Goal: Transaction & Acquisition: Purchase product/service

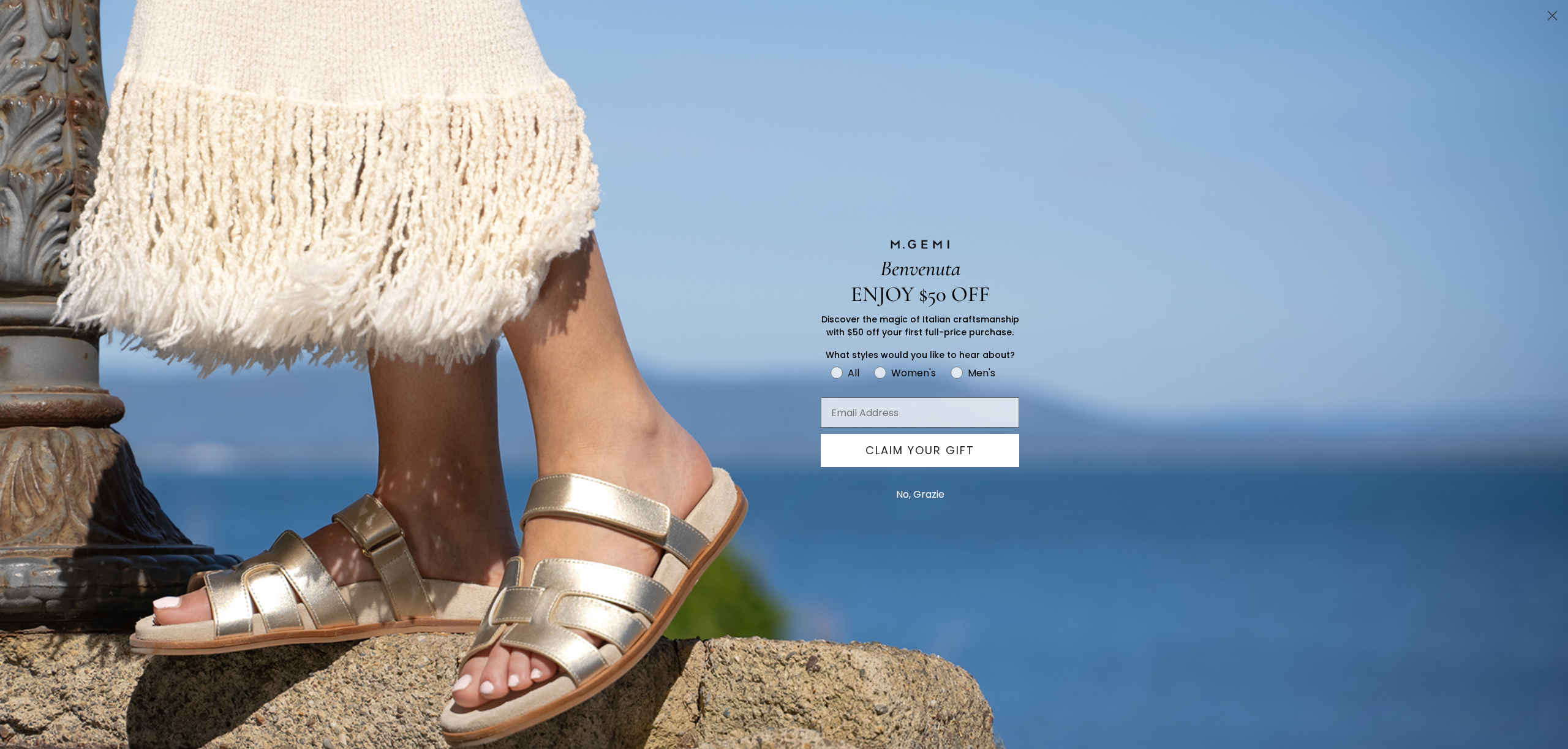
click at [1553, 10] on circle "Close dialog" at bounding box center [1552, 15] width 20 height 20
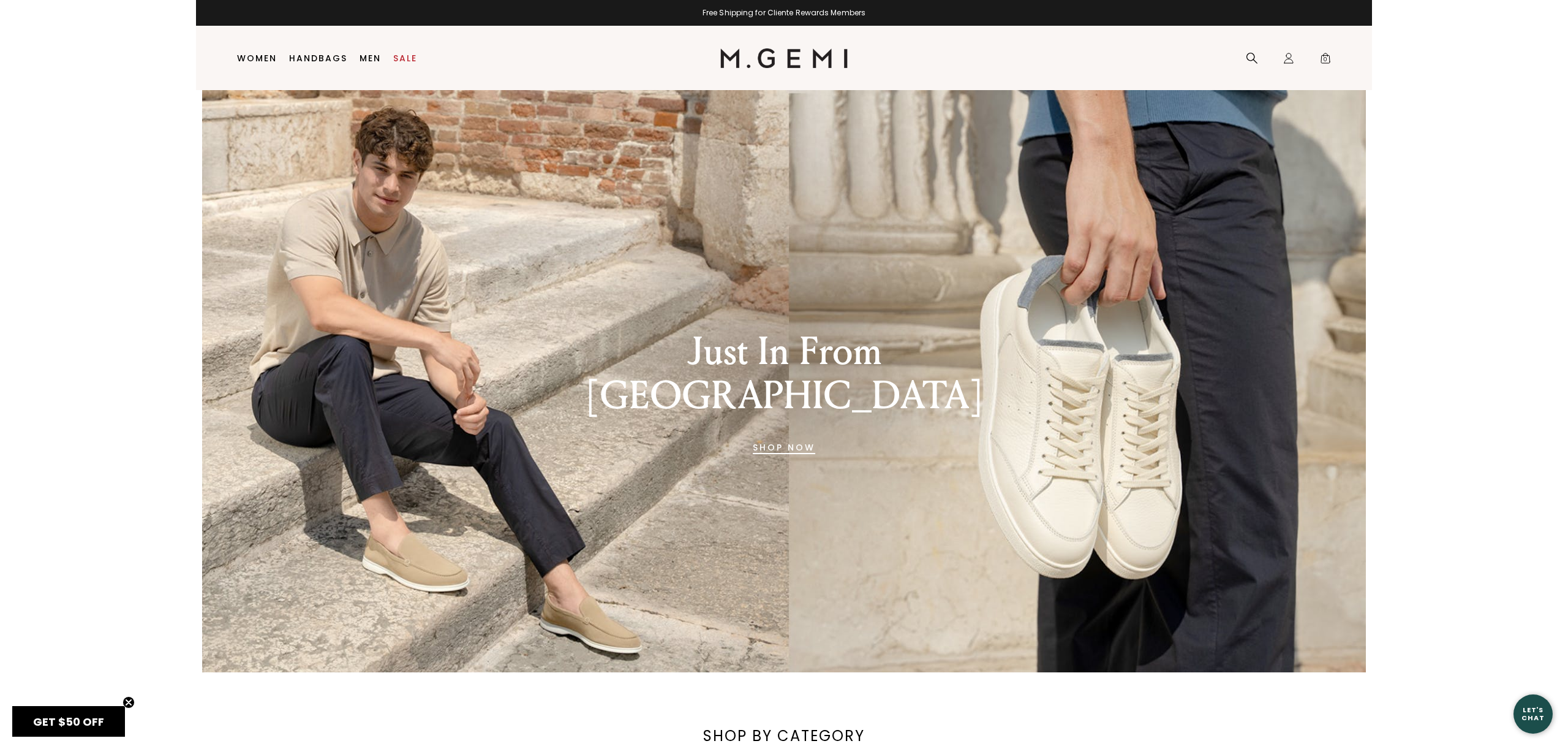
click at [369, 49] on li "Men Shop All Shoes Essentials Gift Cards sneakers" at bounding box center [370, 58] width 33 height 64
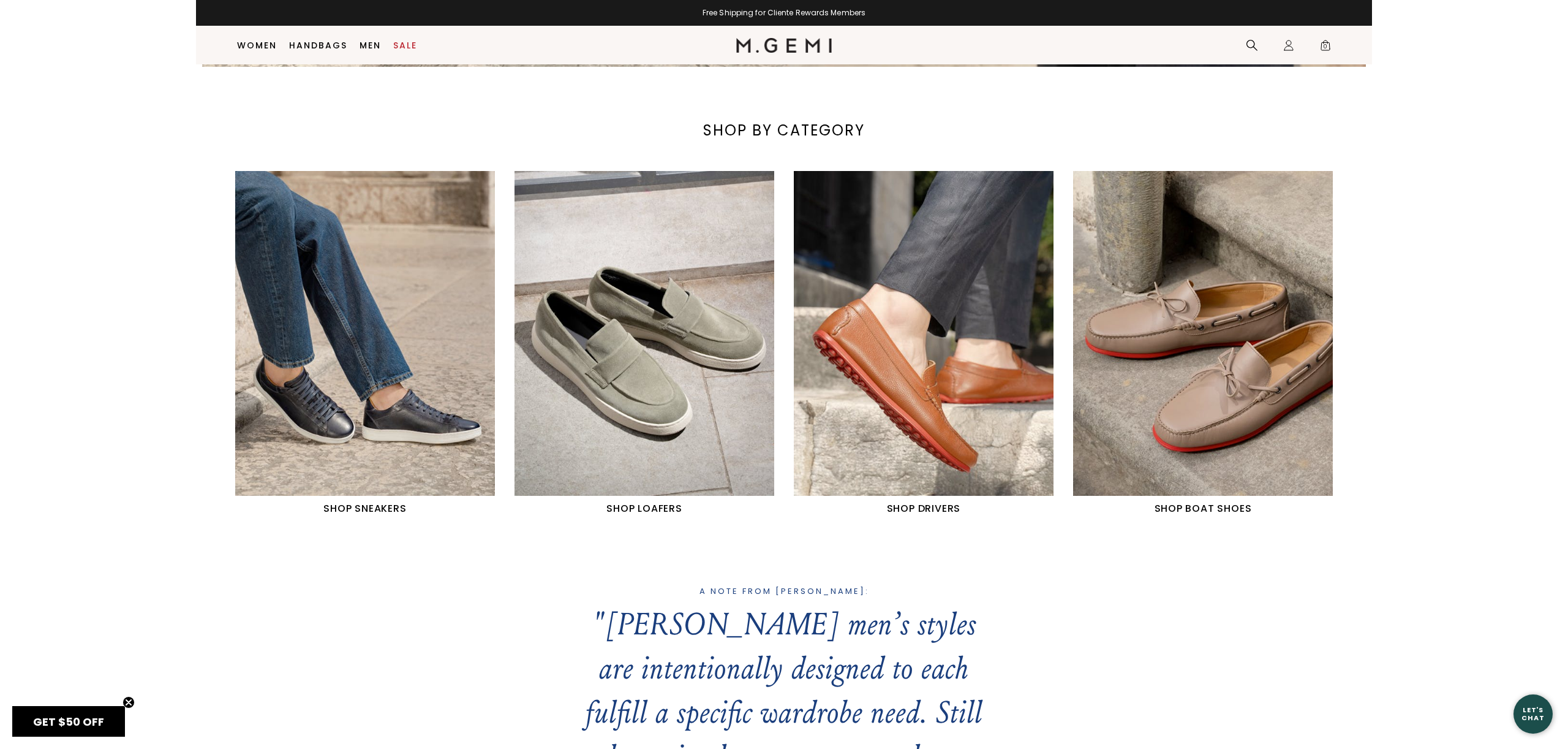
scroll to position [582, 0]
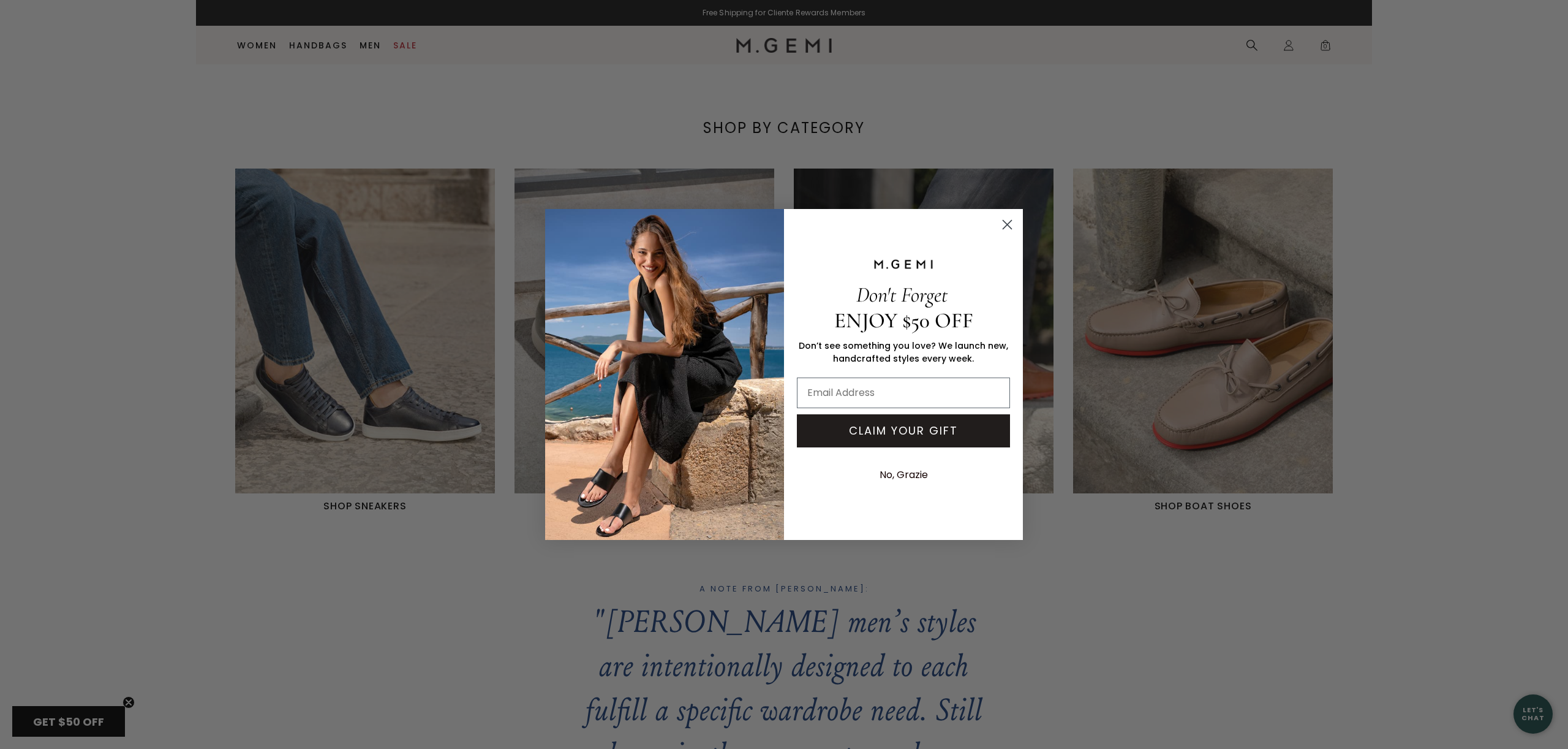
click at [1004, 227] on icon "Close dialog" at bounding box center [1007, 224] width 8 height 8
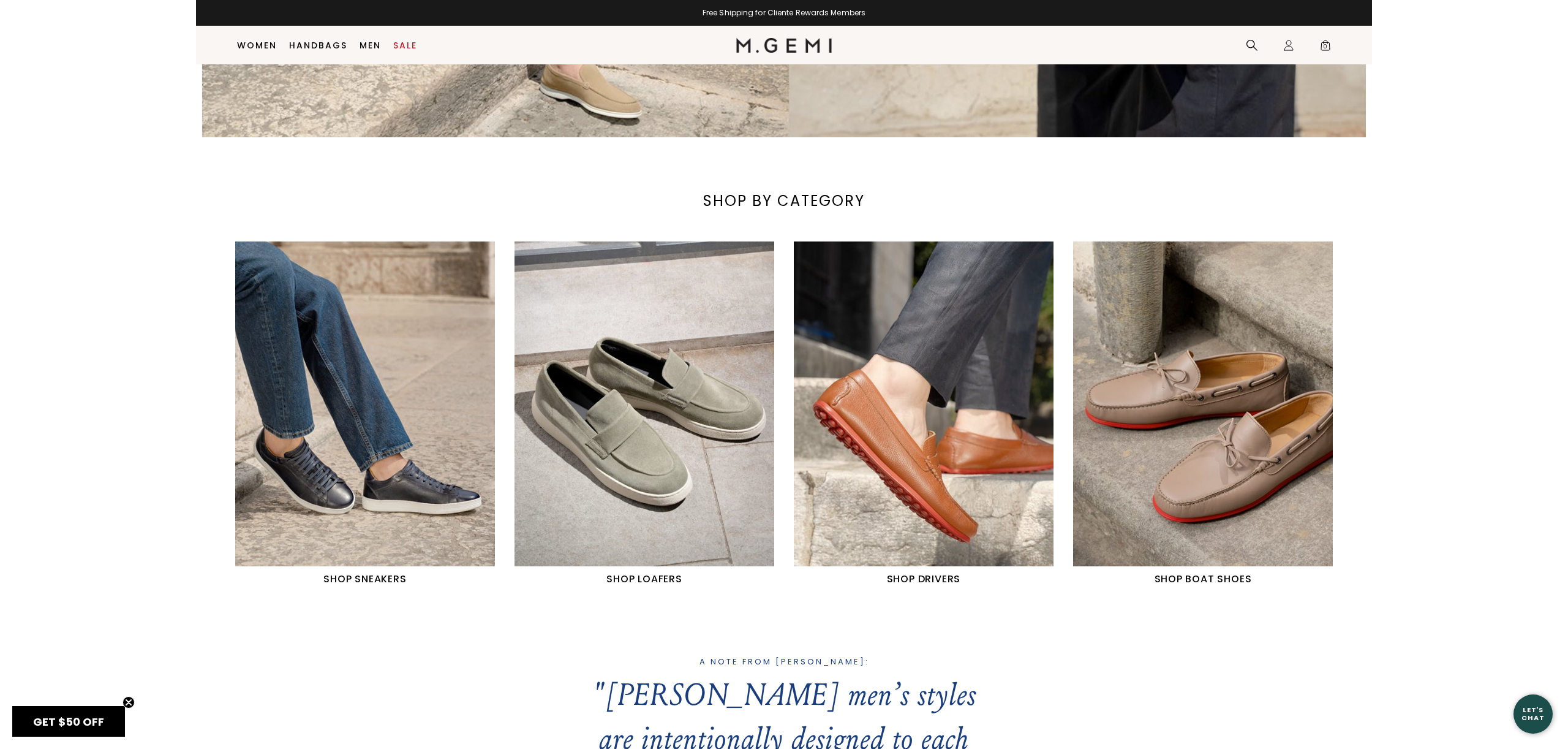
scroll to position [513, 0]
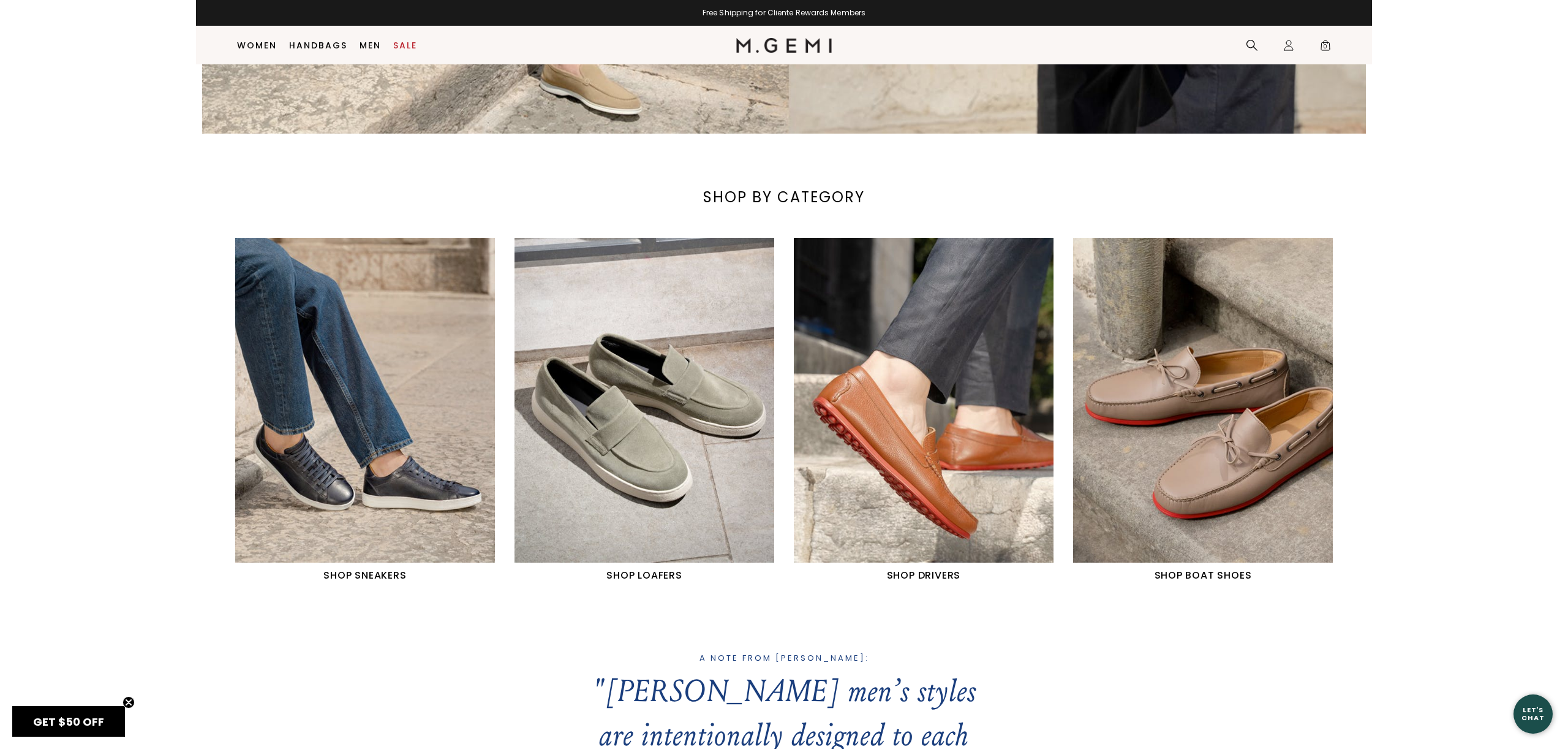
click at [1211, 572] on h1 "SHOP BOAT SHOES" at bounding box center [1203, 575] width 259 height 15
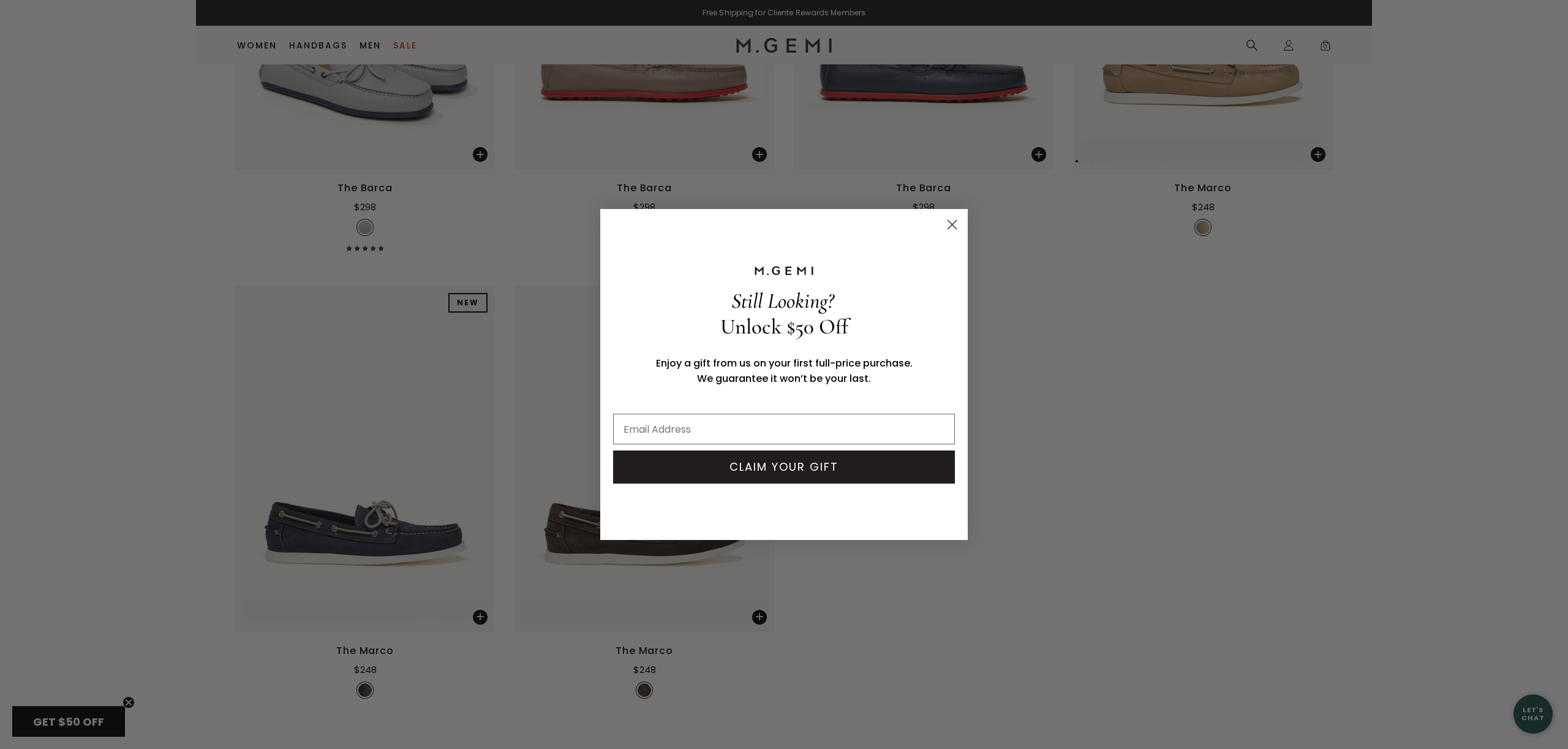
scroll to position [387, 0]
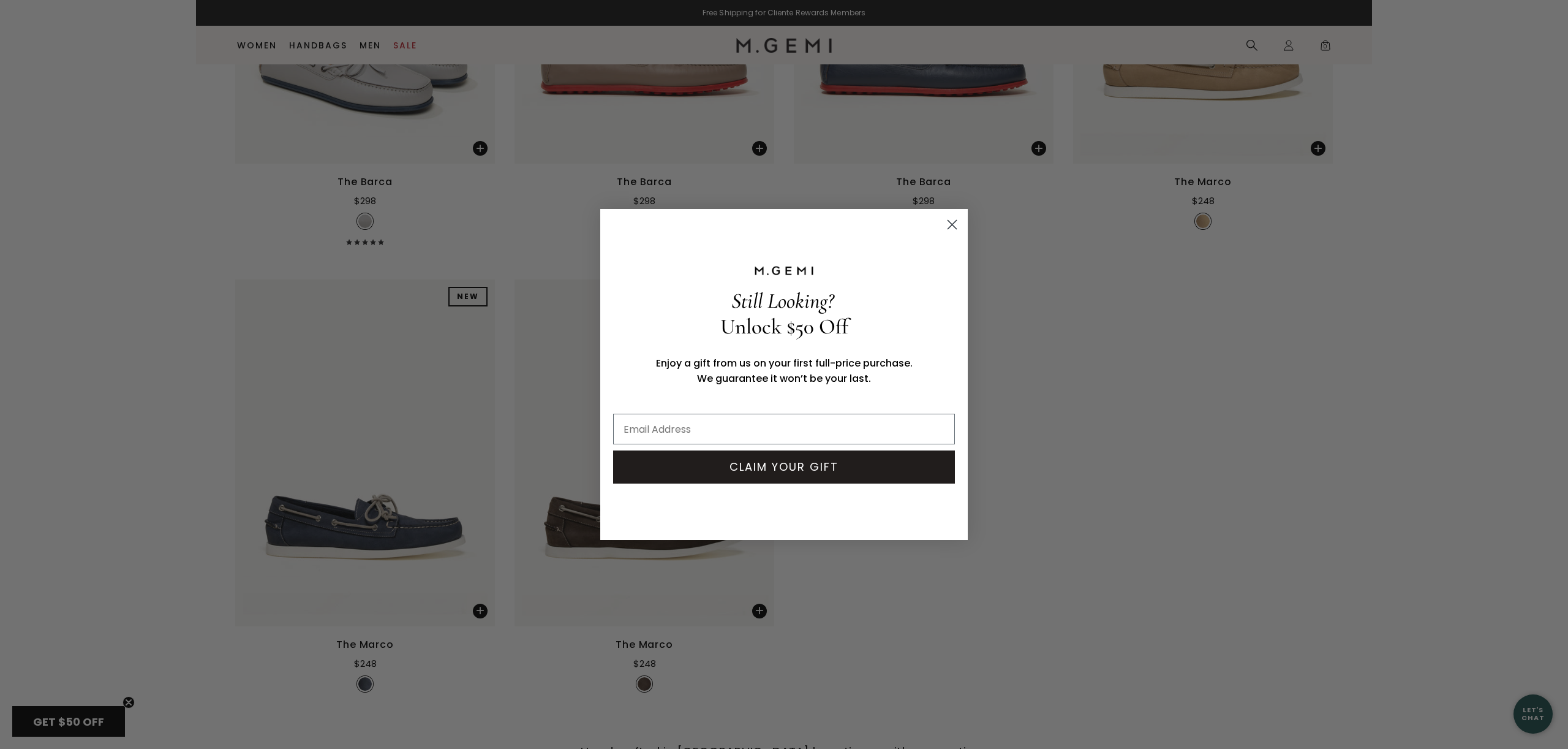
click at [949, 220] on circle "Close dialog" at bounding box center [952, 224] width 20 height 20
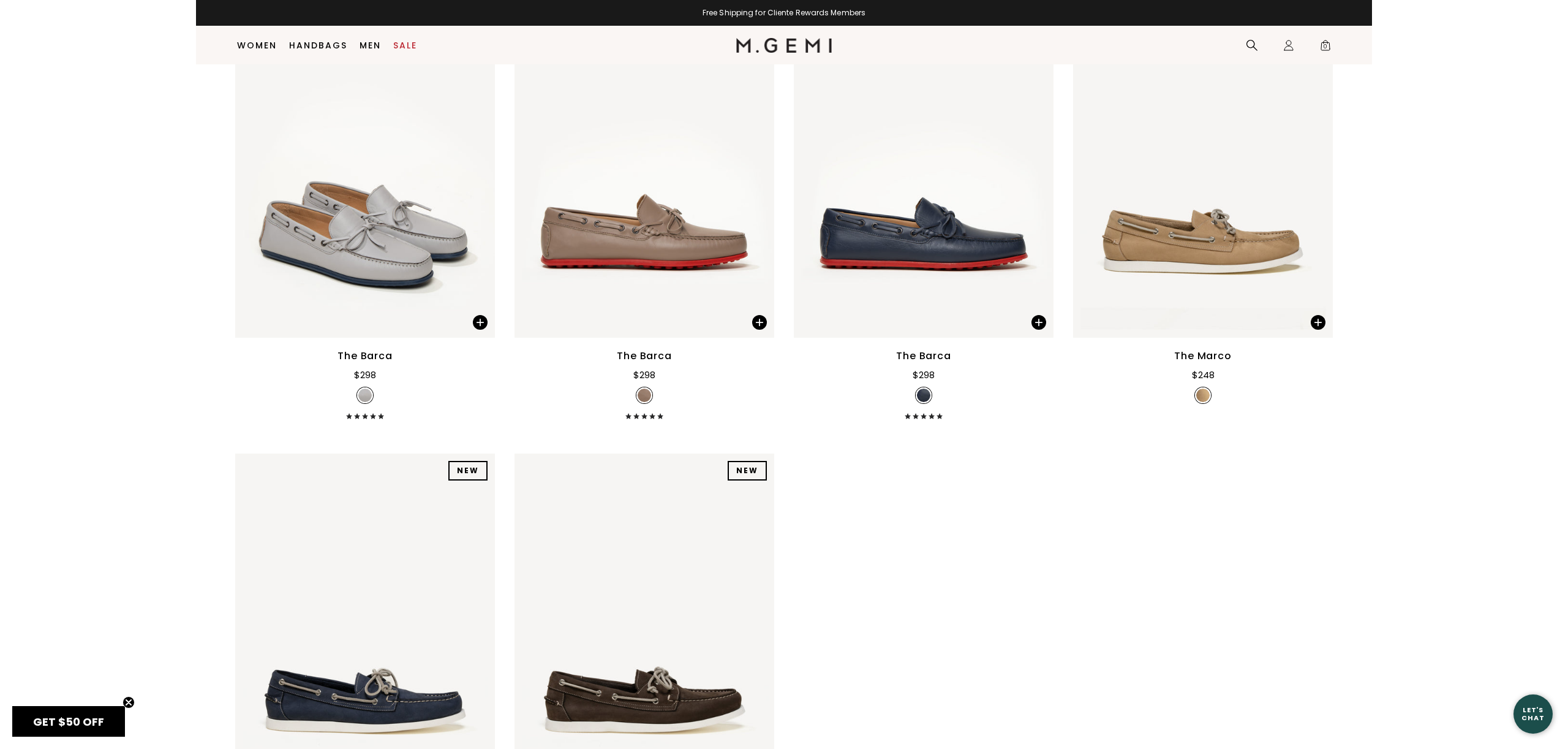
scroll to position [216, 0]
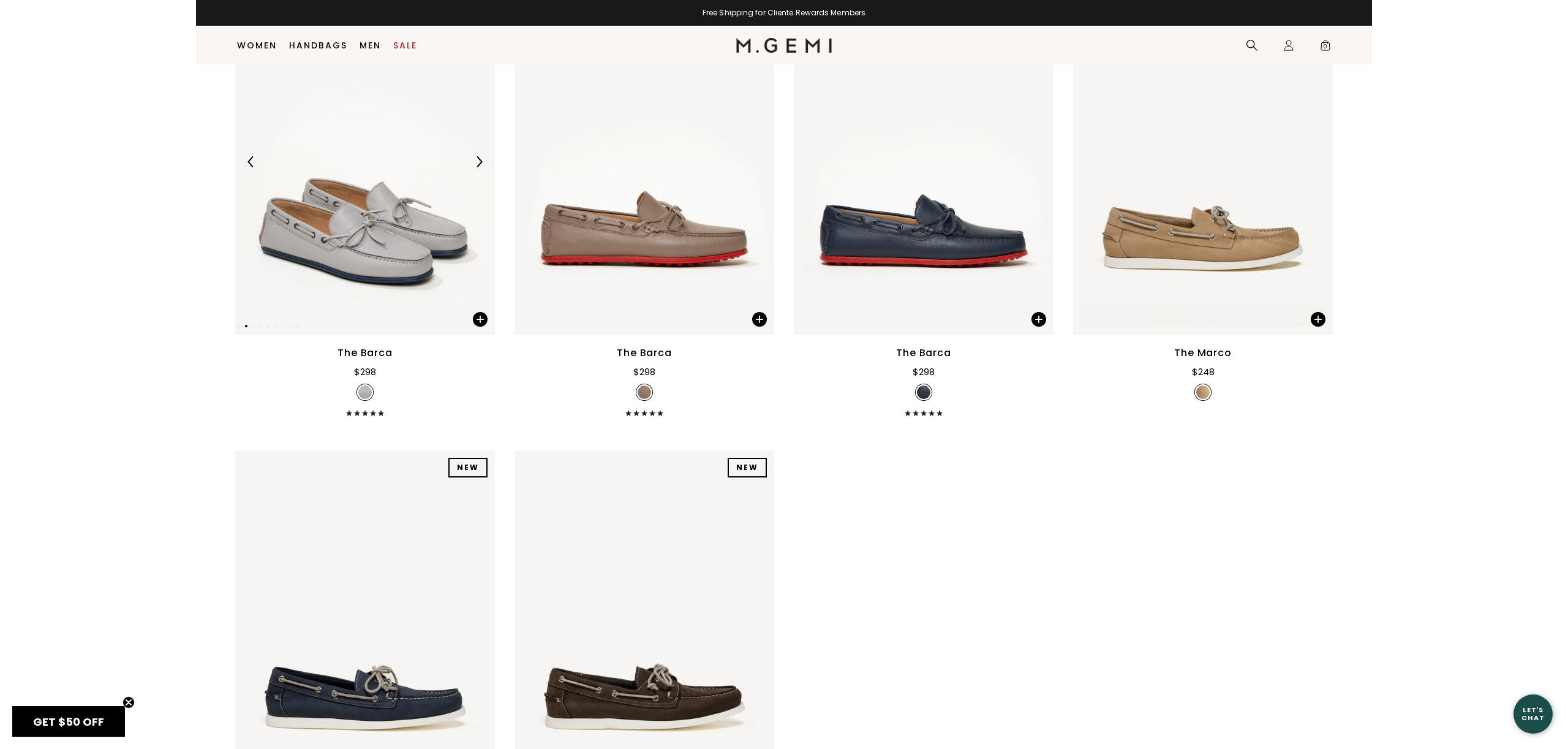
click at [414, 233] on img at bounding box center [365, 161] width 259 height 346
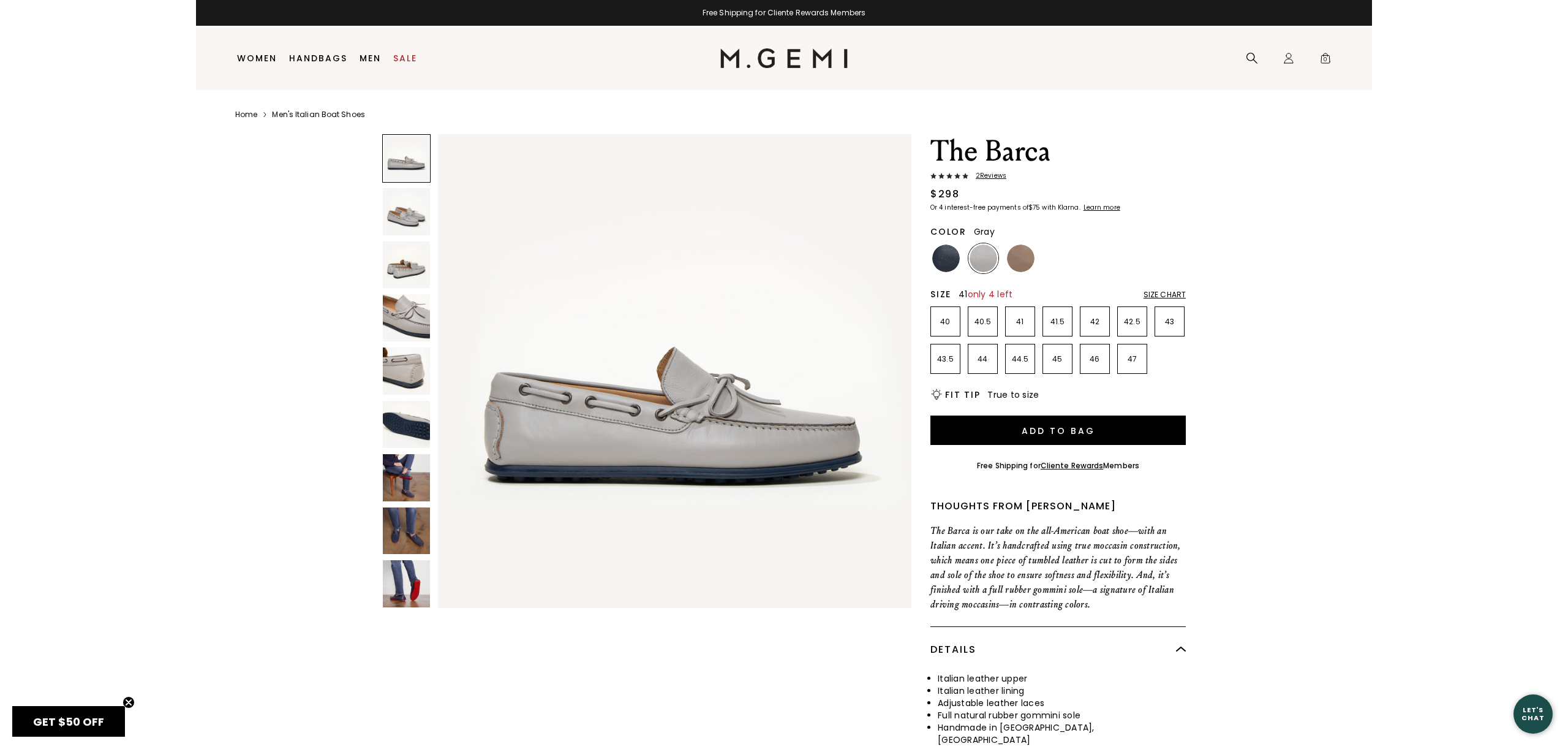
click at [1024, 321] on p "41" at bounding box center [1020, 321] width 29 height 10
click at [1030, 267] on img at bounding box center [1020, 258] width 28 height 28
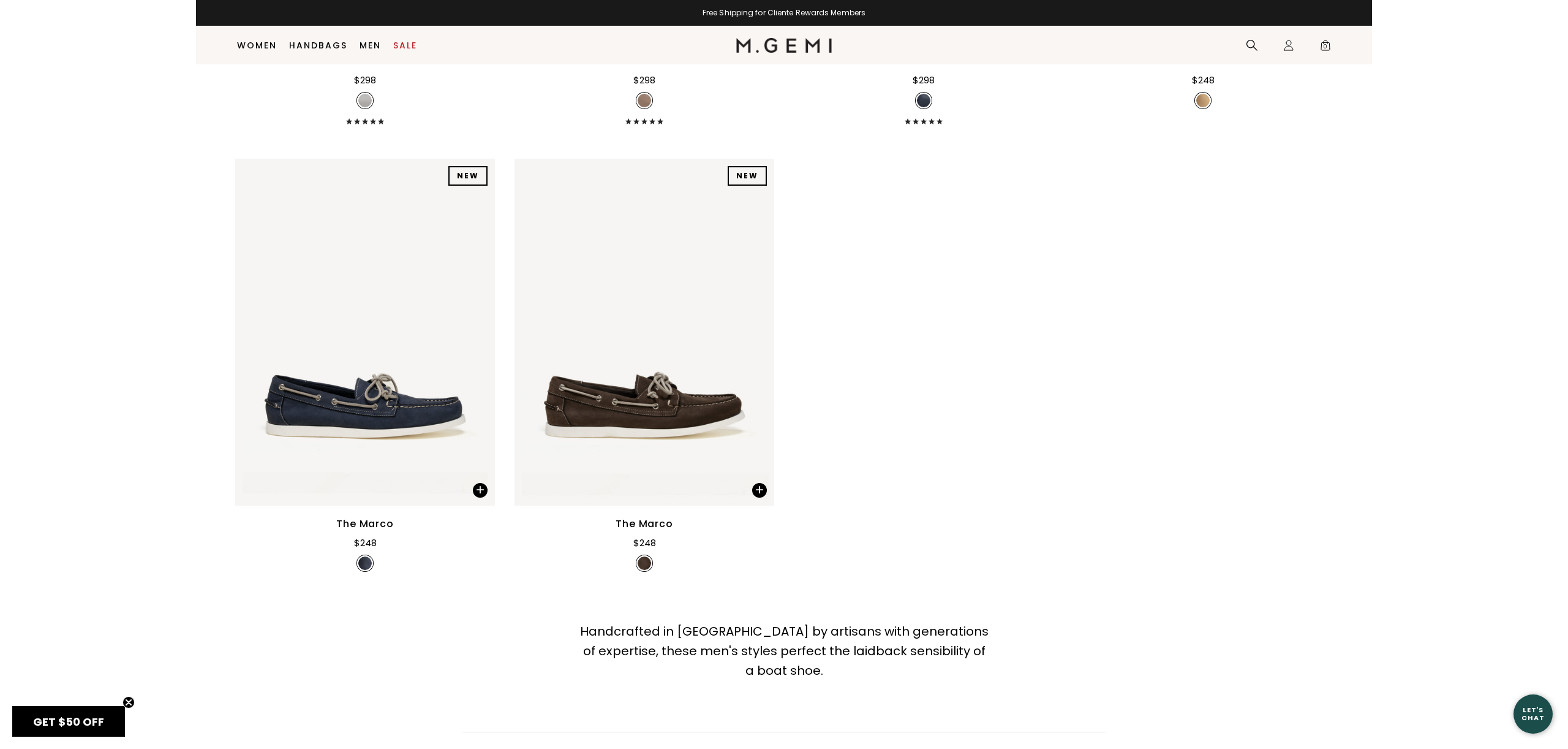
scroll to position [518, 0]
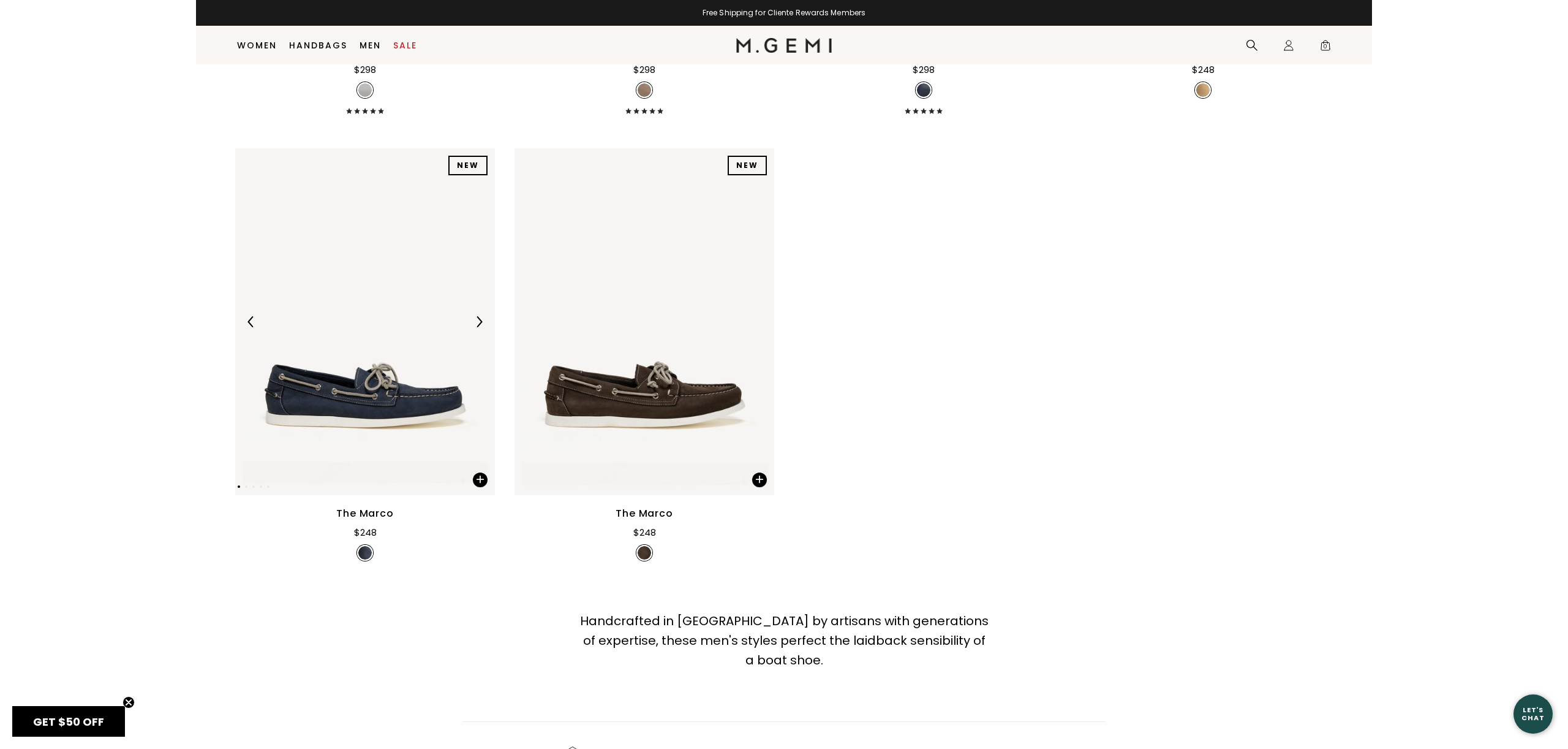
click at [411, 387] on img at bounding box center [365, 321] width 259 height 346
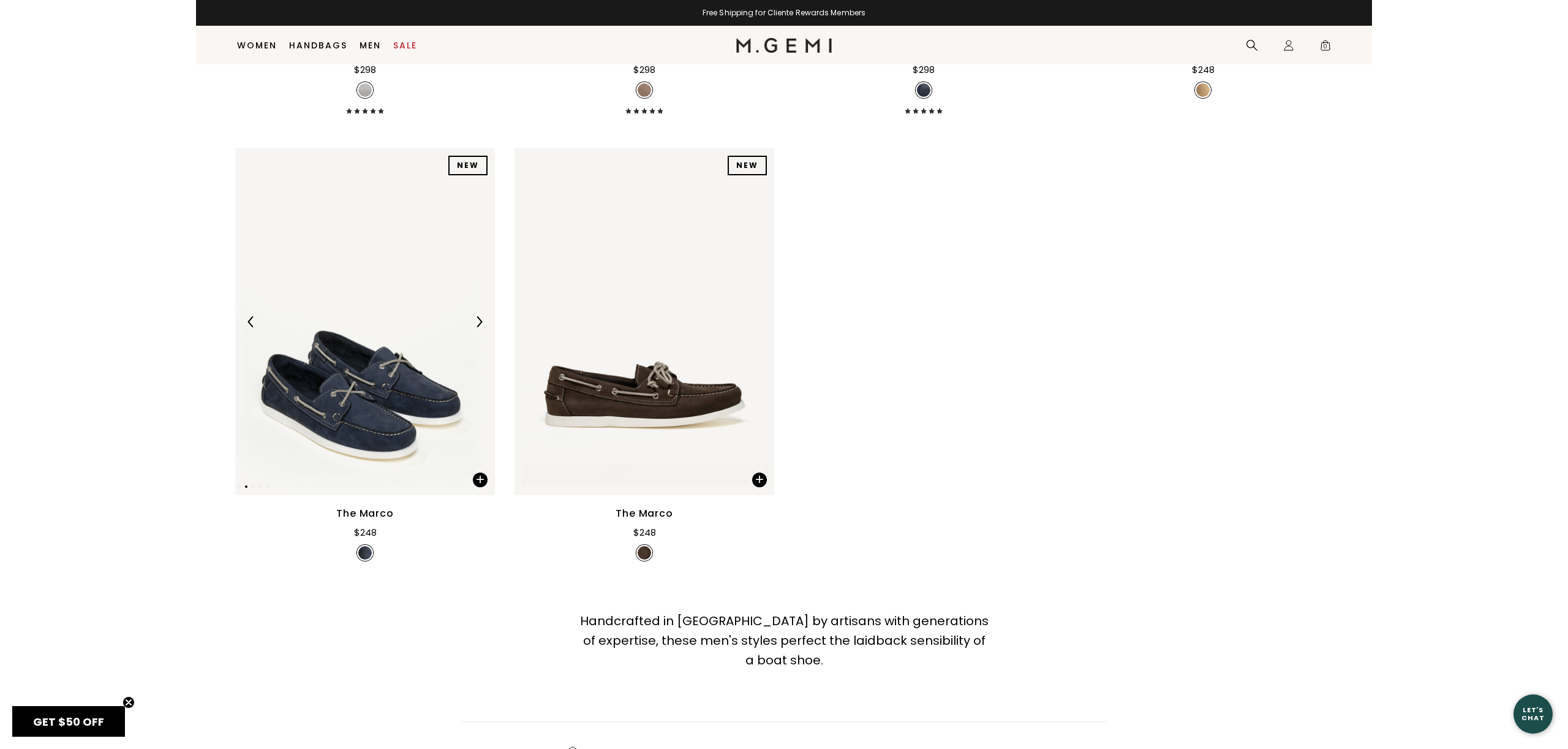
click at [416, 261] on img at bounding box center [365, 321] width 259 height 346
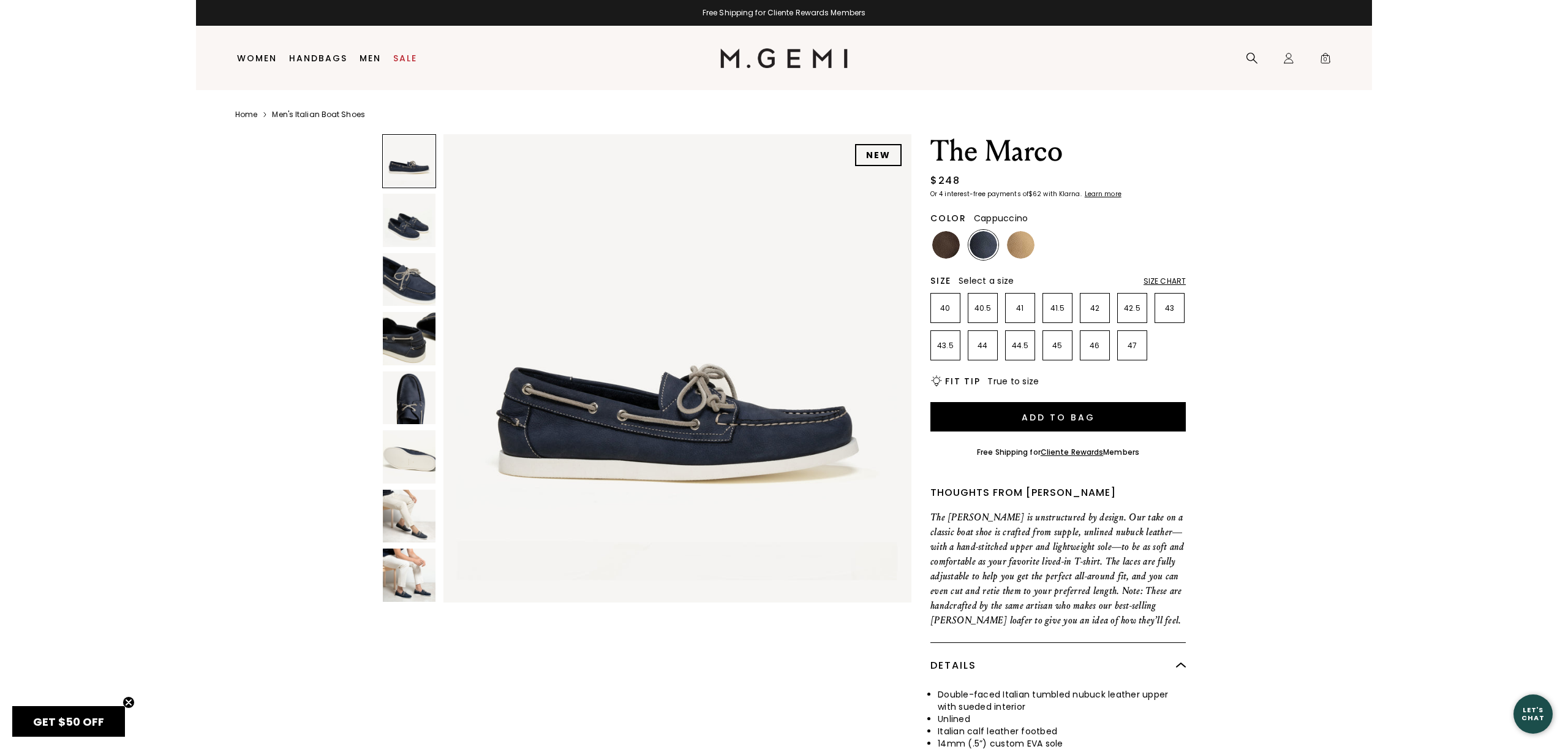
click at [1024, 245] on img at bounding box center [1020, 245] width 28 height 28
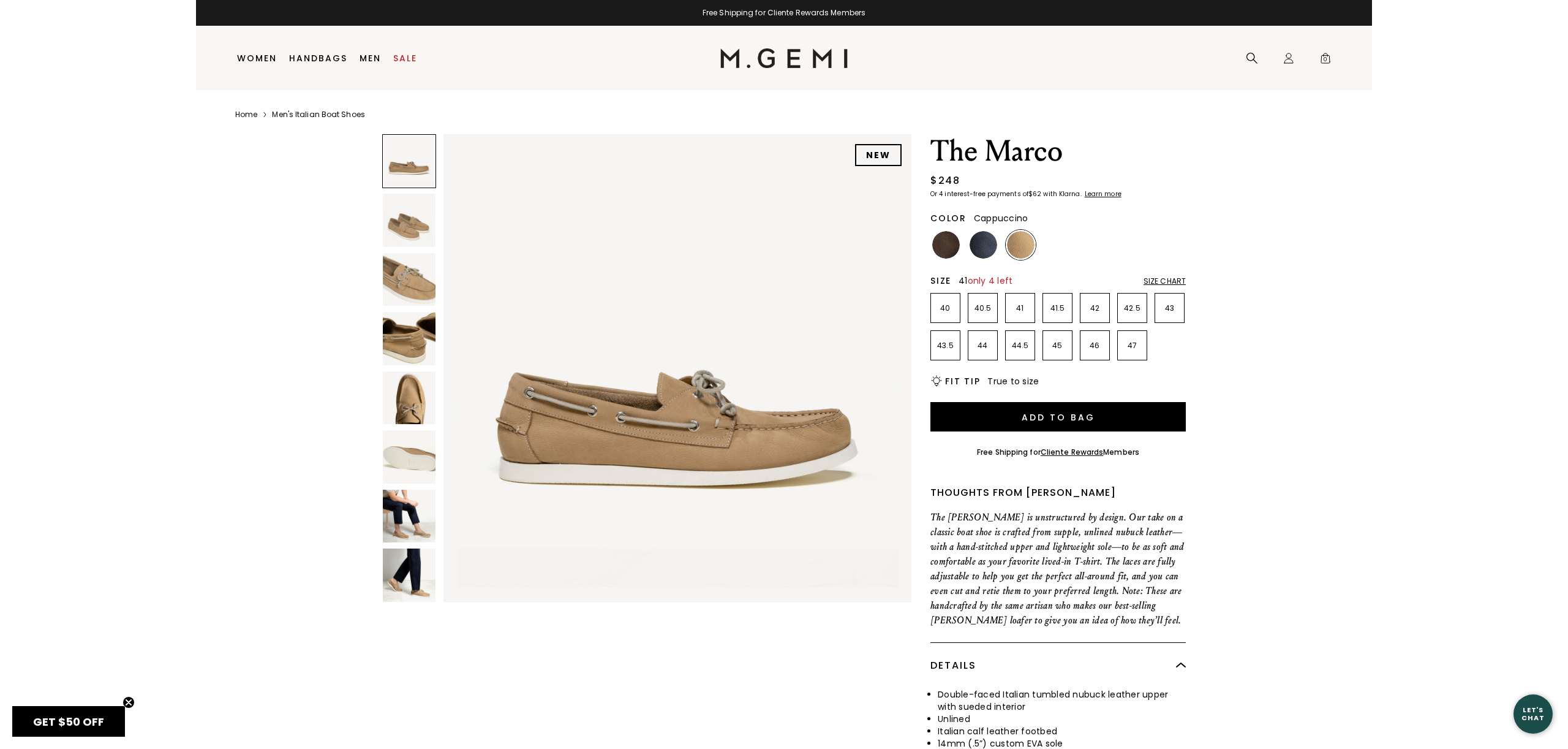
click at [1020, 312] on p "41" at bounding box center [1020, 308] width 29 height 10
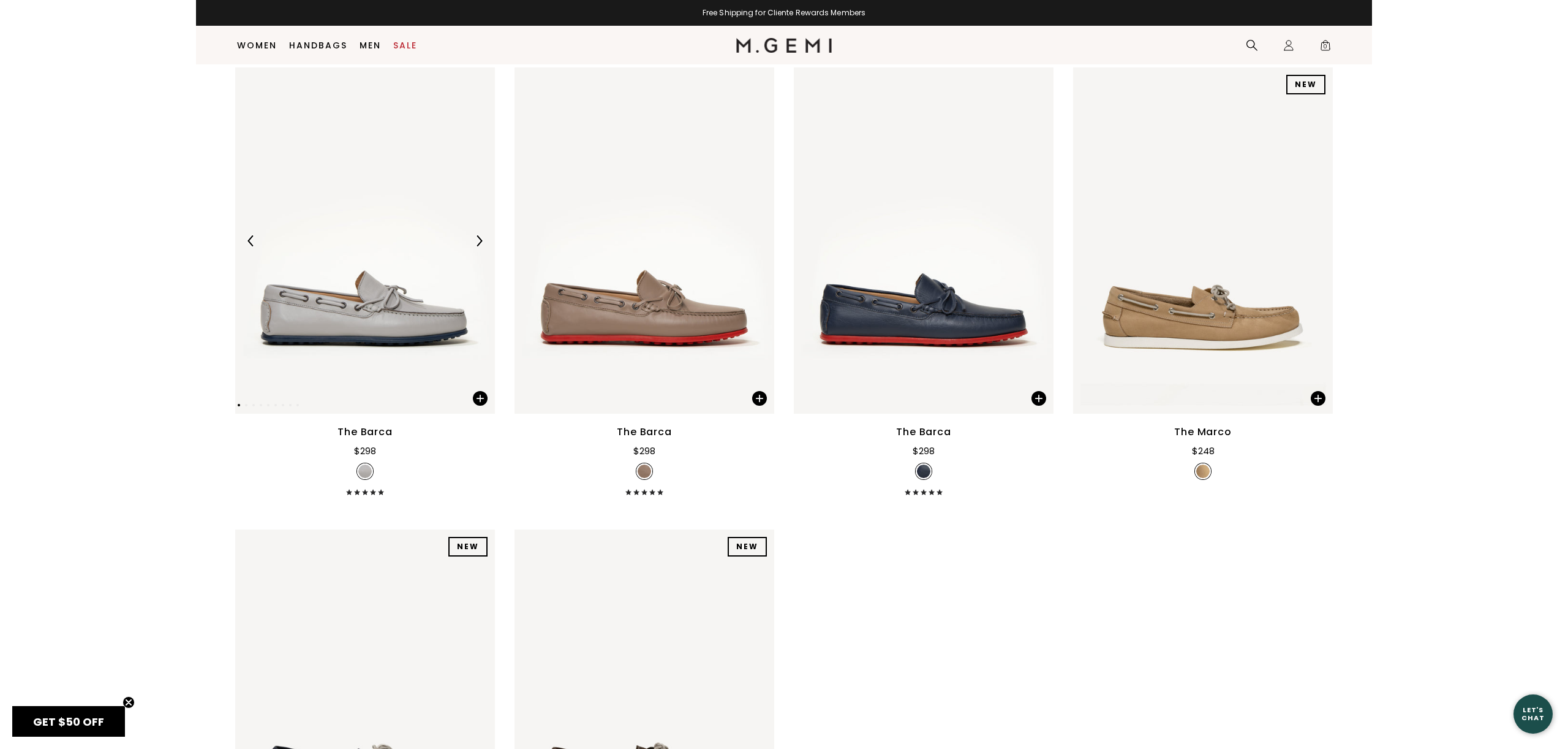
scroll to position [121, 0]
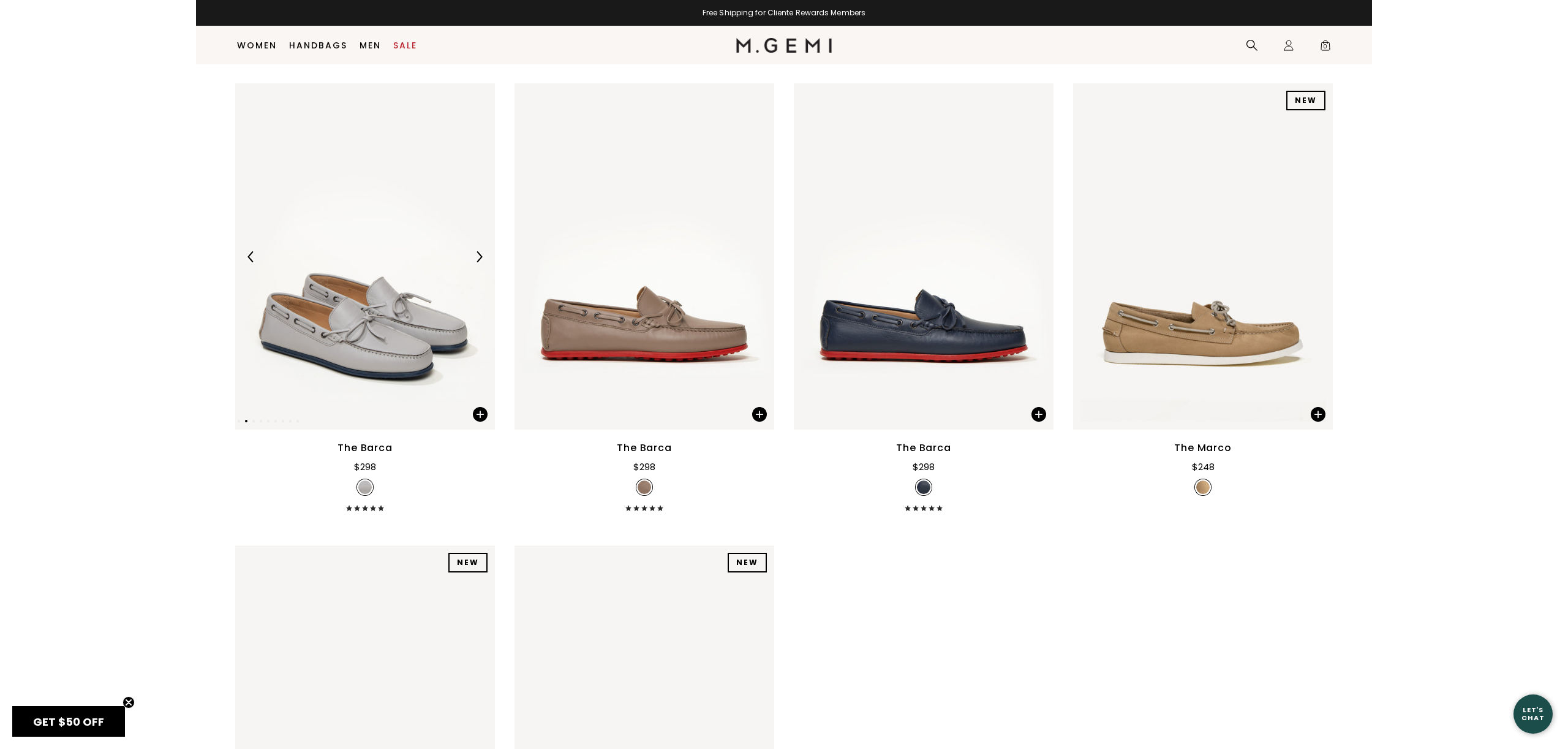
click at [382, 327] on img at bounding box center [365, 256] width 259 height 346
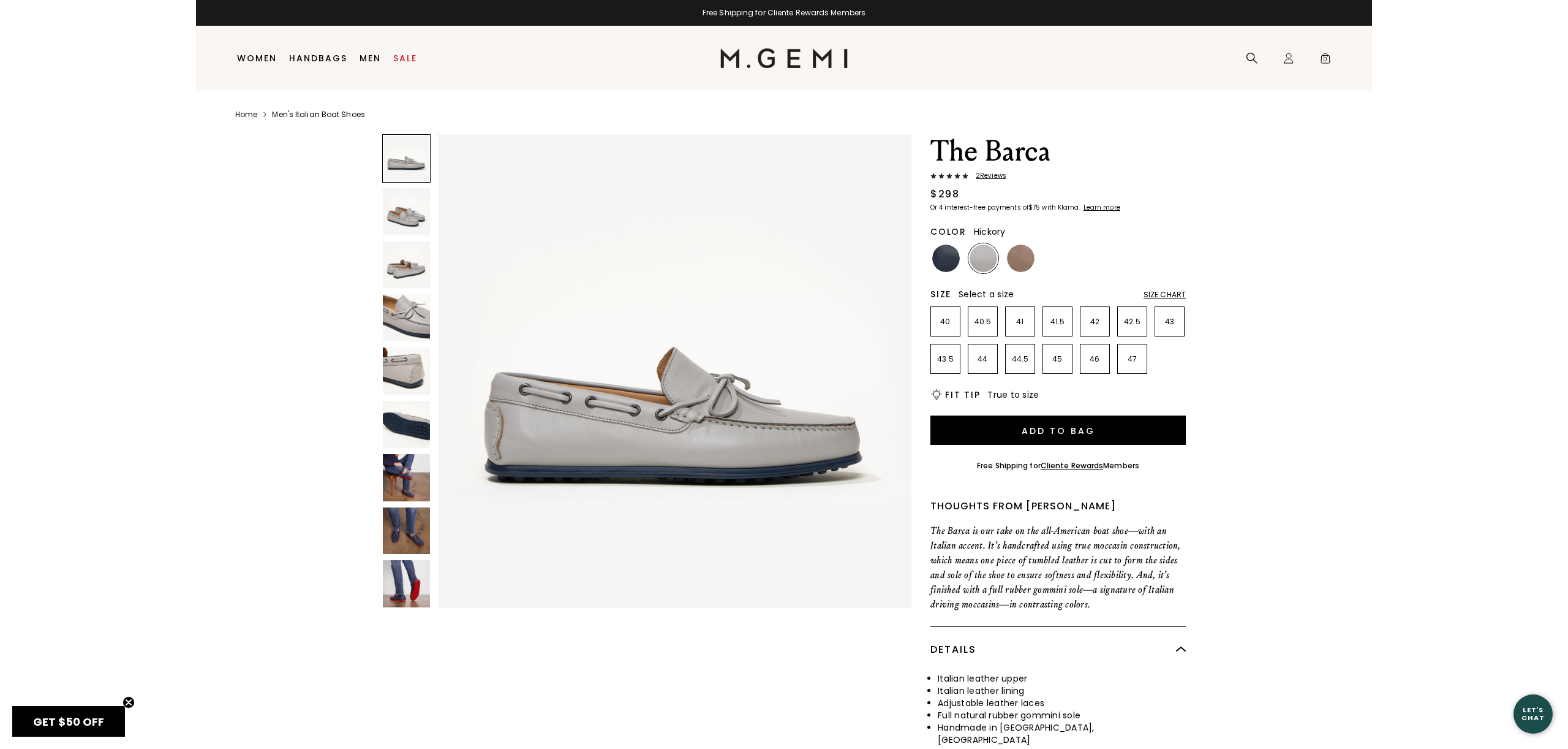
click at [1015, 257] on img at bounding box center [1020, 258] width 28 height 28
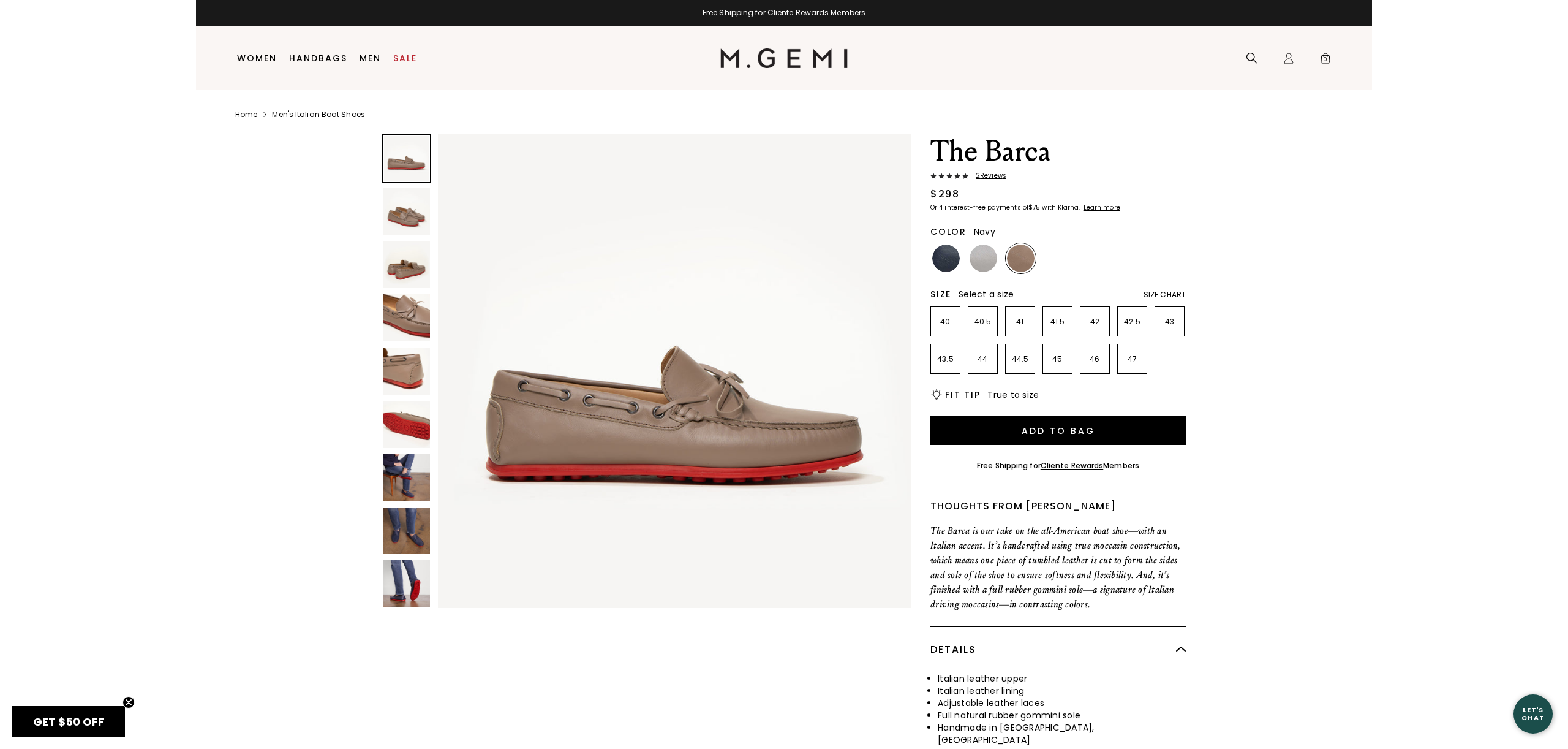
click at [936, 252] on img at bounding box center [946, 258] width 28 height 28
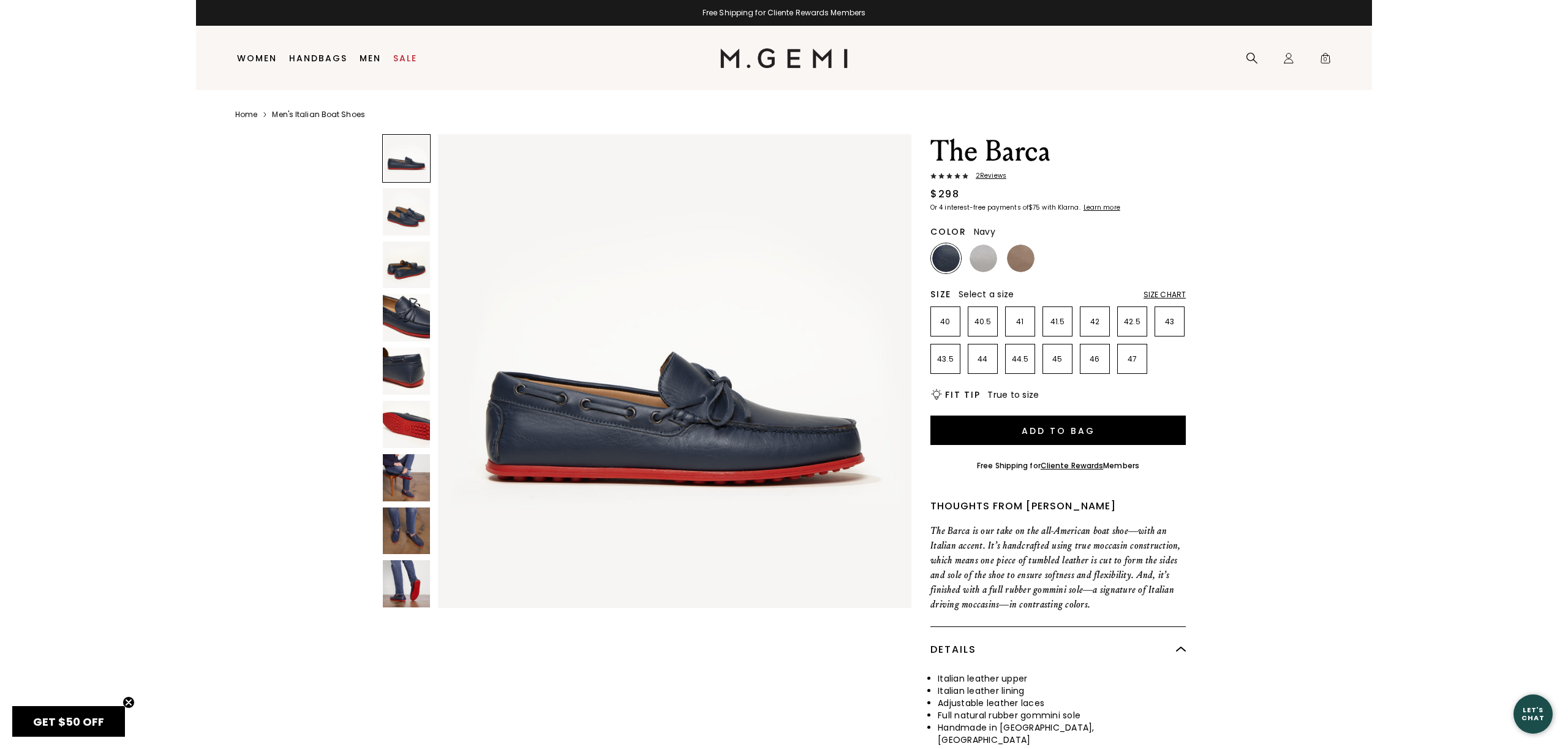
click at [403, 209] on img at bounding box center [406, 211] width 47 height 47
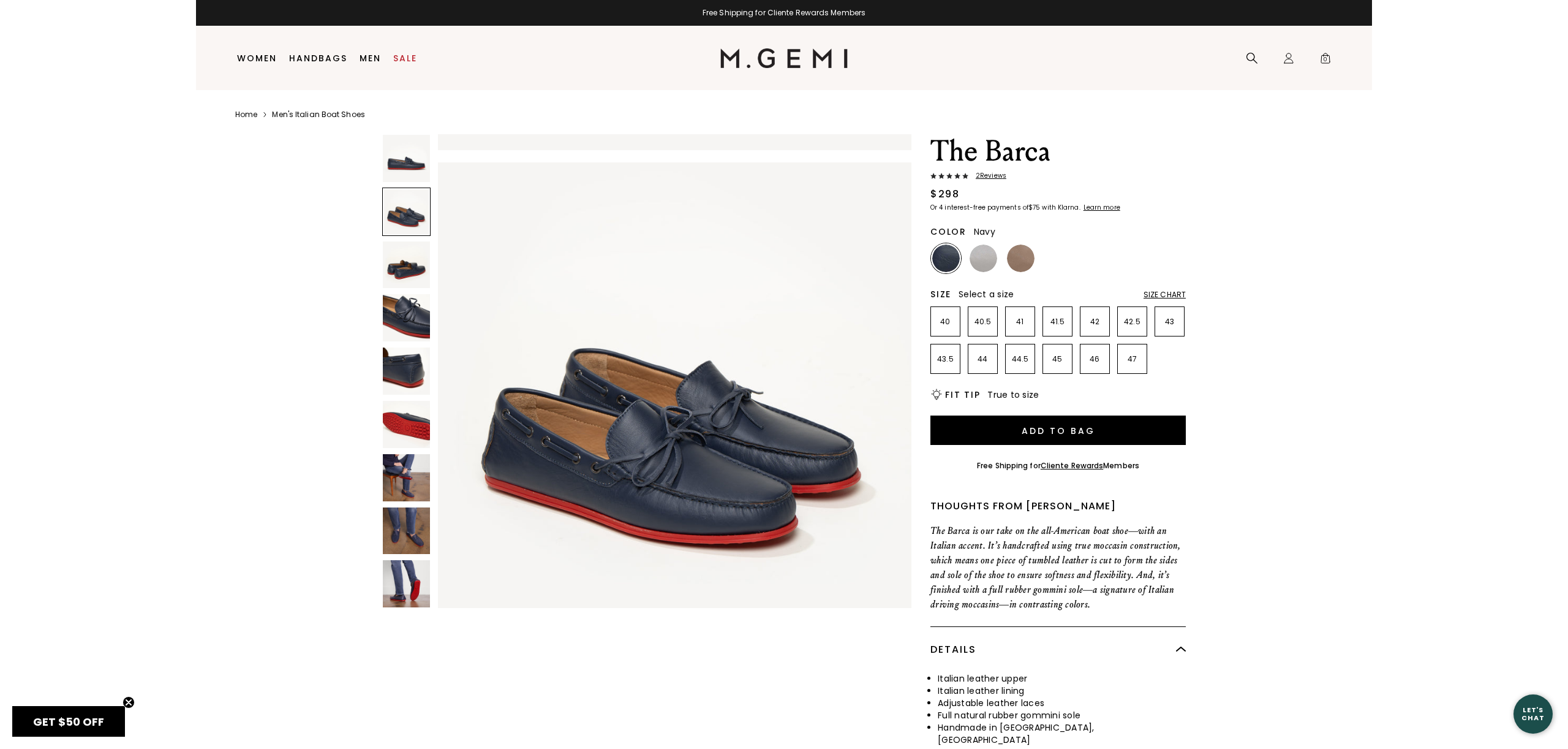
scroll to position [486, 0]
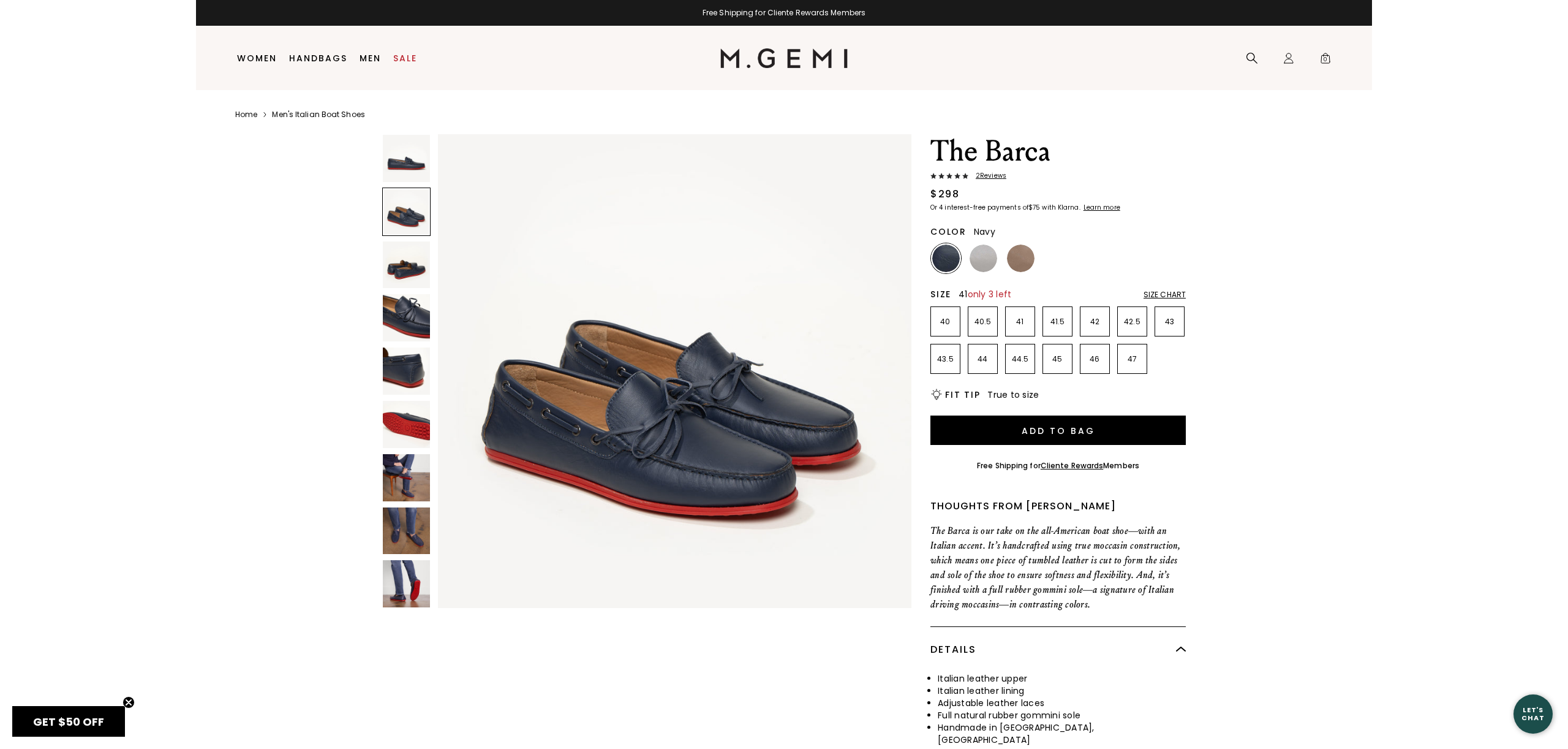
click at [1020, 328] on li "41" at bounding box center [1020, 321] width 30 height 30
click at [407, 483] on img at bounding box center [406, 477] width 47 height 47
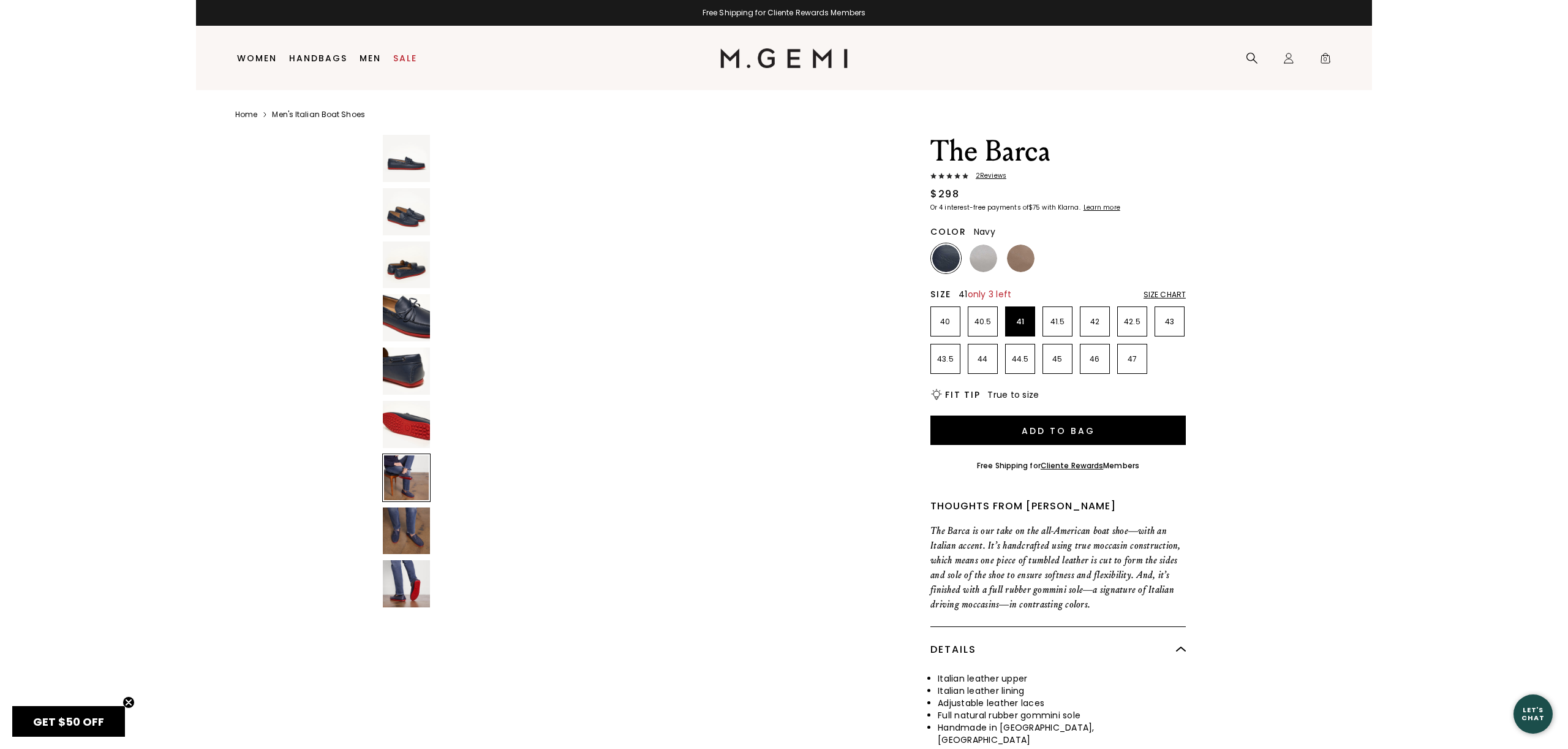
scroll to position [2916, 0]
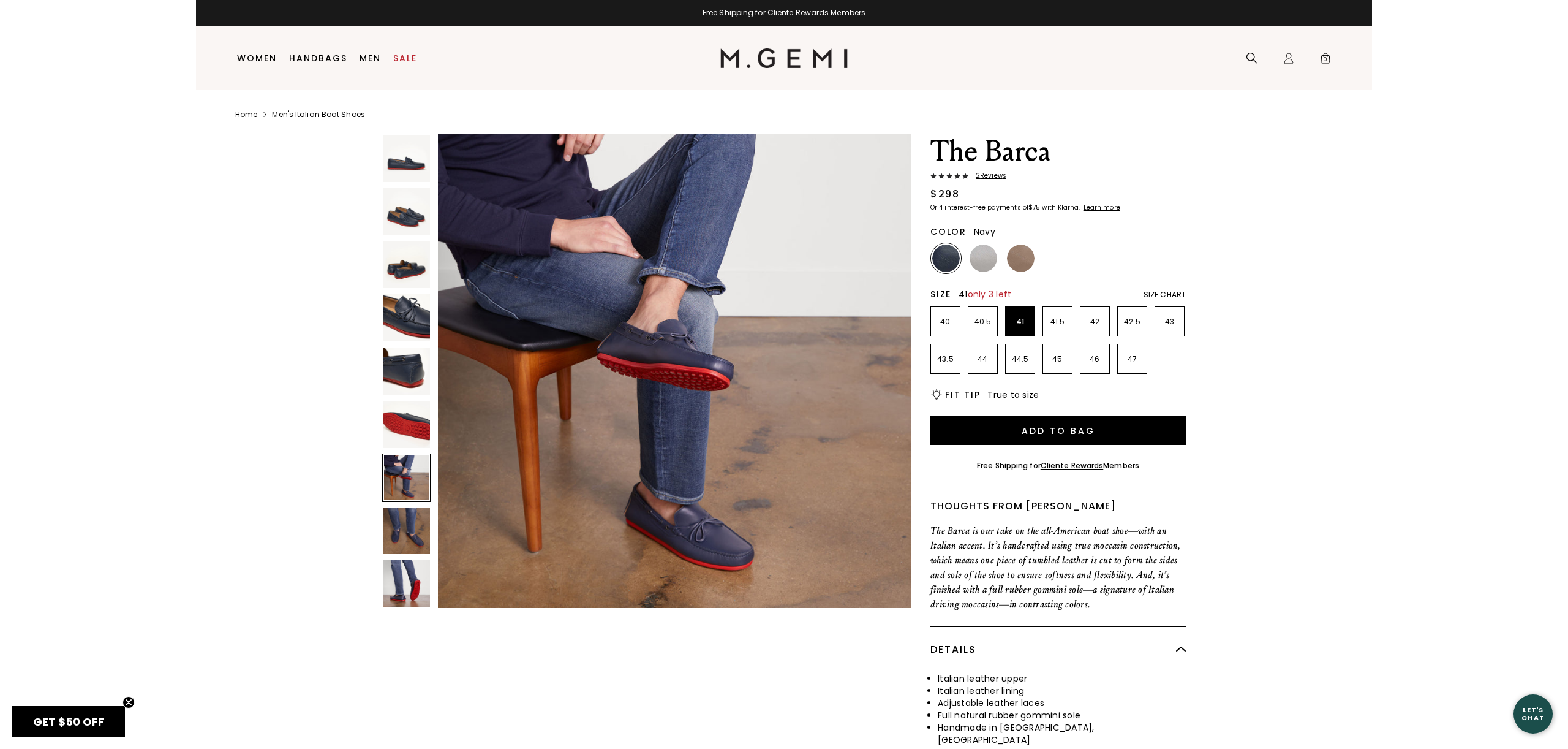
click at [400, 536] on img at bounding box center [406, 531] width 47 height 47
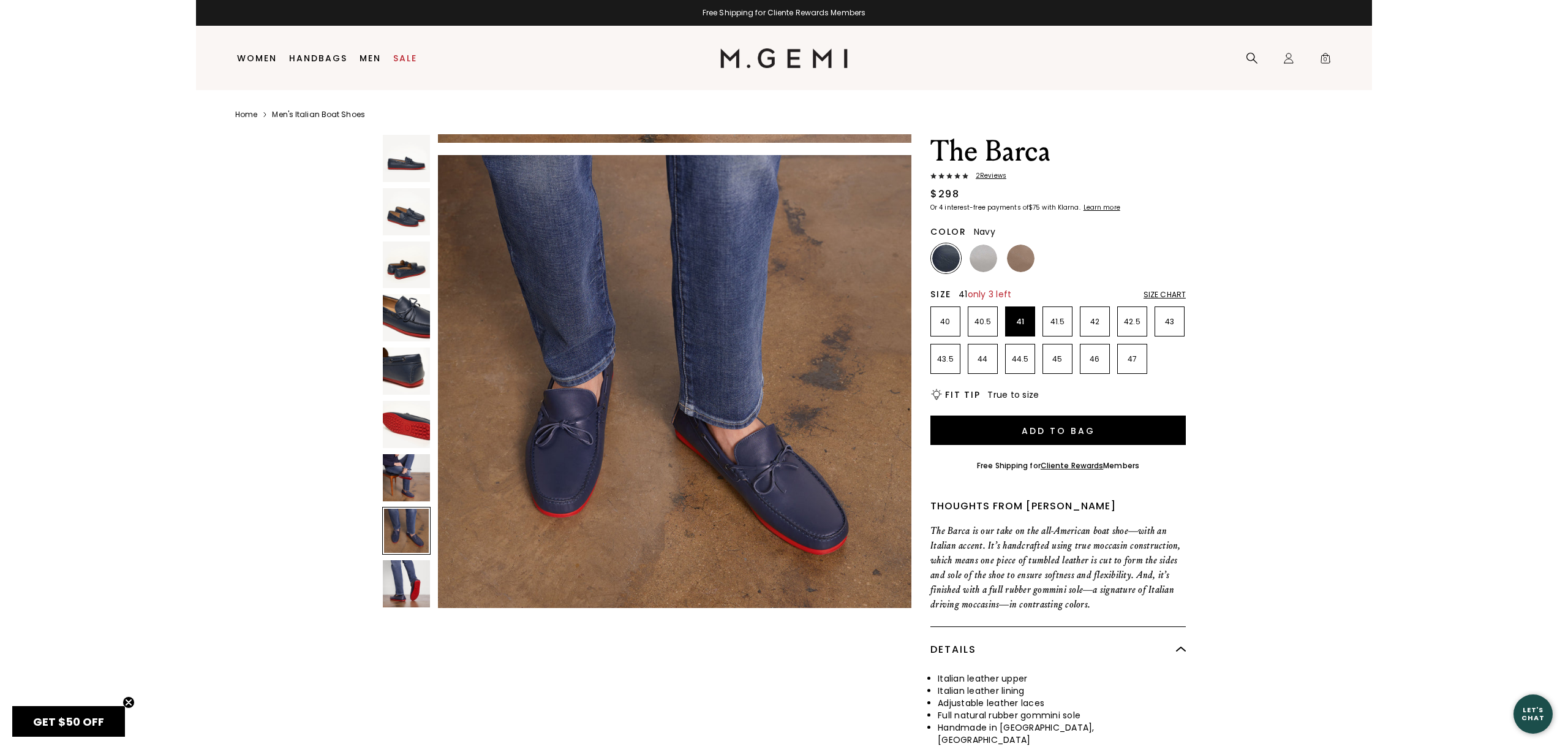
scroll to position [3402, 0]
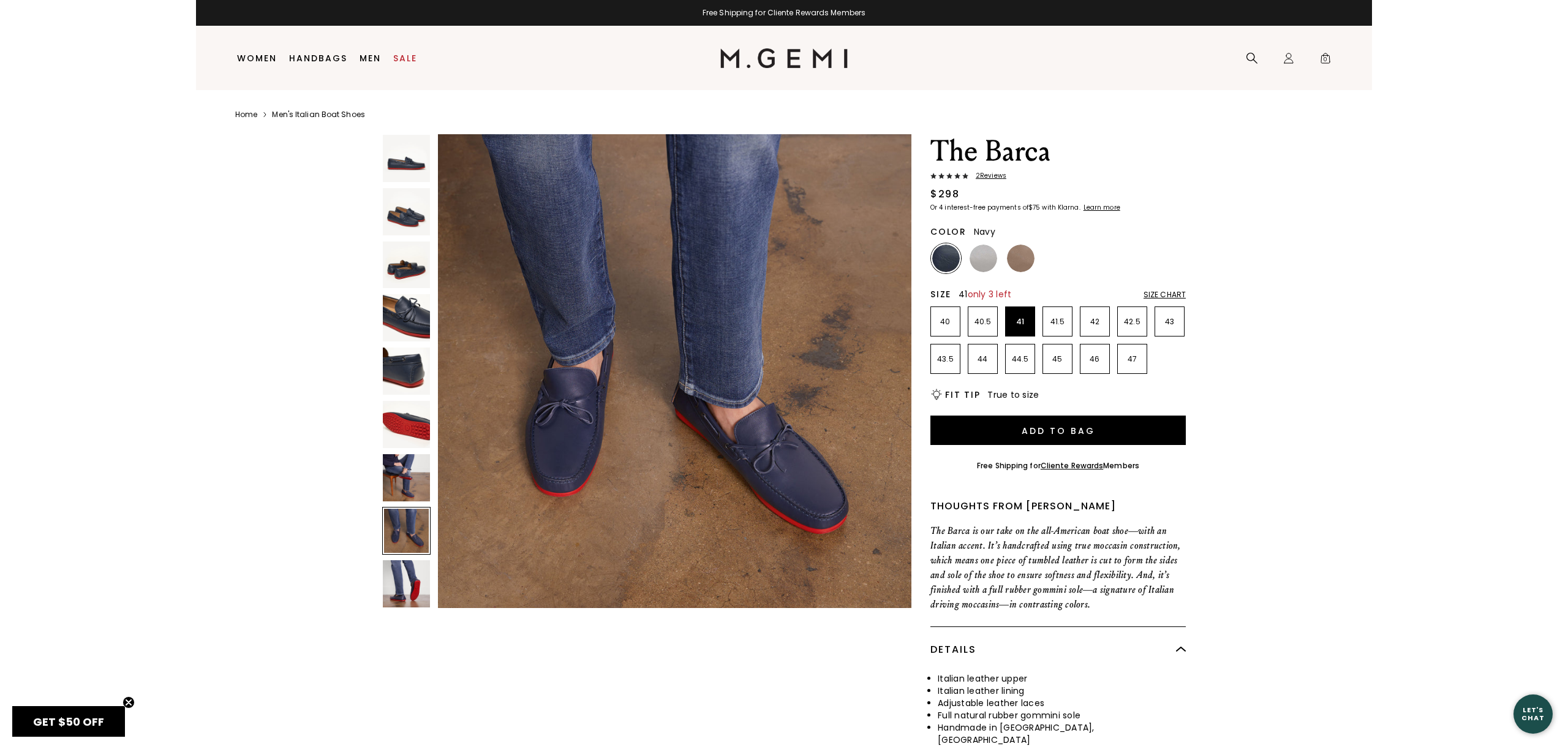
click at [412, 579] on img at bounding box center [406, 583] width 47 height 47
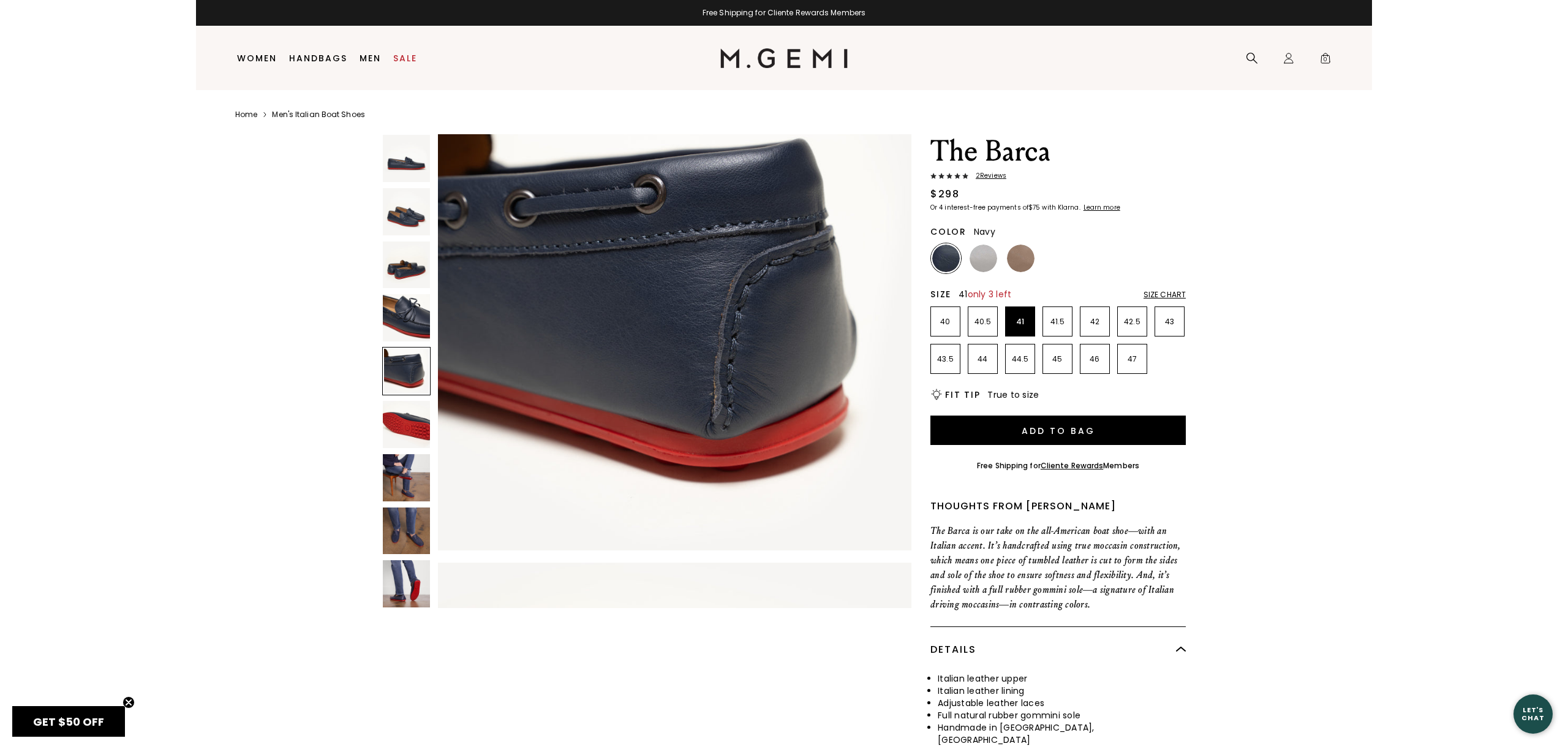
scroll to position [1950, 0]
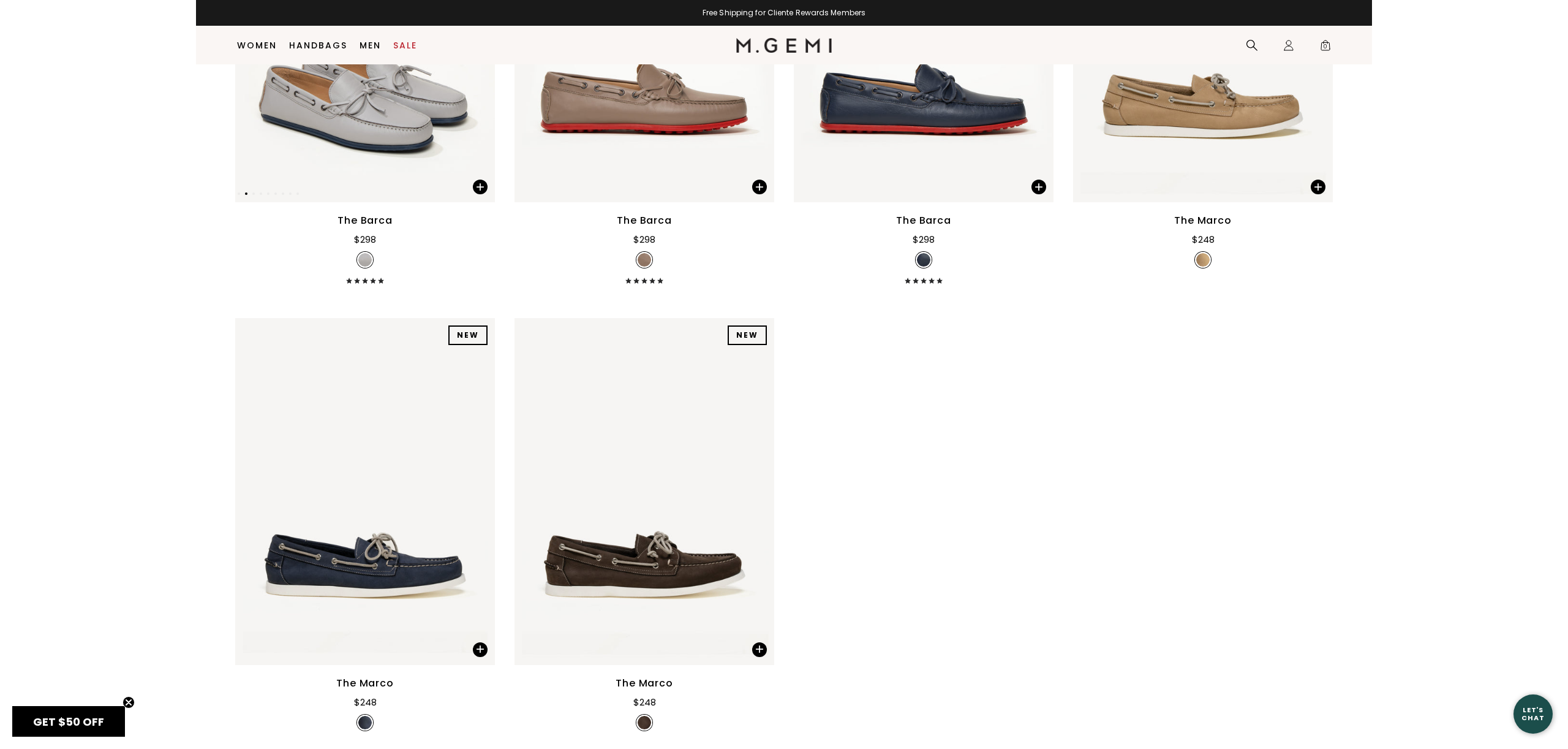
scroll to position [364, 0]
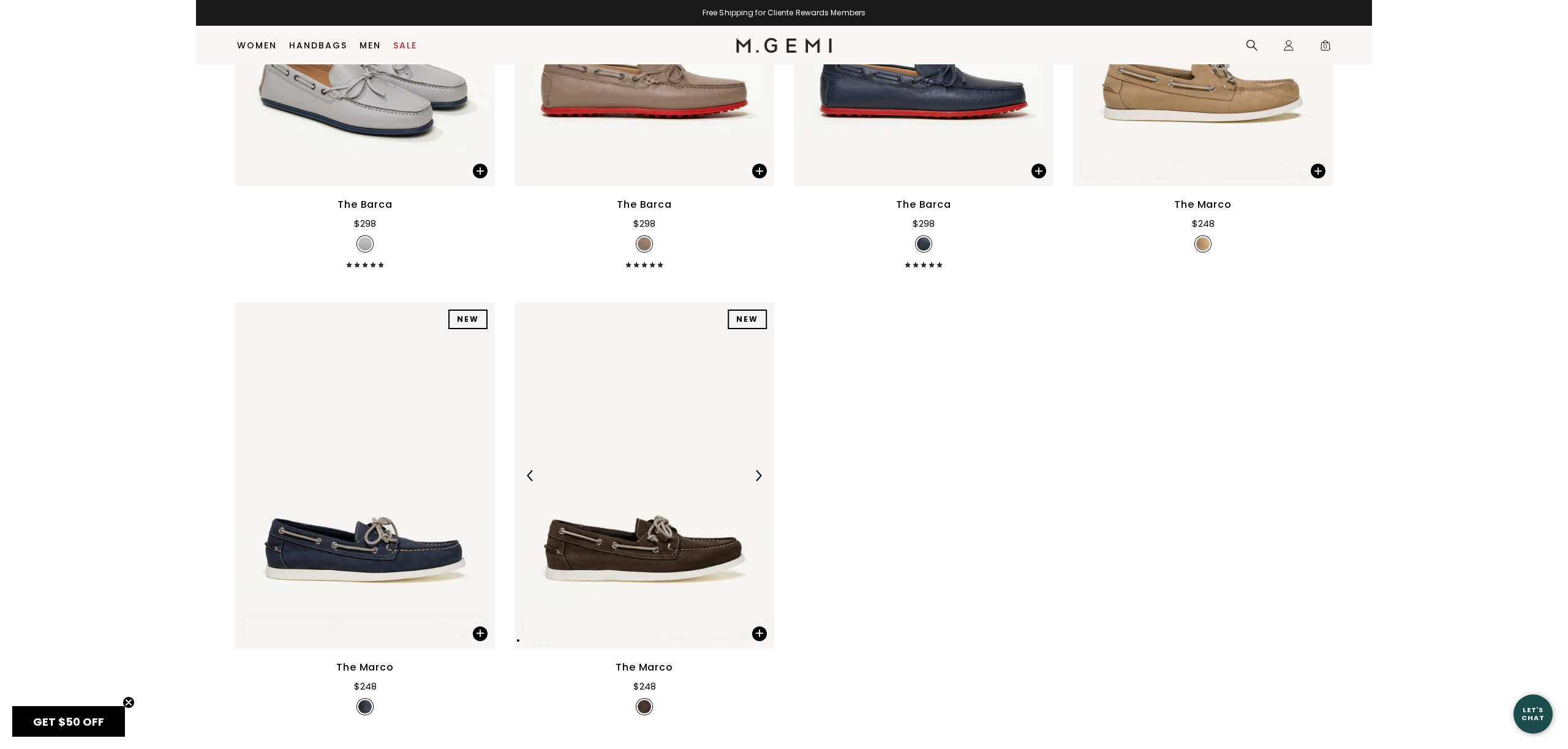
click at [655, 549] on img at bounding box center [644, 475] width 259 height 346
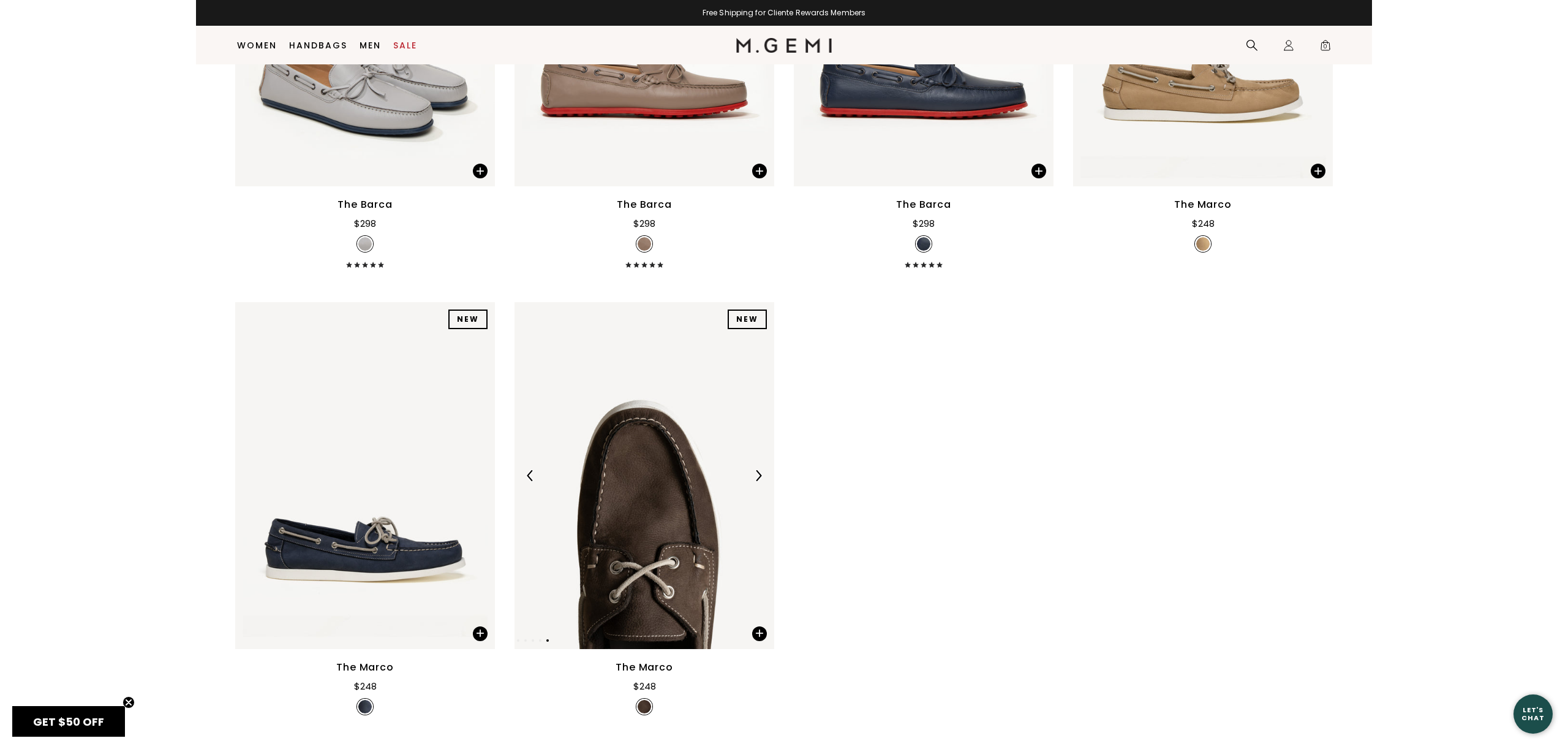
click at [659, 507] on img at bounding box center [644, 475] width 259 height 346
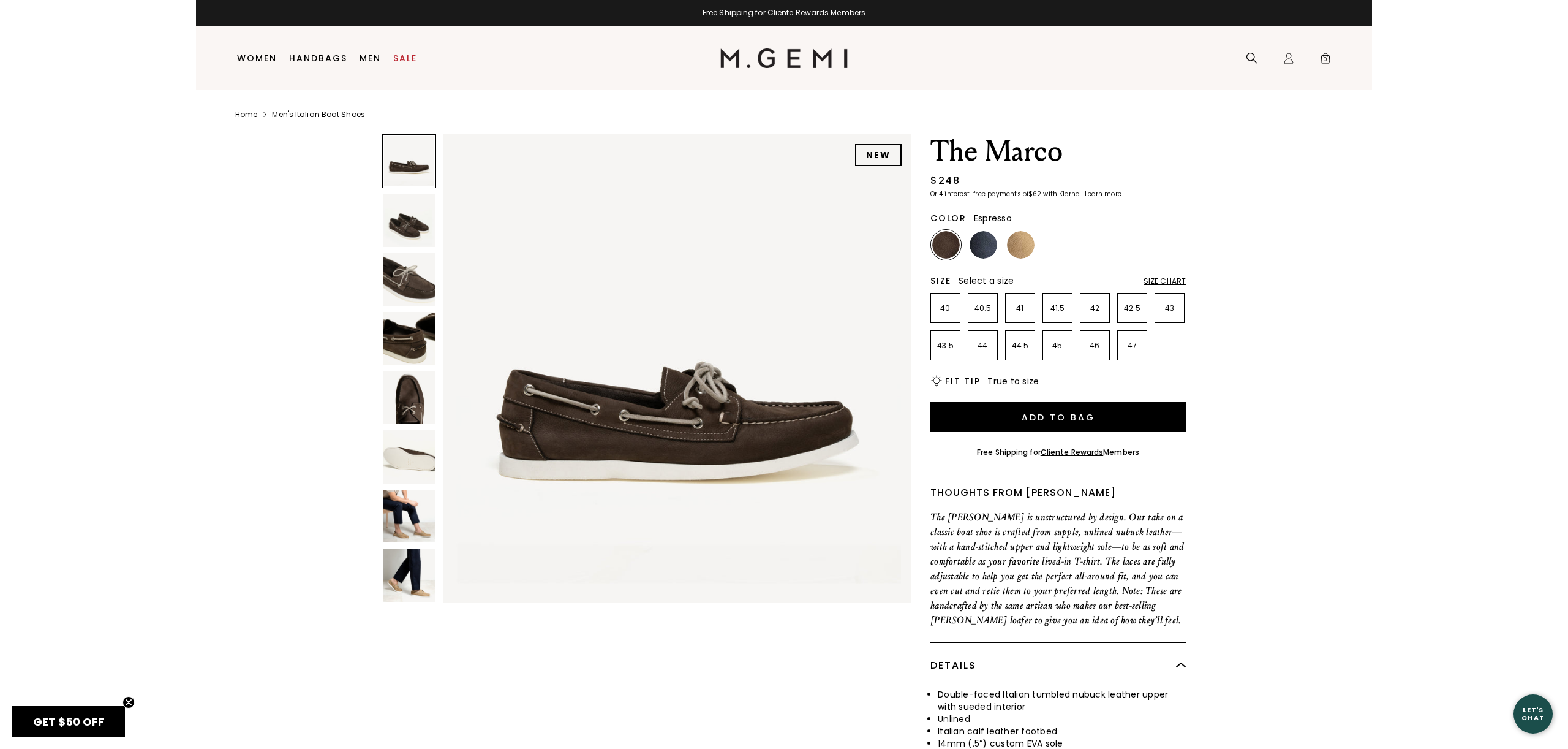
click at [418, 286] on img at bounding box center [409, 279] width 53 height 53
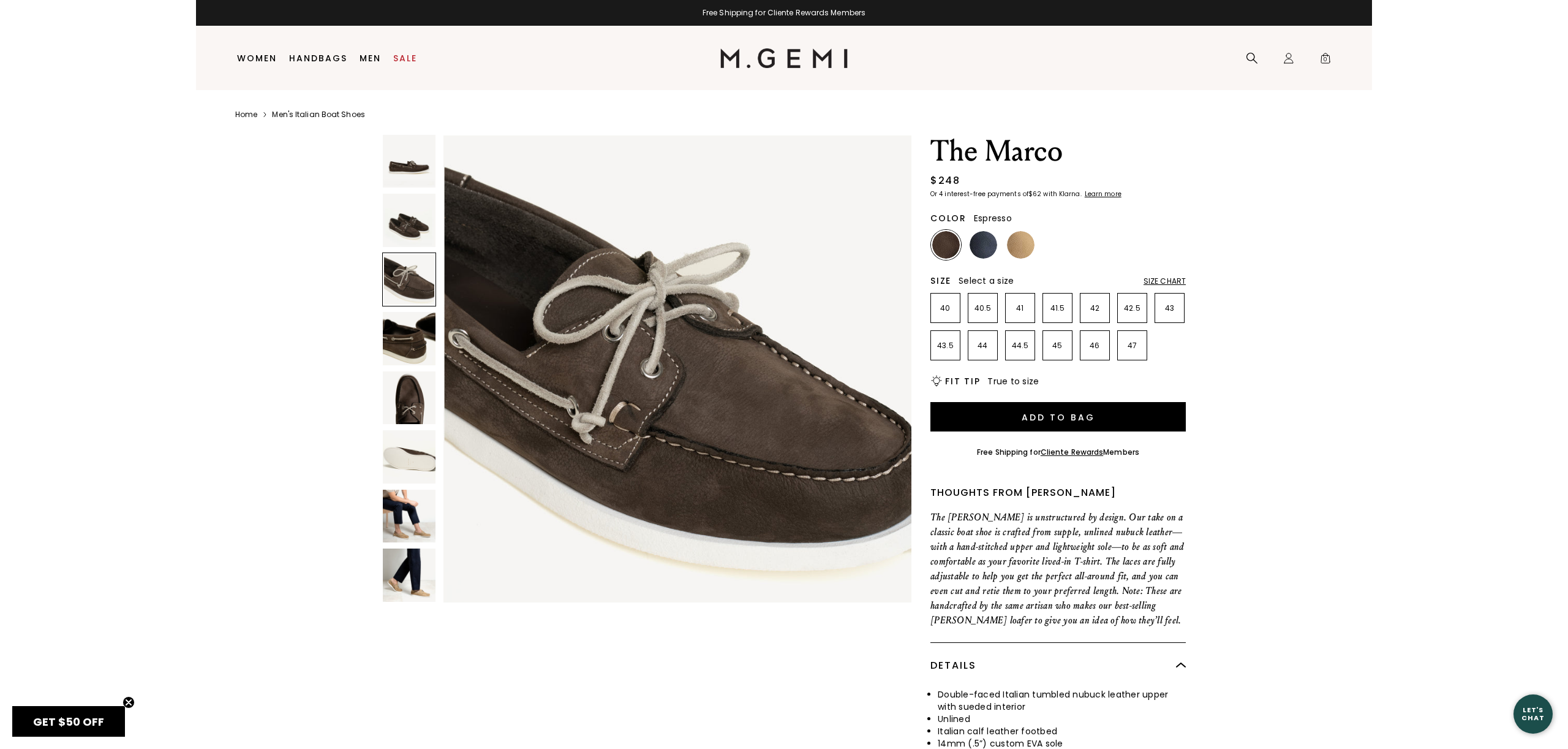
scroll to position [960, 0]
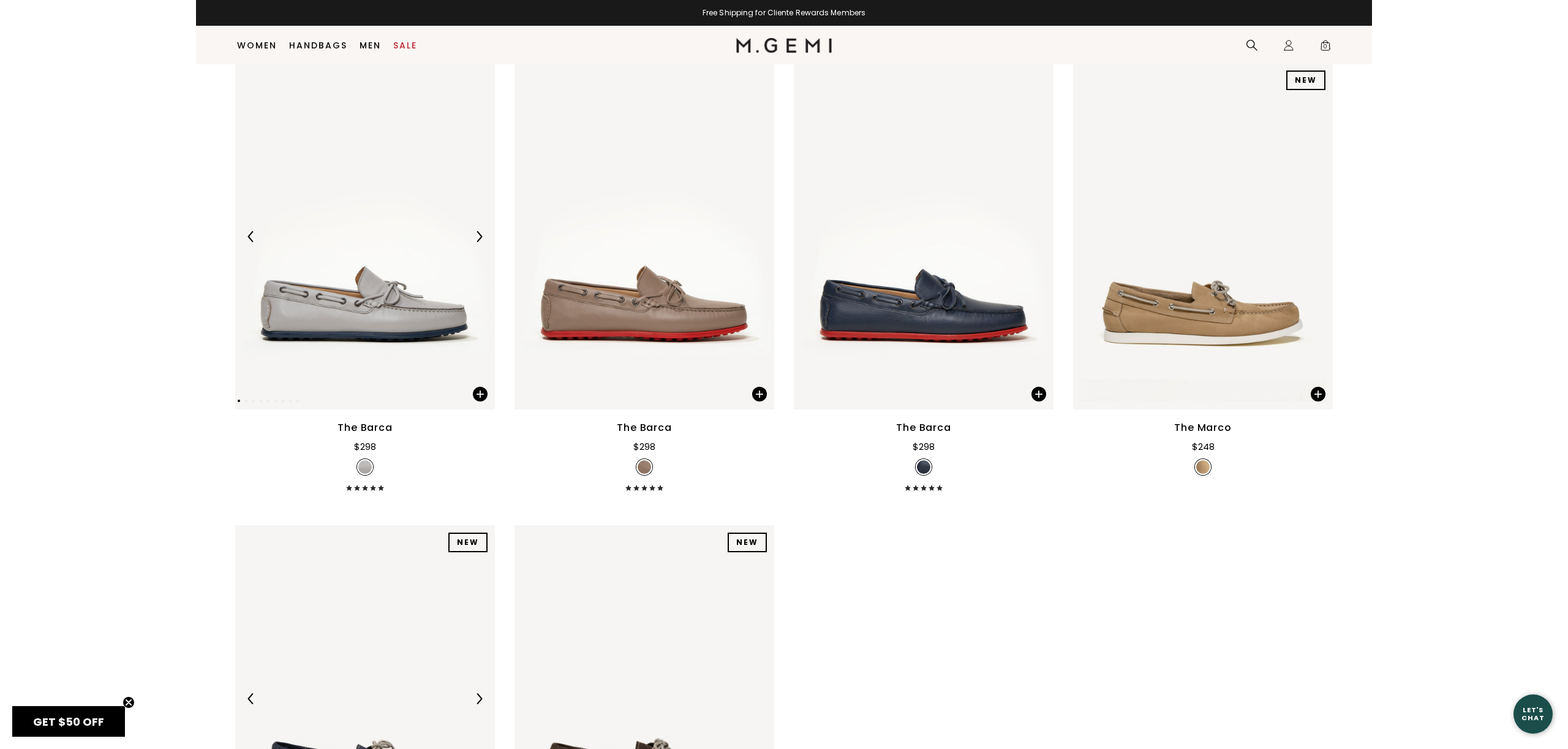
scroll to position [116, 0]
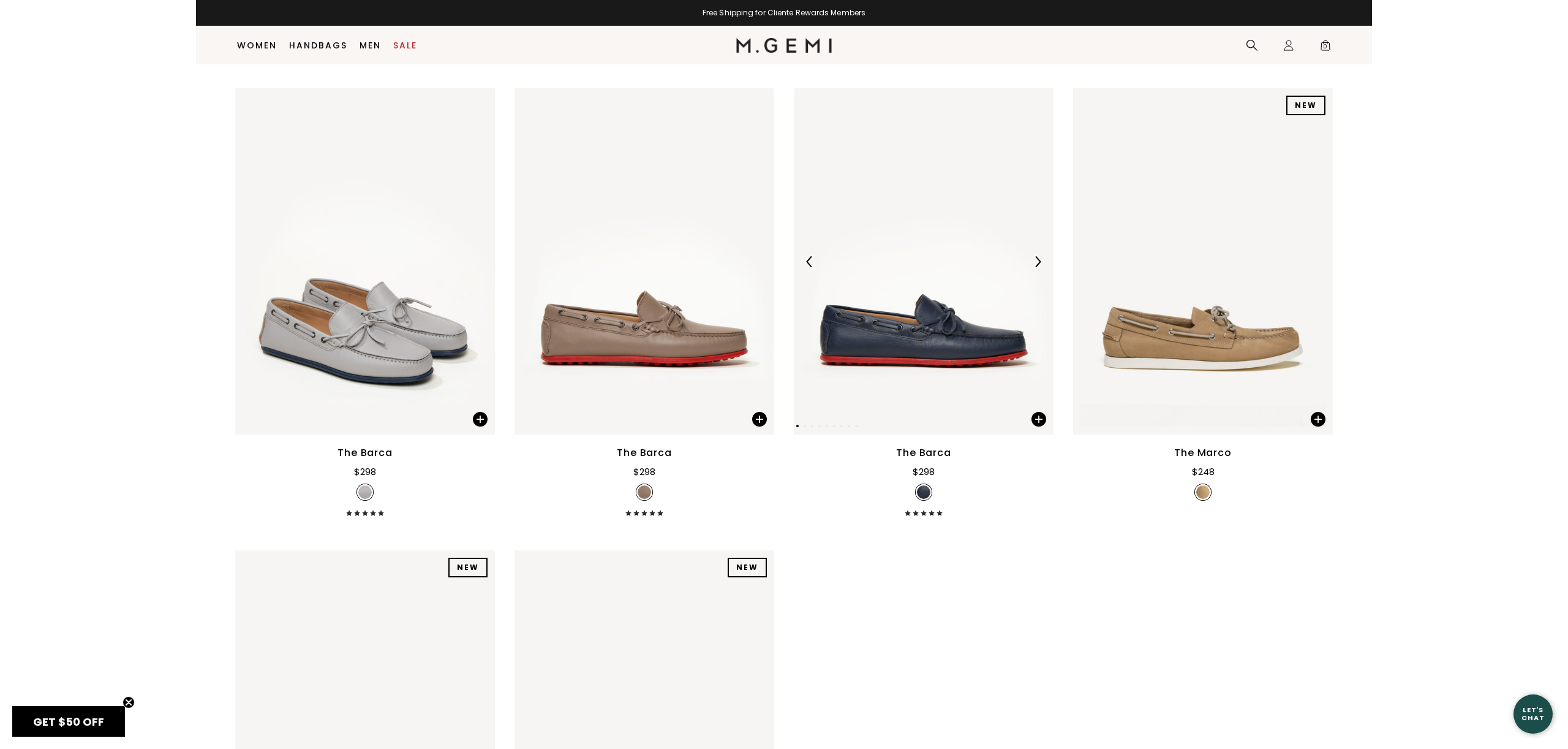
click at [963, 364] on img at bounding box center [923, 261] width 259 height 346
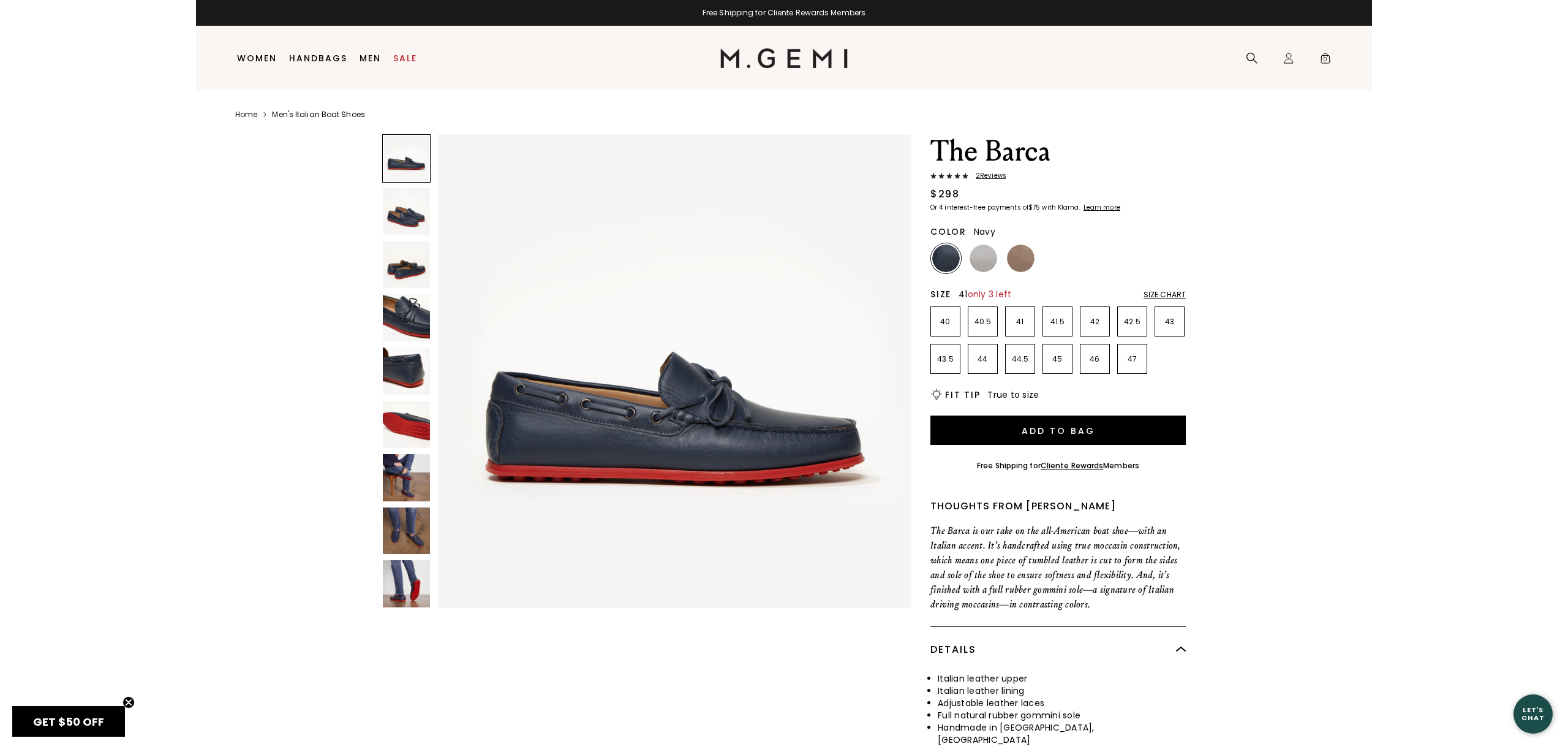
click at [1018, 318] on p "41" at bounding box center [1020, 321] width 29 height 10
click at [1071, 435] on button "Add to Bag" at bounding box center [1058, 430] width 256 height 30
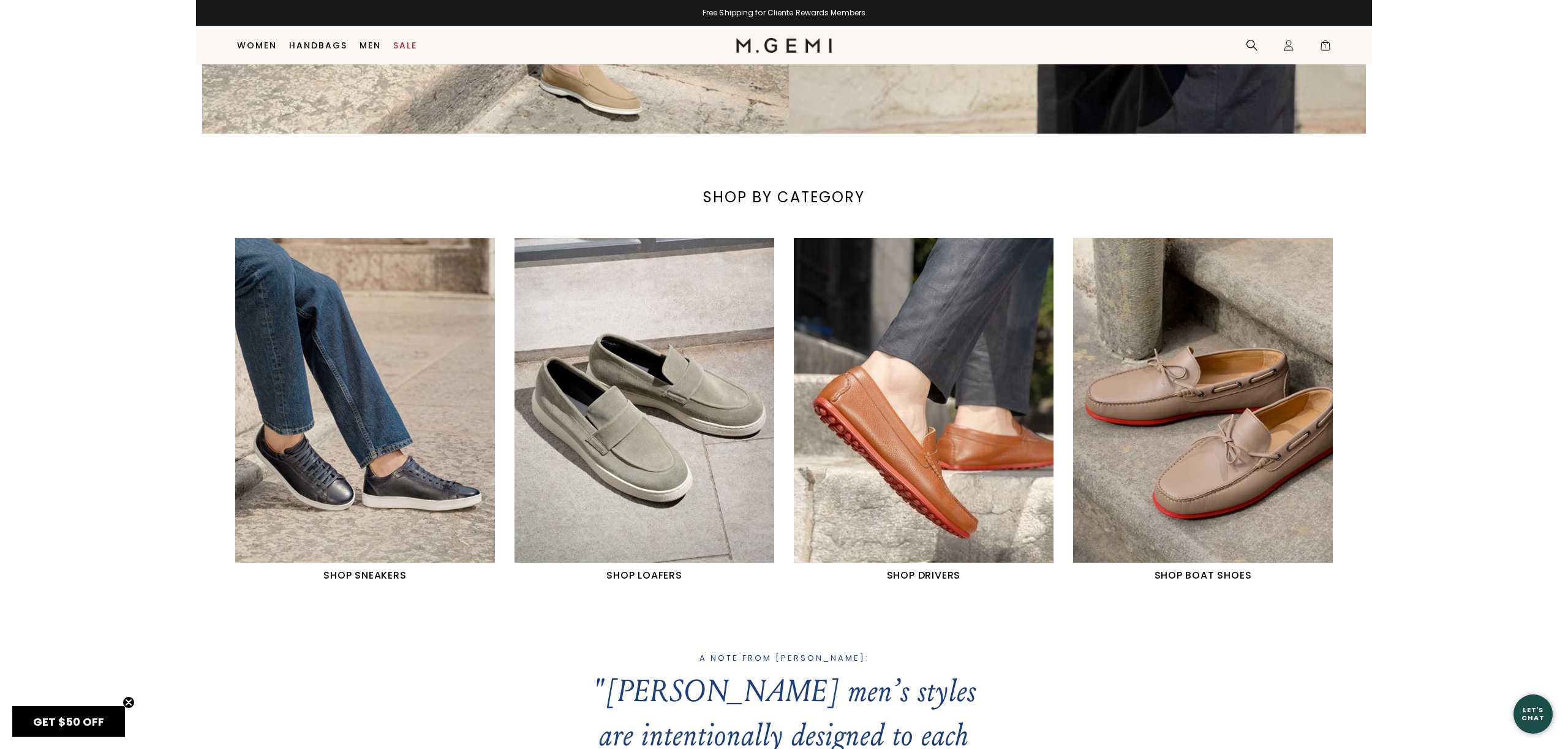
click at [374, 581] on h1 "SHOP SNEAKERS" at bounding box center [365, 575] width 259 height 15
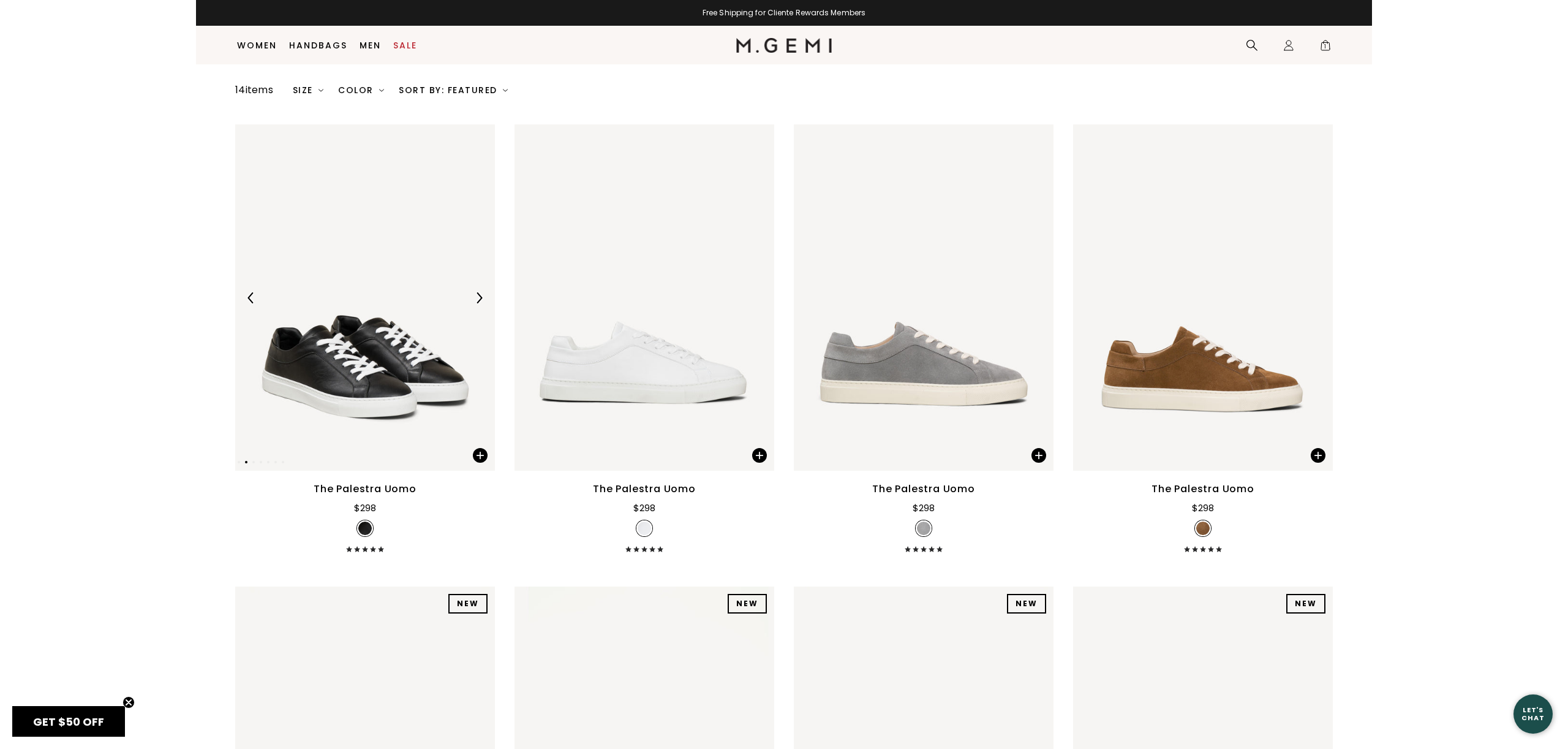
scroll to position [125, 0]
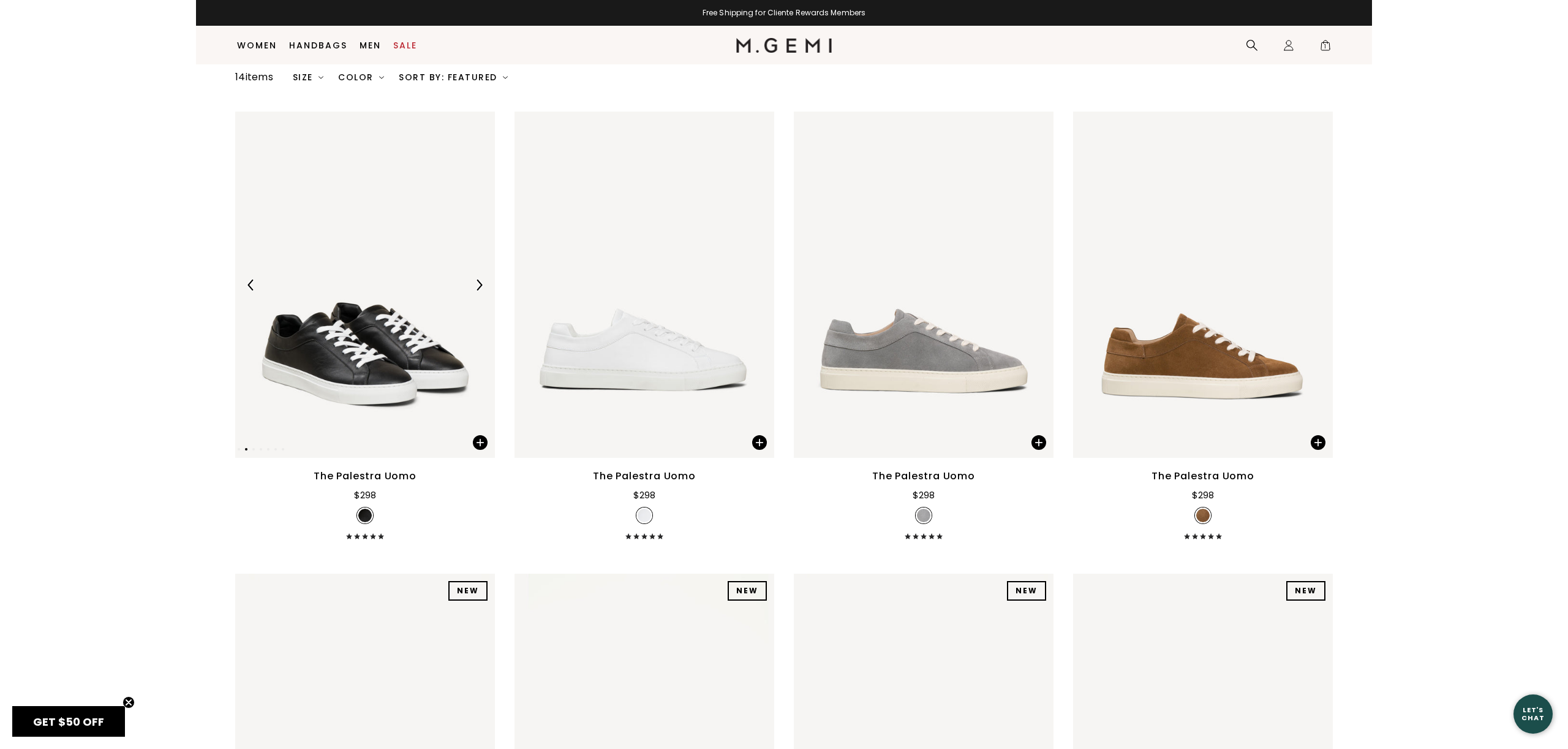
click at [415, 380] on img at bounding box center [365, 285] width 259 height 346
click at [405, 366] on img at bounding box center [365, 285] width 259 height 346
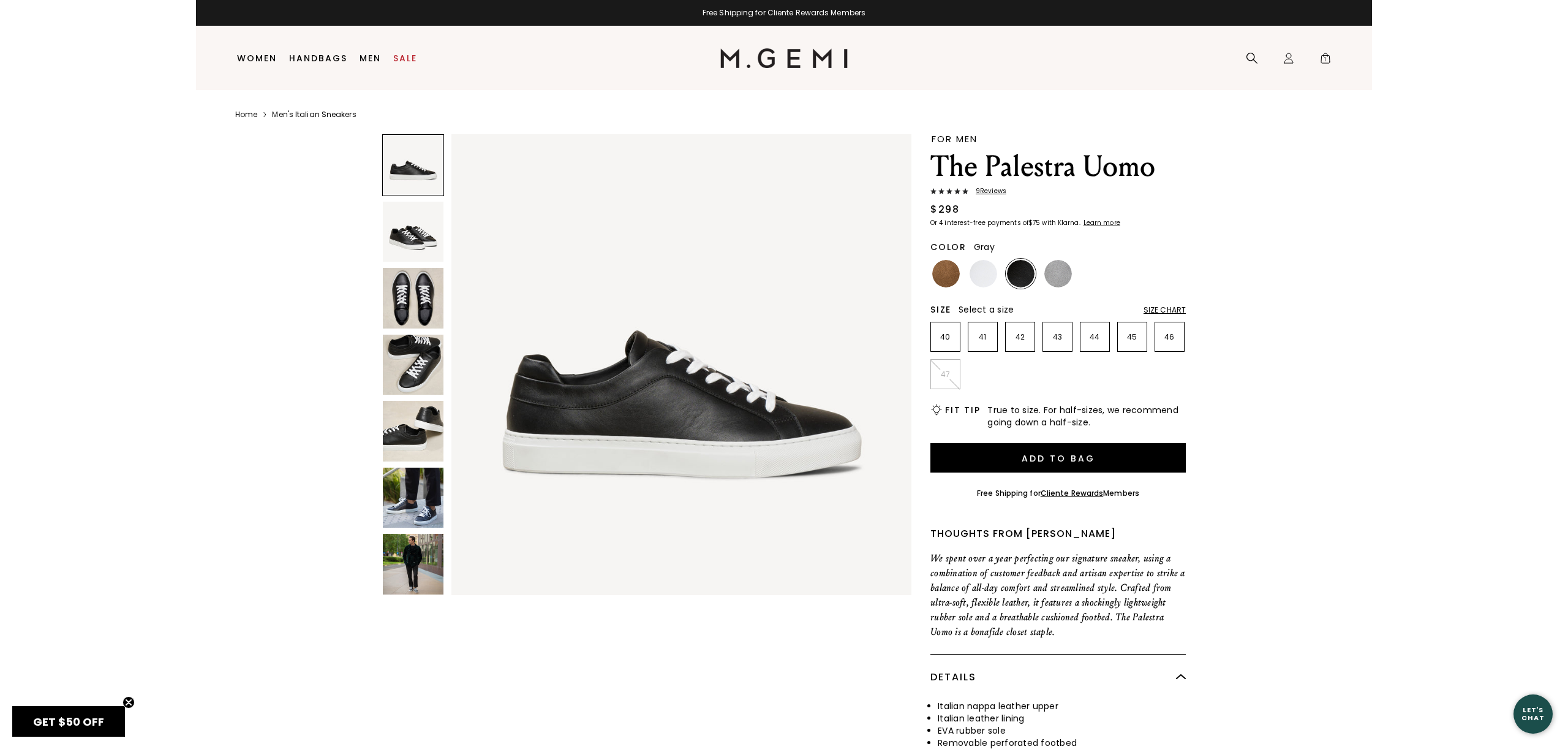
click at [1063, 277] on img at bounding box center [1058, 273] width 28 height 28
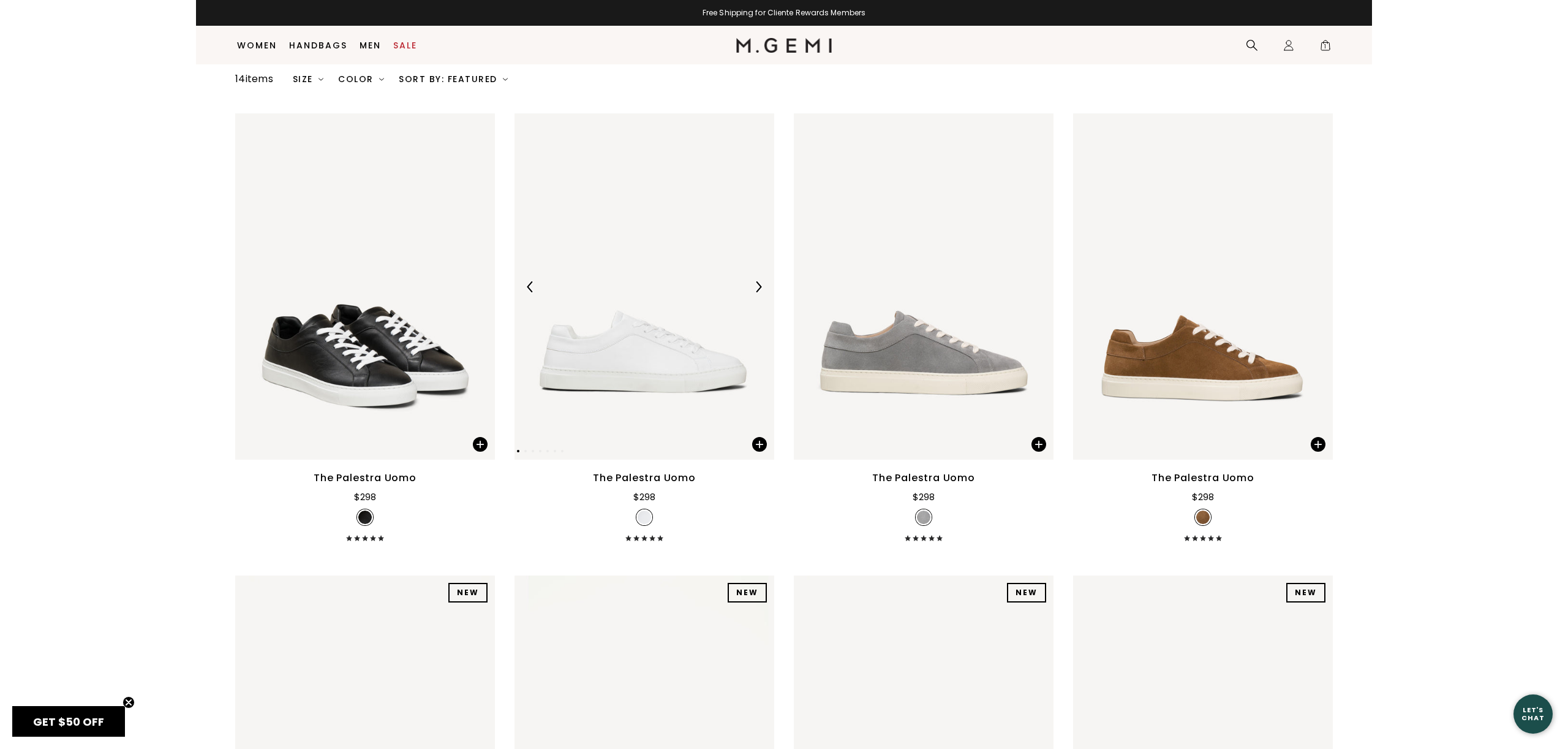
click at [634, 328] on img at bounding box center [644, 286] width 259 height 346
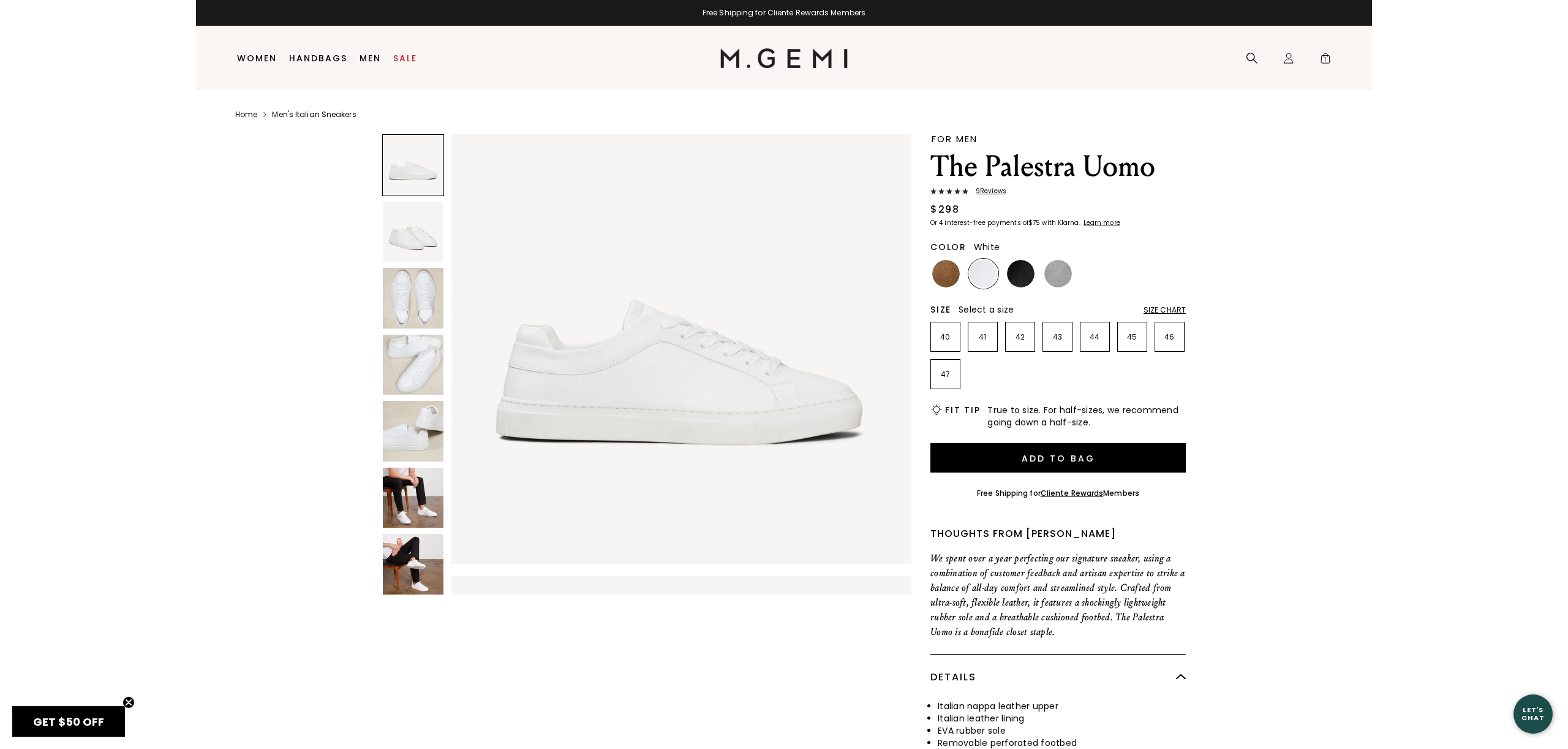
scroll to position [33, 0]
click at [1050, 267] on img at bounding box center [1058, 273] width 28 height 28
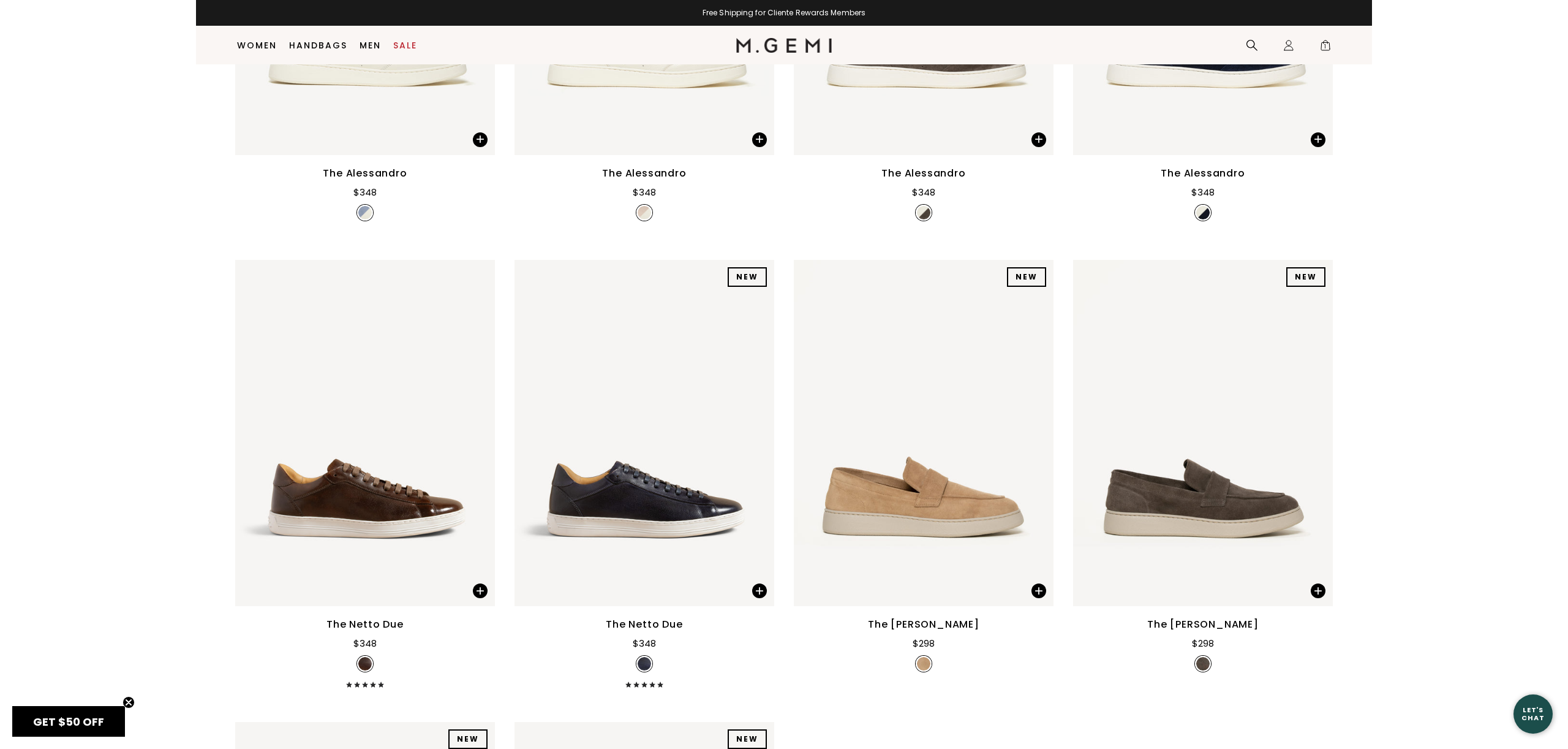
scroll to position [890, 0]
click at [625, 419] on img at bounding box center [644, 433] width 259 height 346
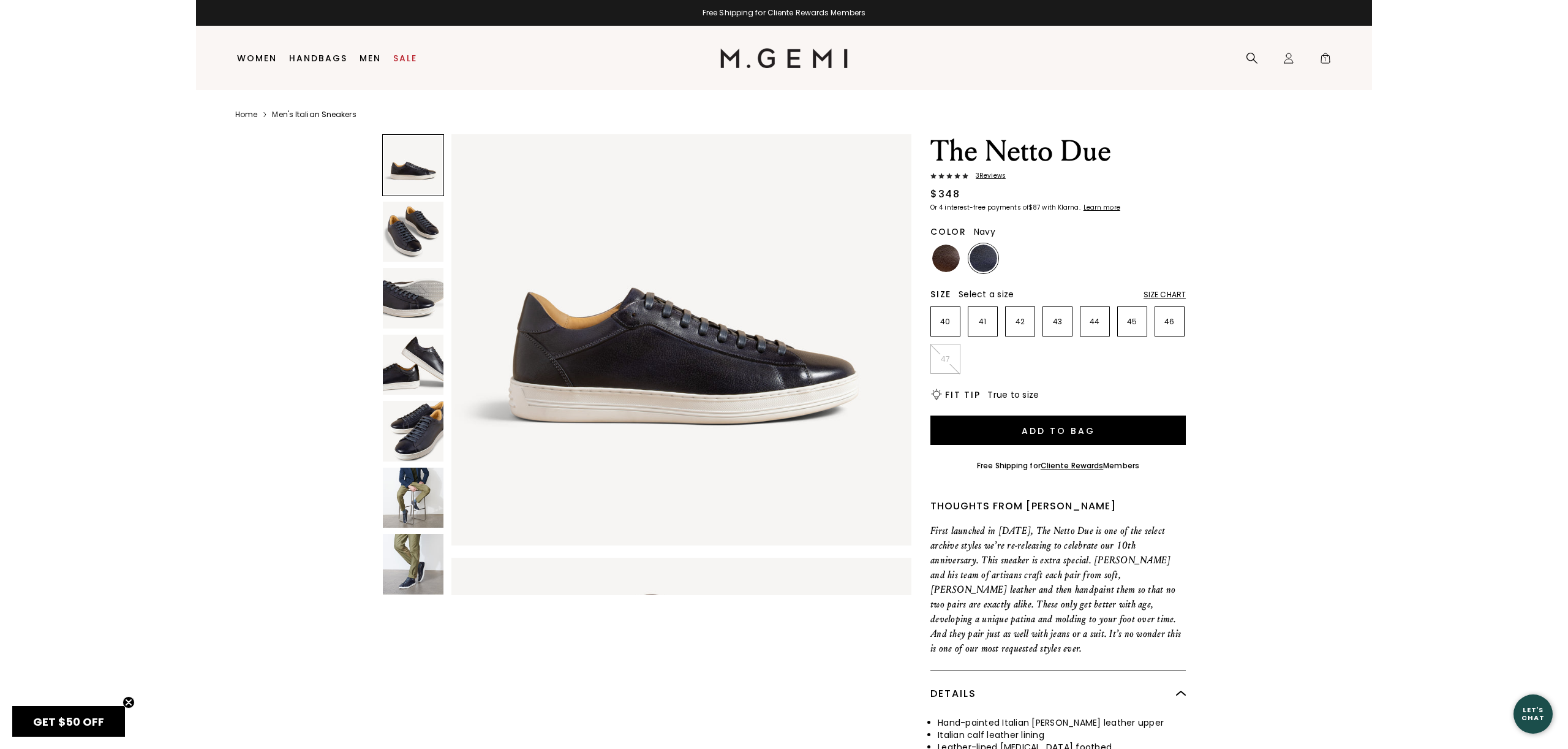
click at [983, 260] on img at bounding box center [983, 258] width 28 height 28
click at [426, 445] on img at bounding box center [413, 431] width 60 height 60
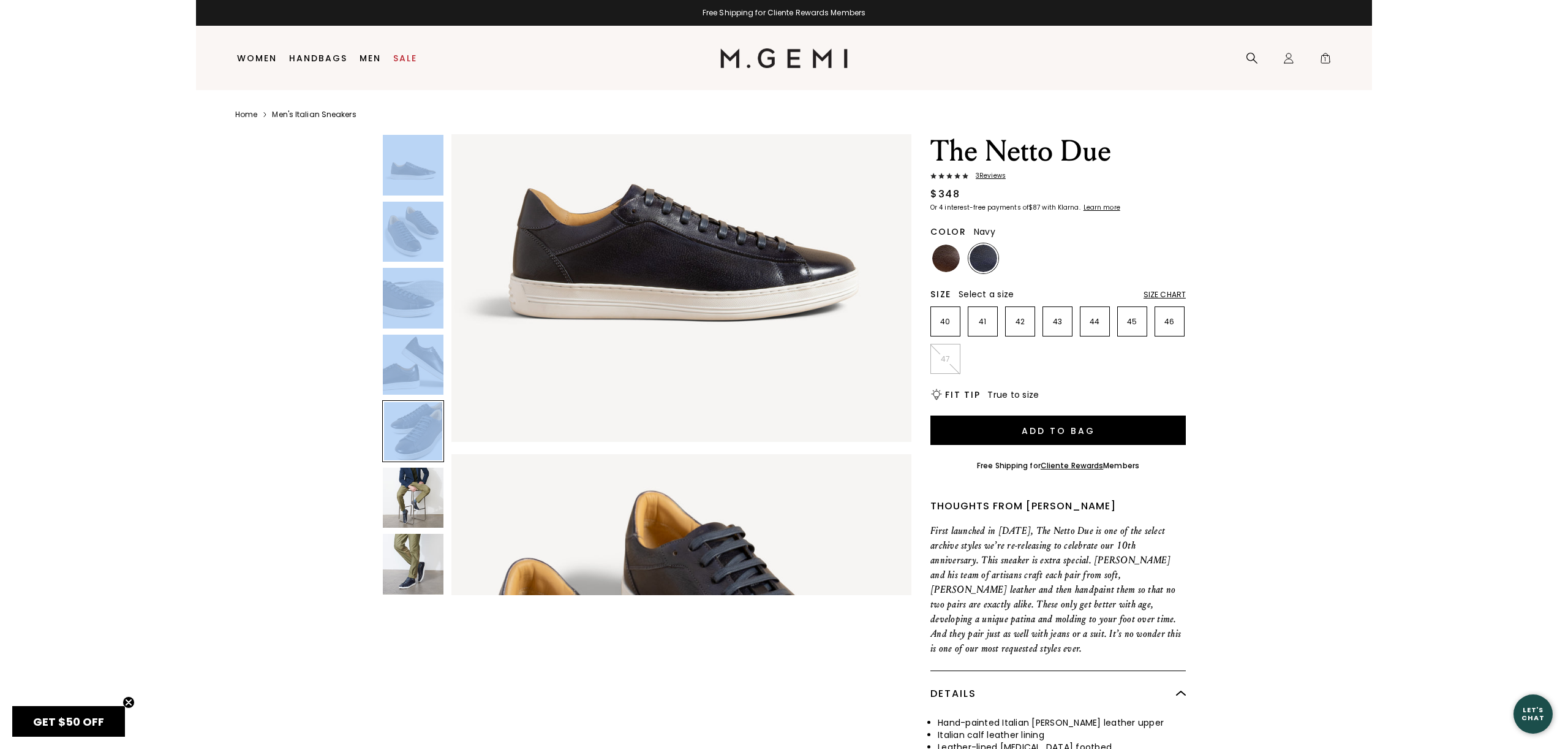
click at [426, 445] on div at bounding box center [413, 431] width 62 height 62
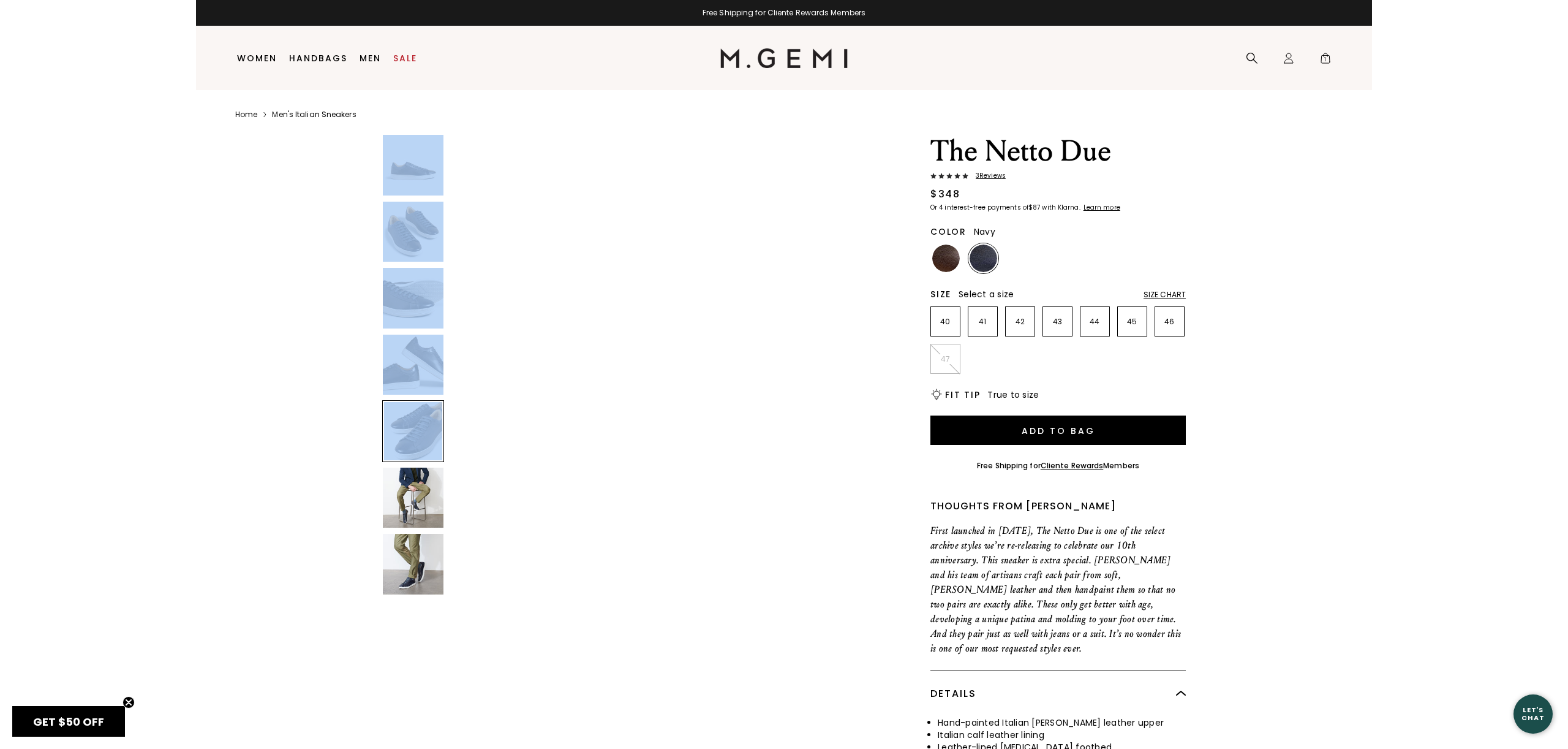
scroll to position [1891, 0]
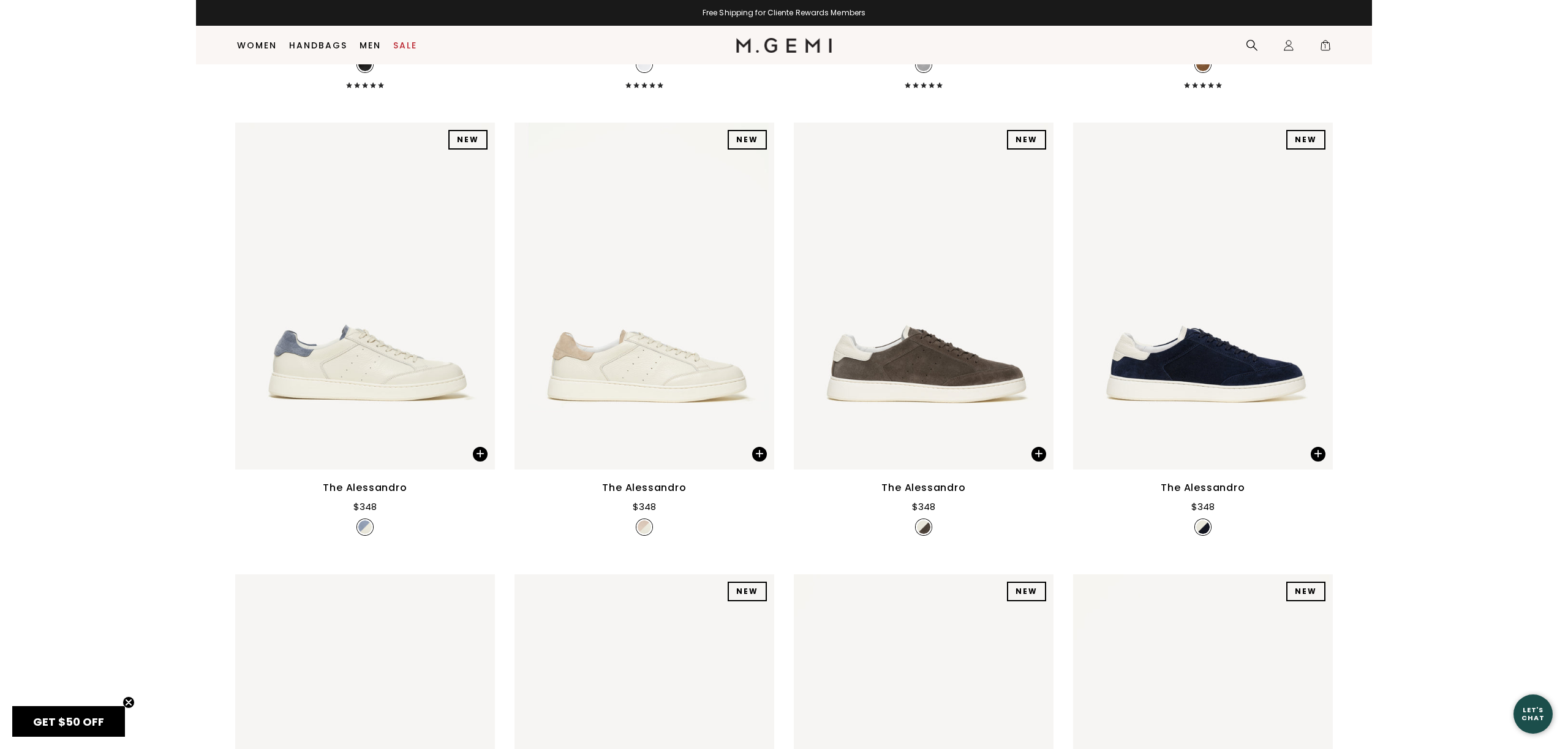
scroll to position [572, 0]
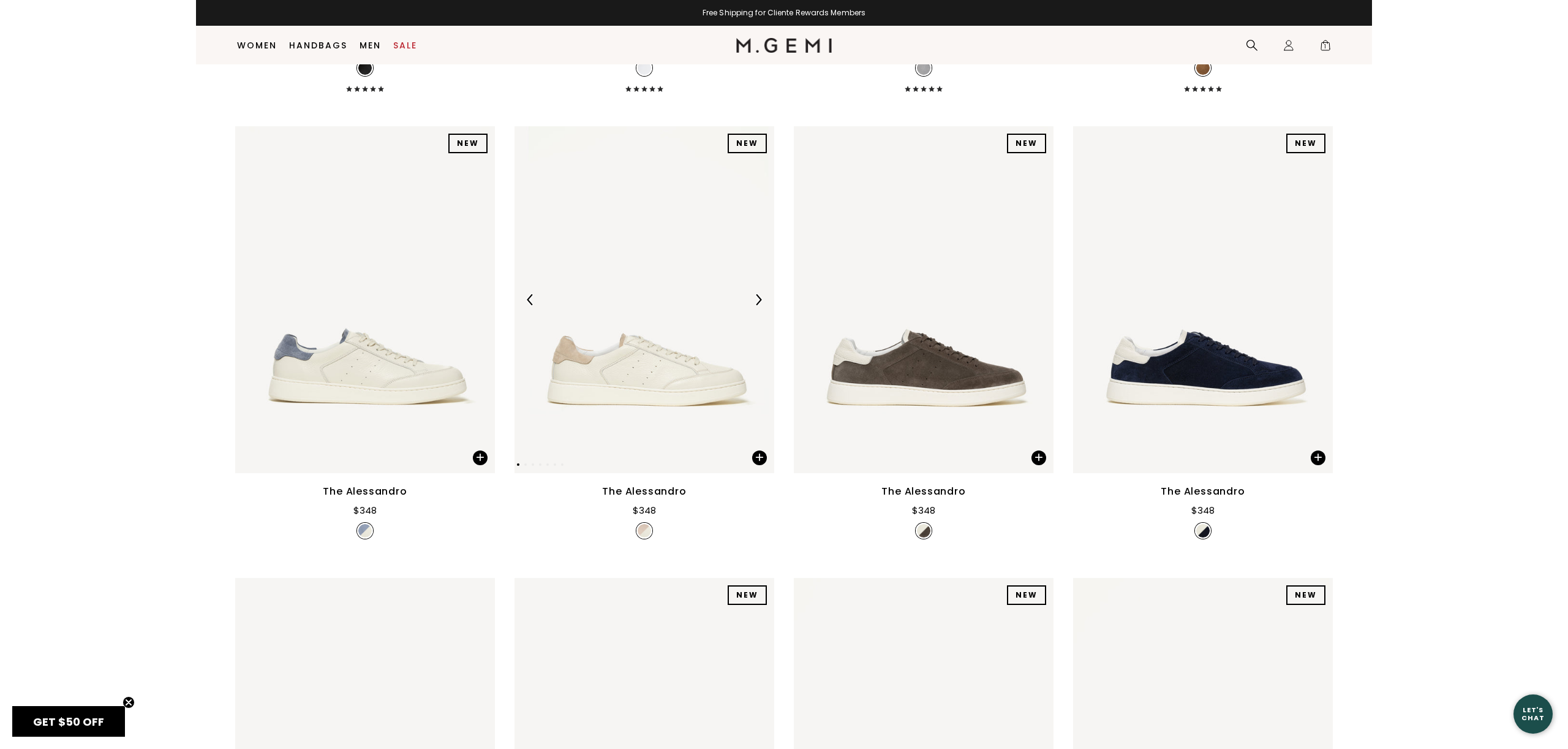
click at [608, 366] on img at bounding box center [644, 299] width 259 height 346
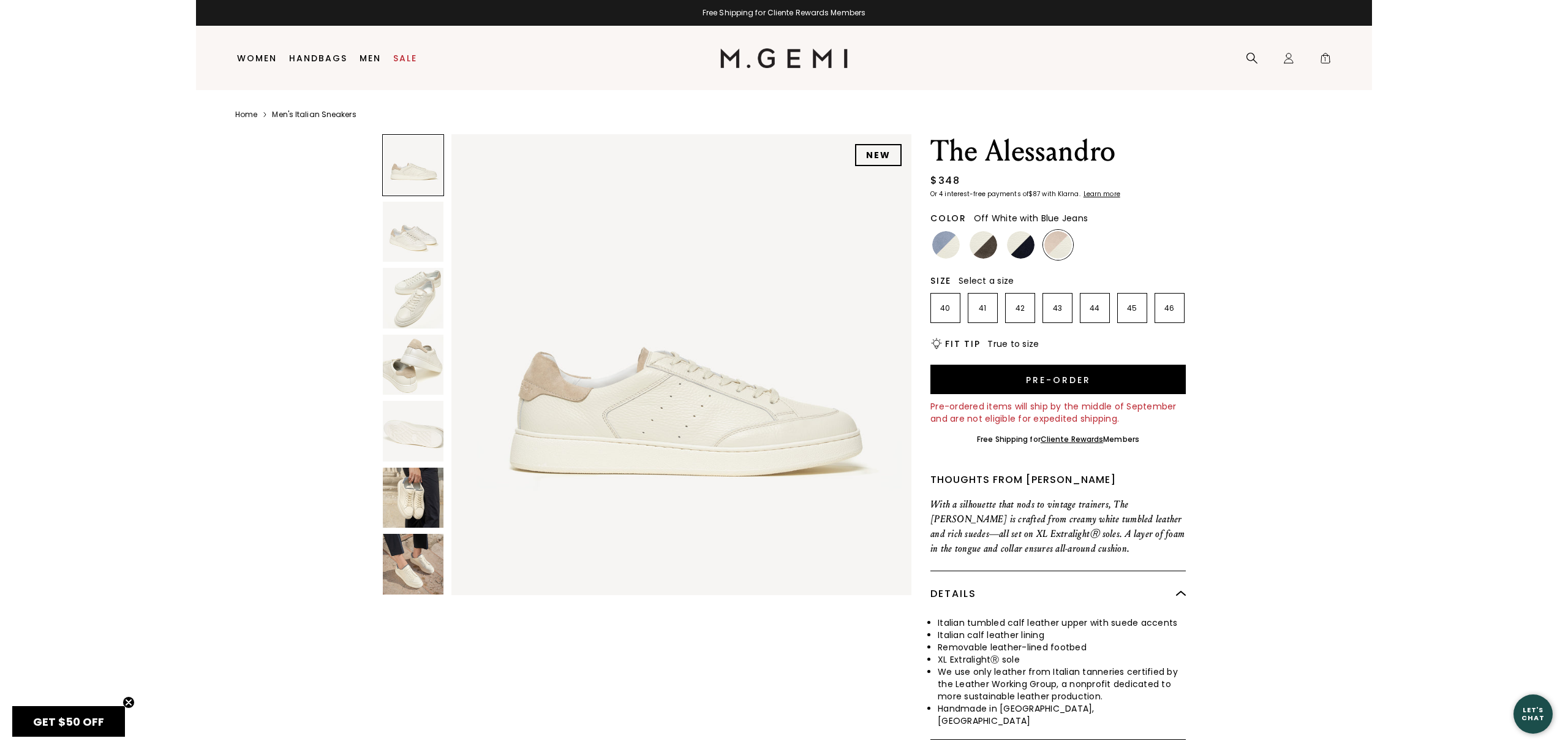
click at [945, 251] on img at bounding box center [946, 245] width 28 height 28
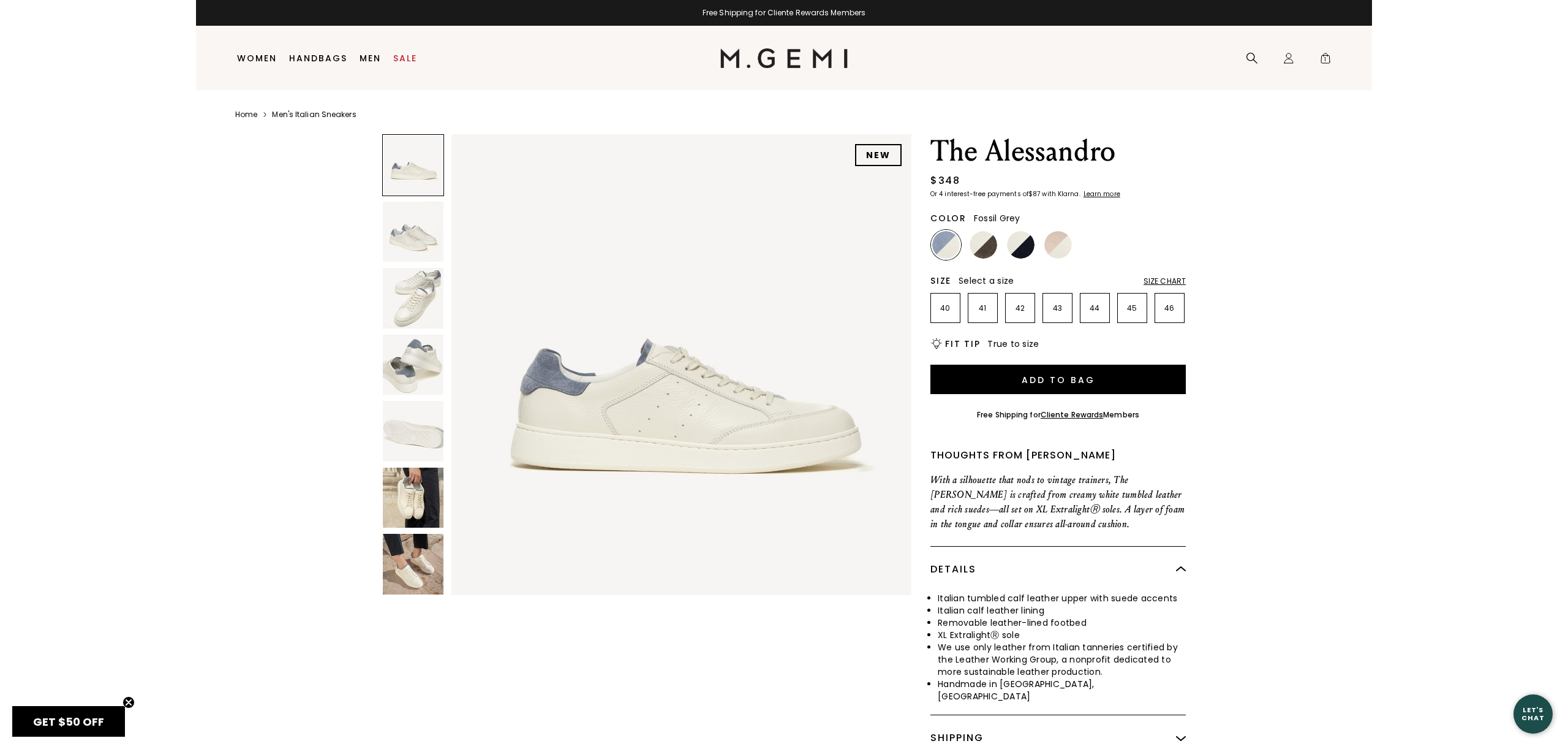
click at [985, 251] on img at bounding box center [983, 245] width 28 height 28
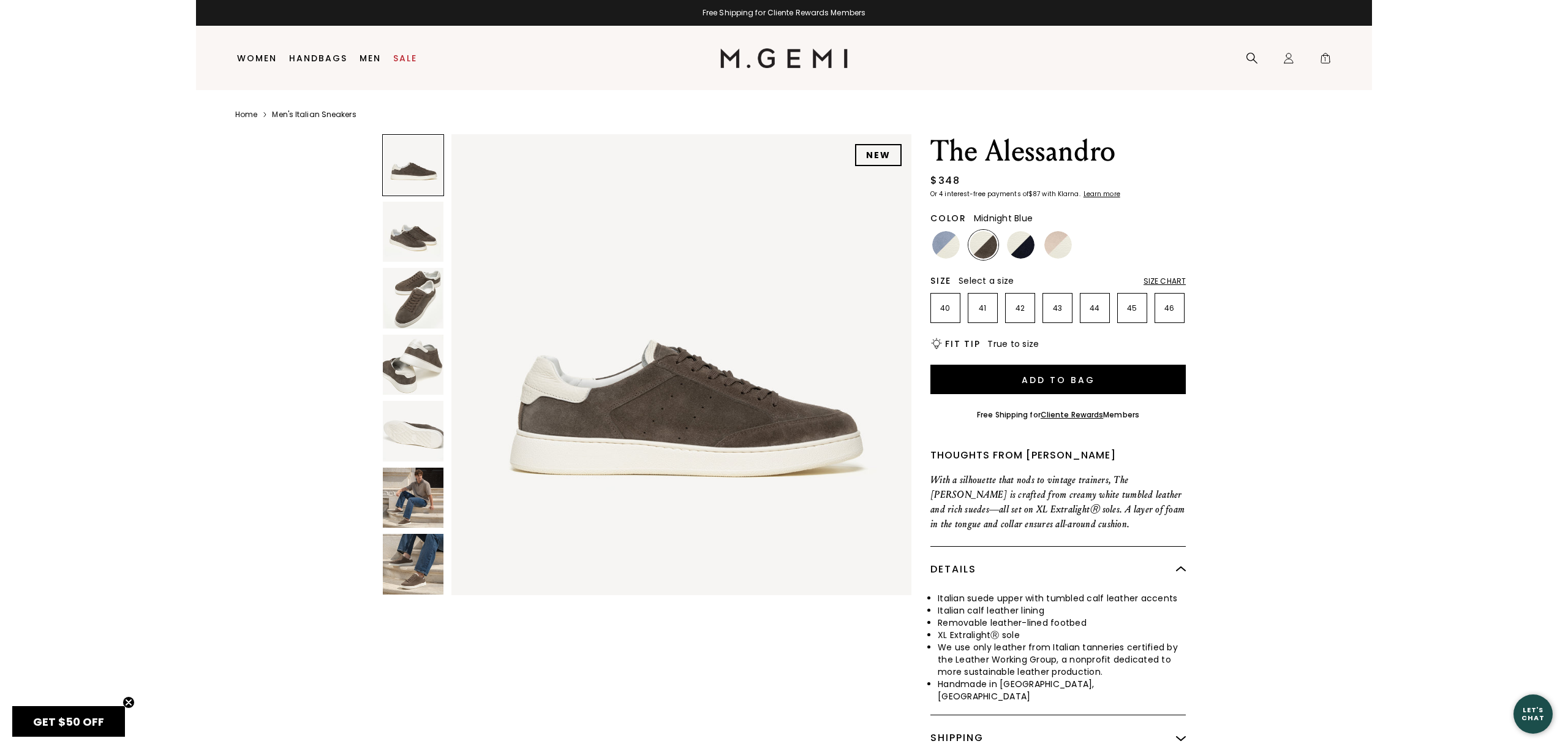
click at [1020, 245] on img at bounding box center [1020, 245] width 28 height 28
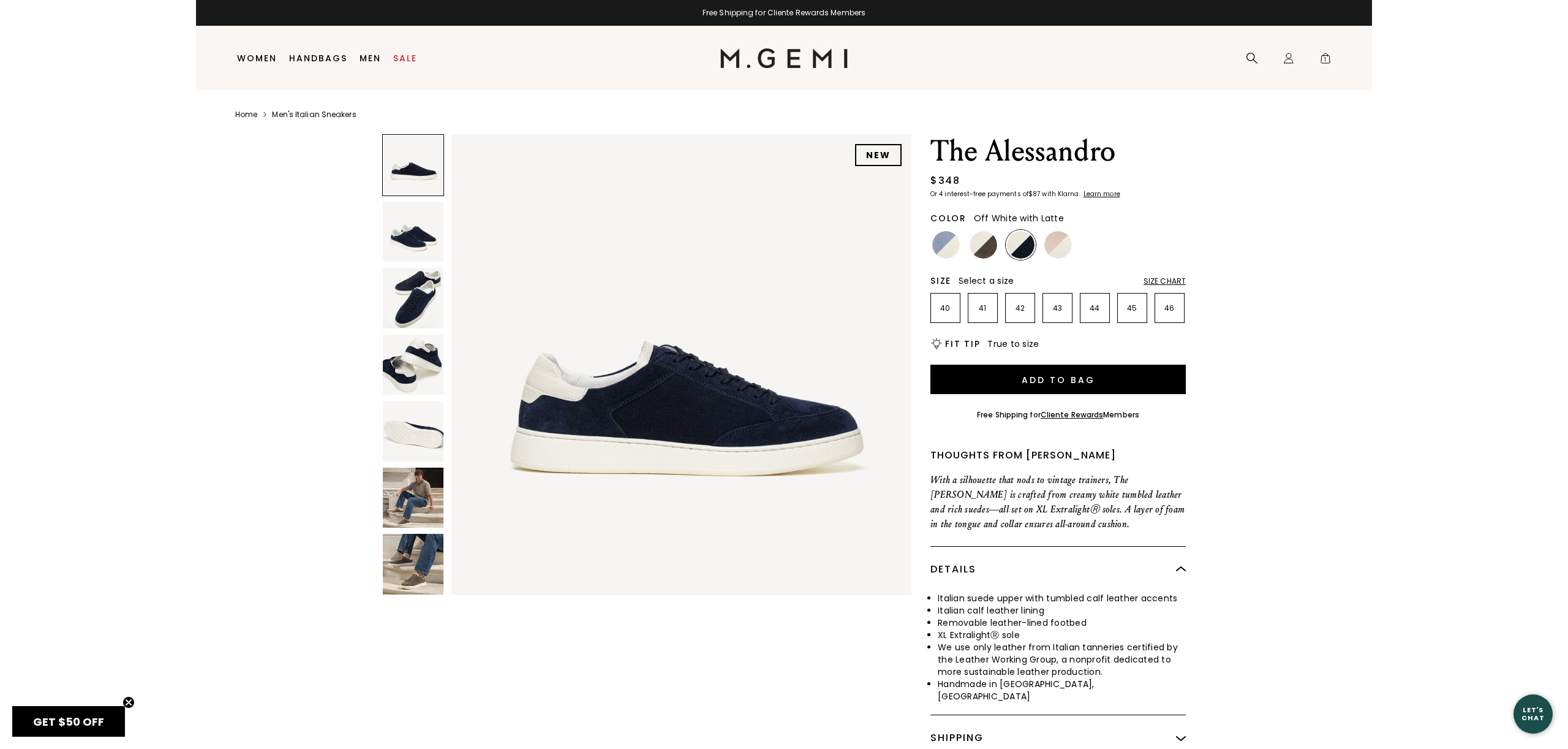
click at [1061, 243] on img at bounding box center [1058, 245] width 28 height 28
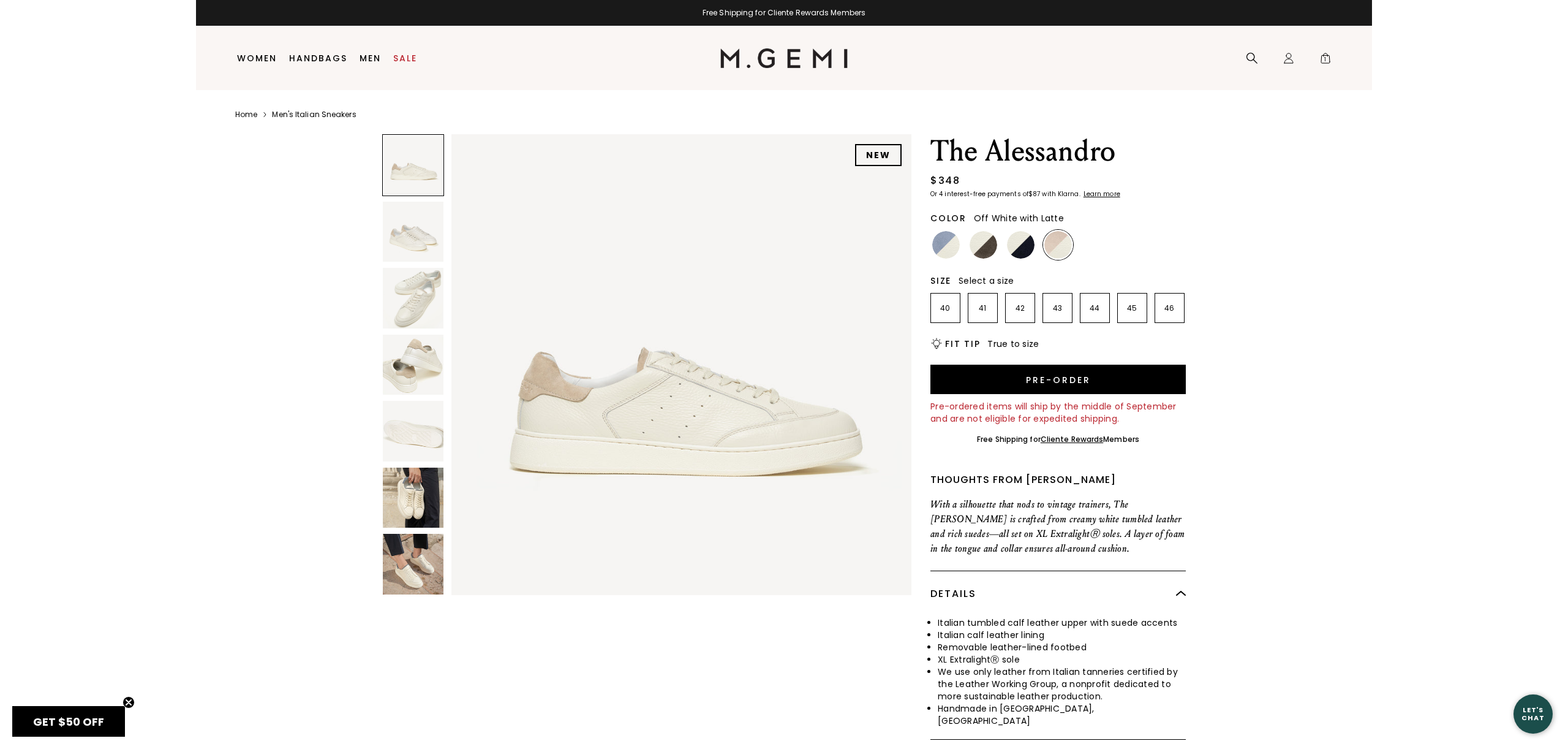
click at [406, 293] on img at bounding box center [413, 298] width 60 height 60
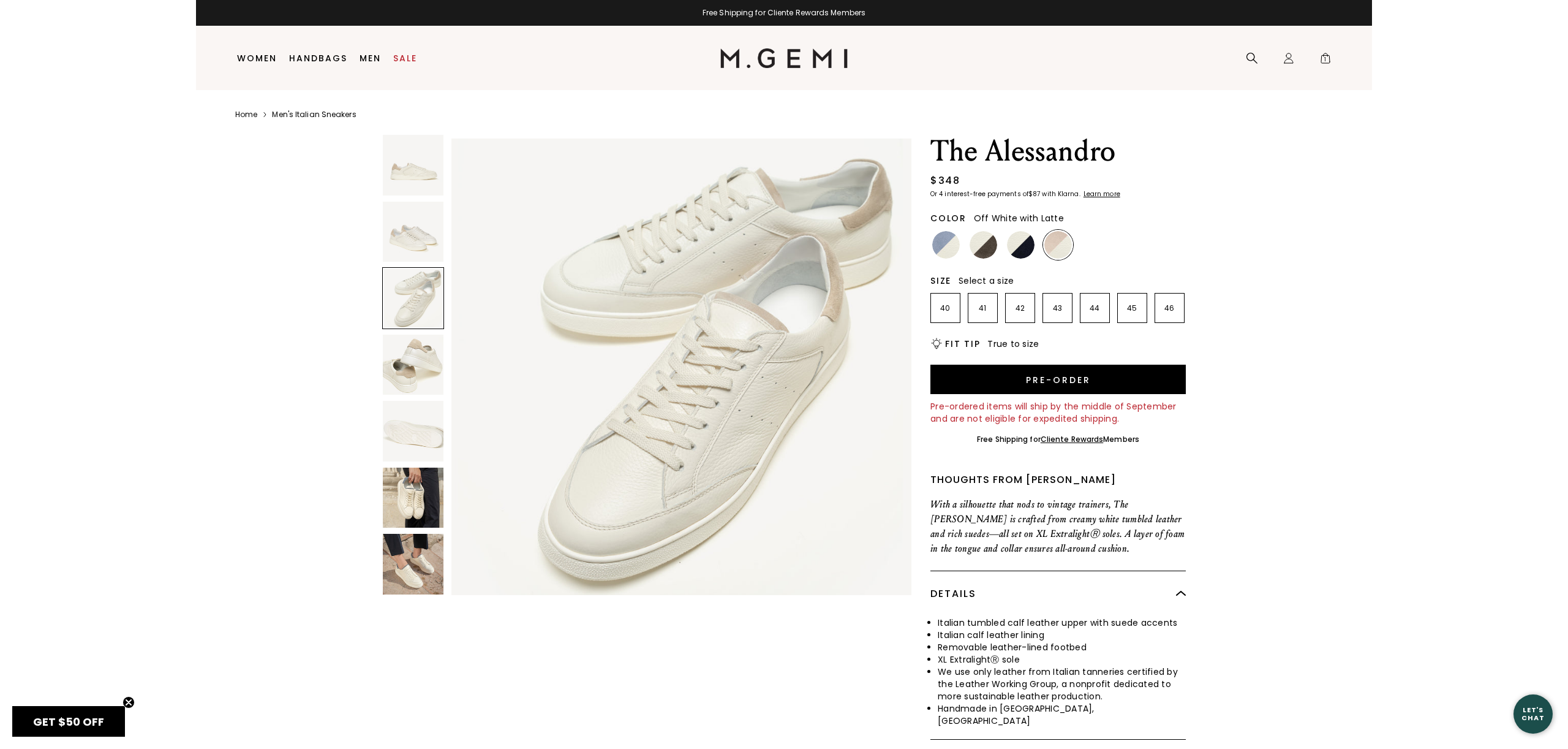
scroll to position [946, 0]
click at [415, 454] on img at bounding box center [413, 431] width 60 height 60
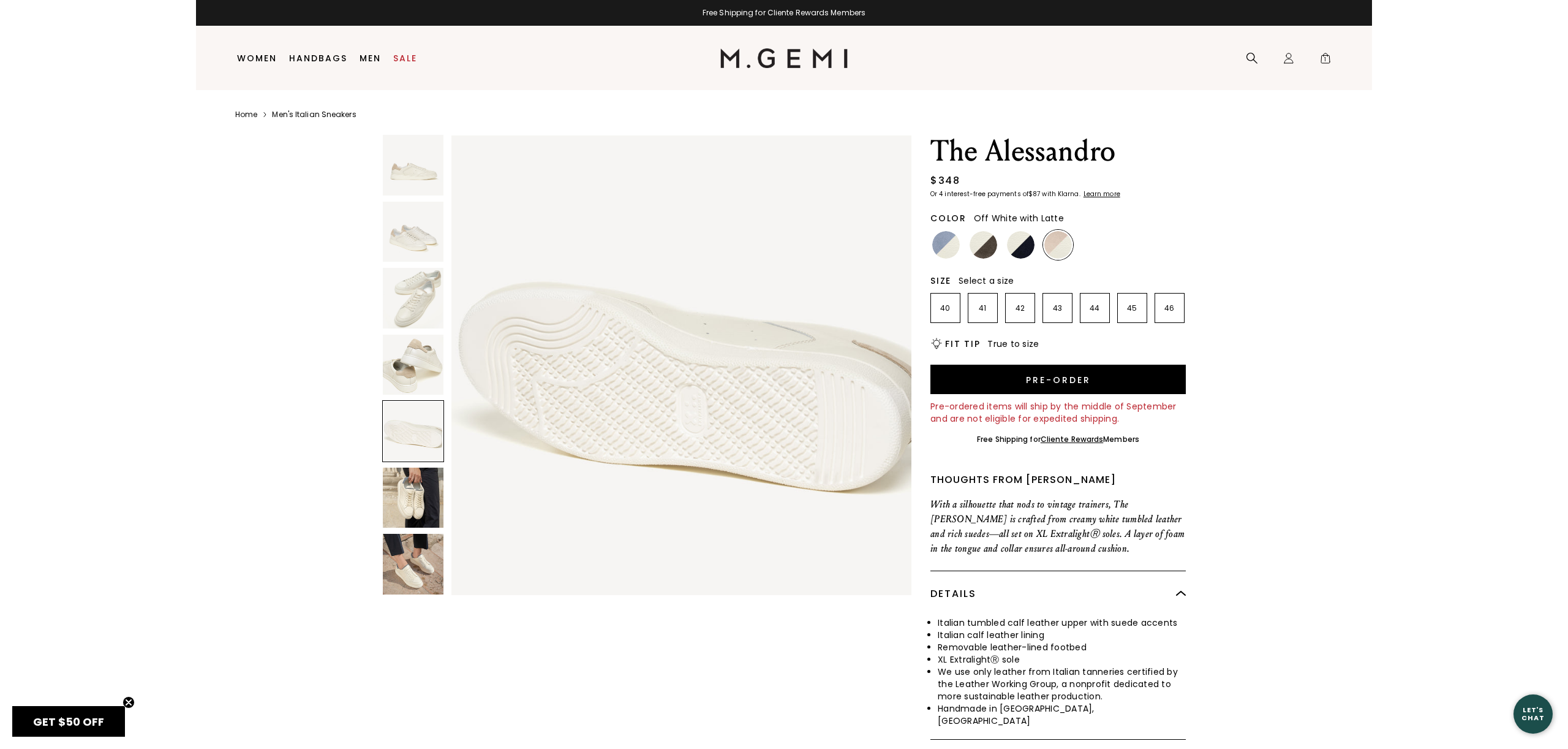
scroll to position [1891, 0]
click at [418, 475] on img at bounding box center [413, 498] width 60 height 60
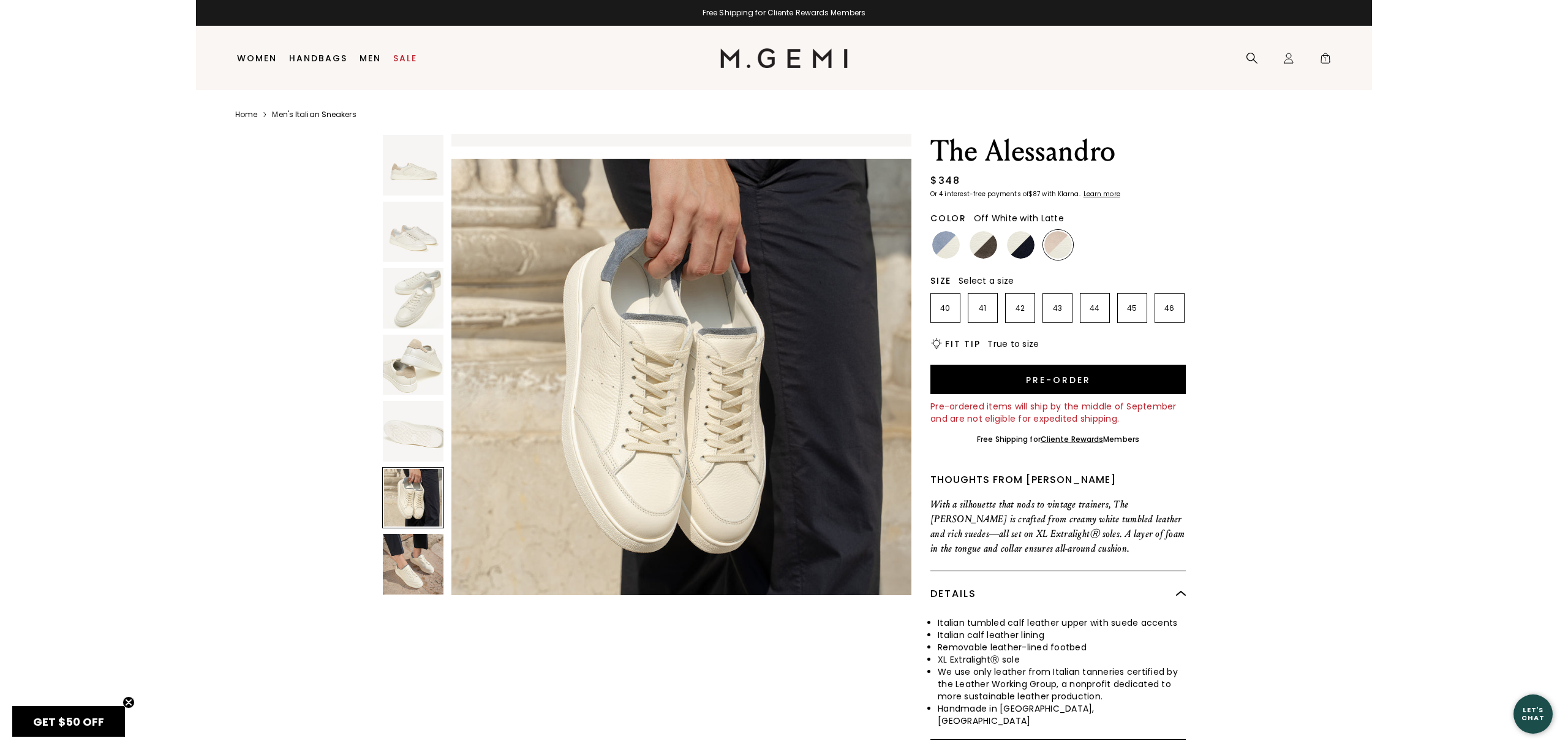
scroll to position [2364, 0]
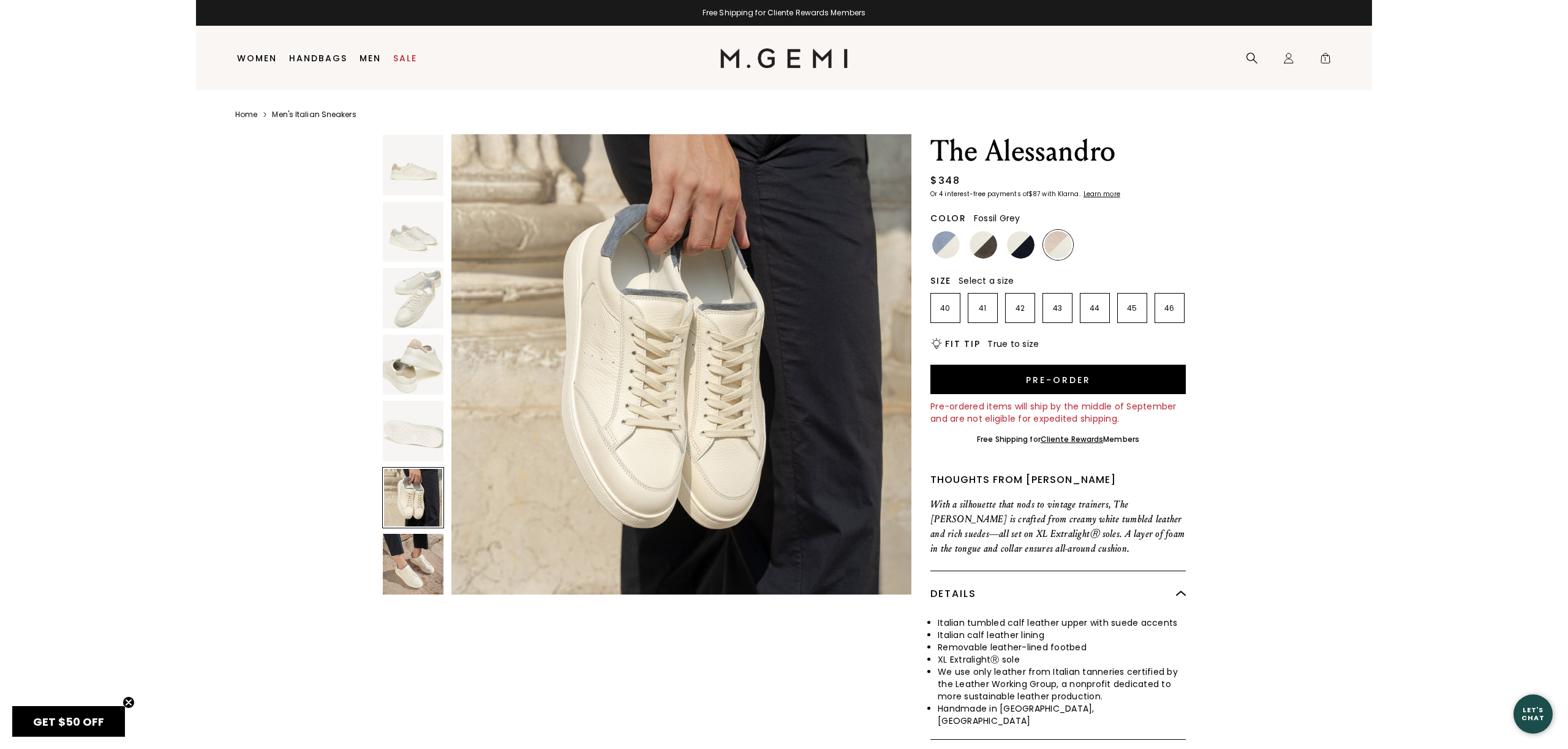
click at [979, 242] on img at bounding box center [983, 245] width 28 height 28
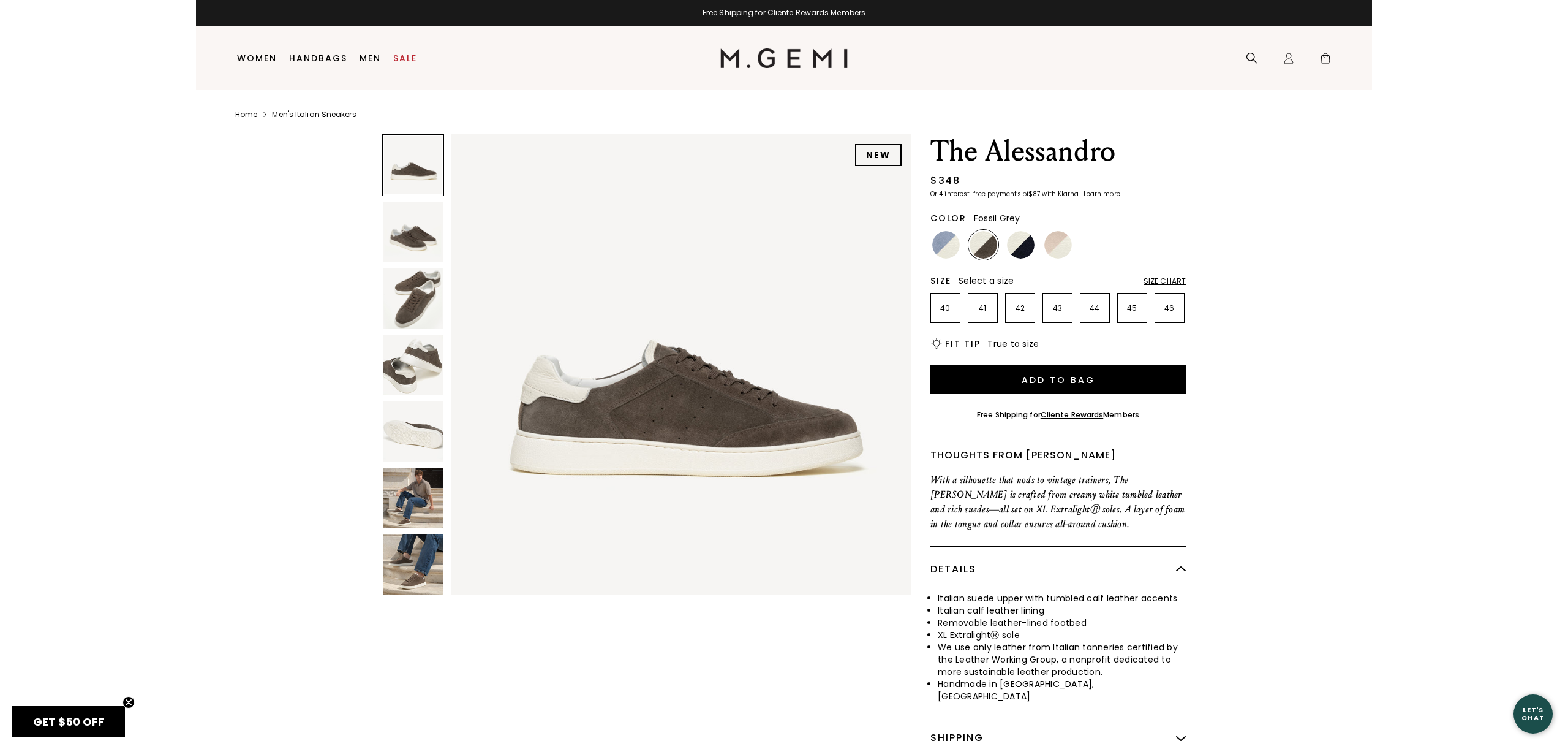
click at [419, 300] on img at bounding box center [413, 298] width 60 height 60
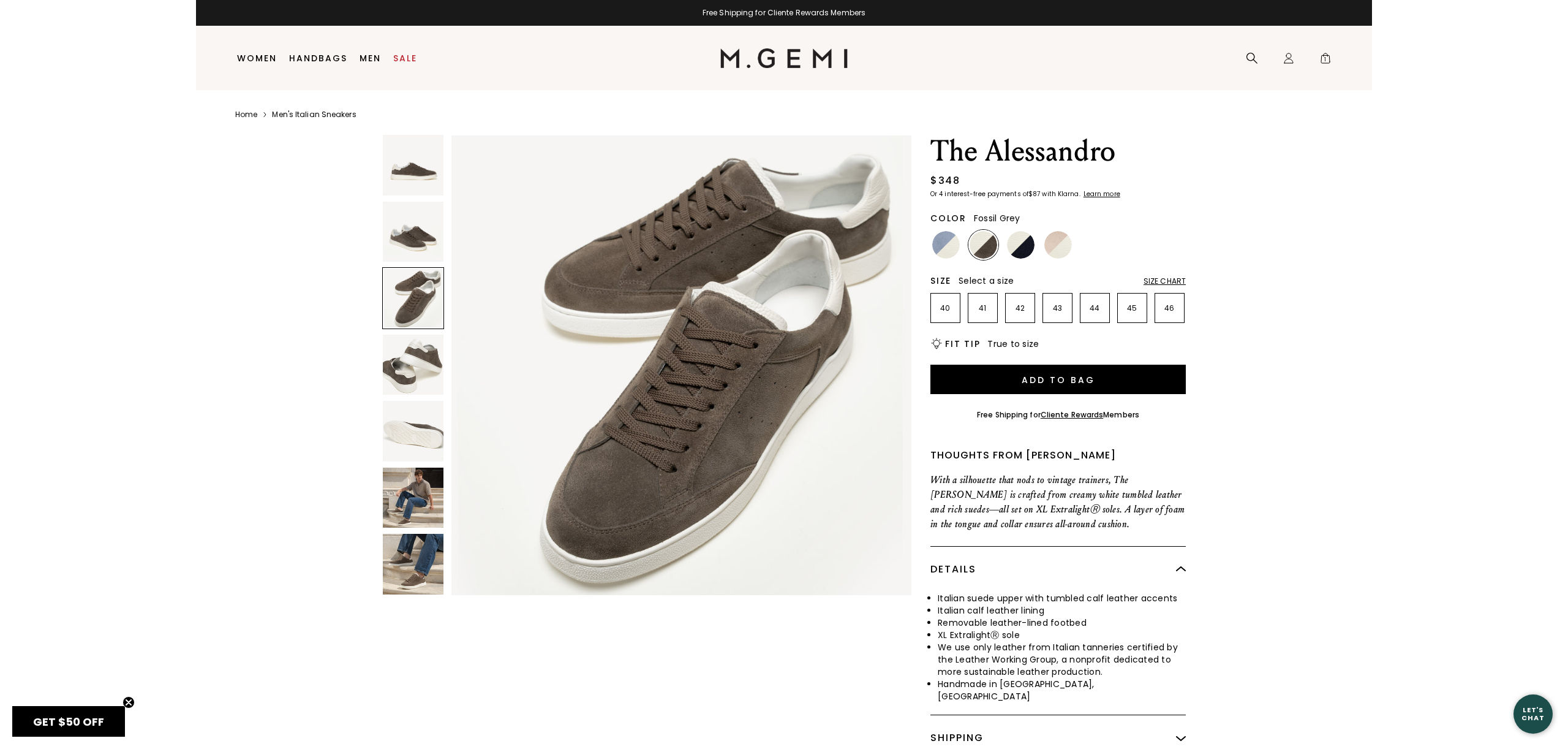
scroll to position [946, 0]
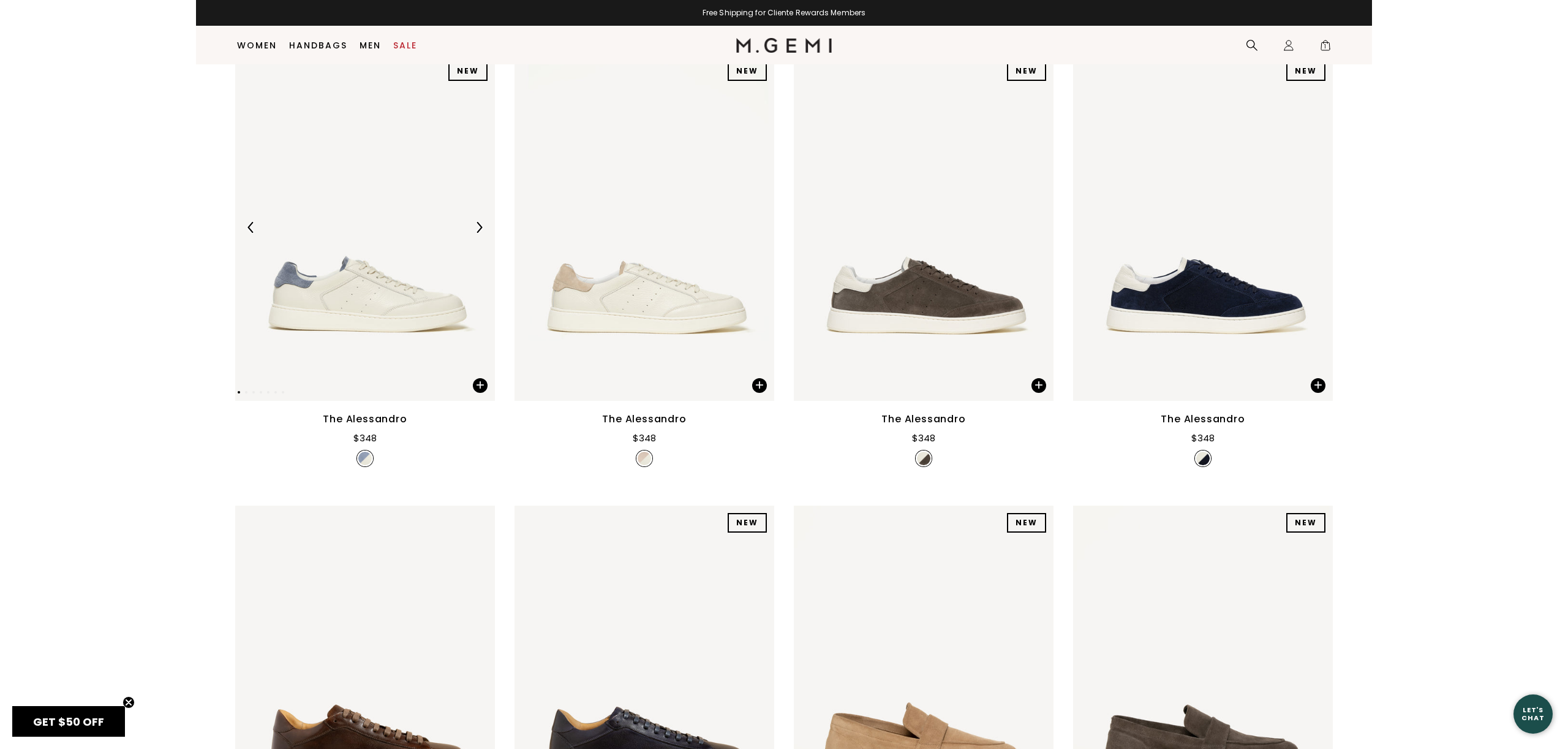
scroll to position [646, 0]
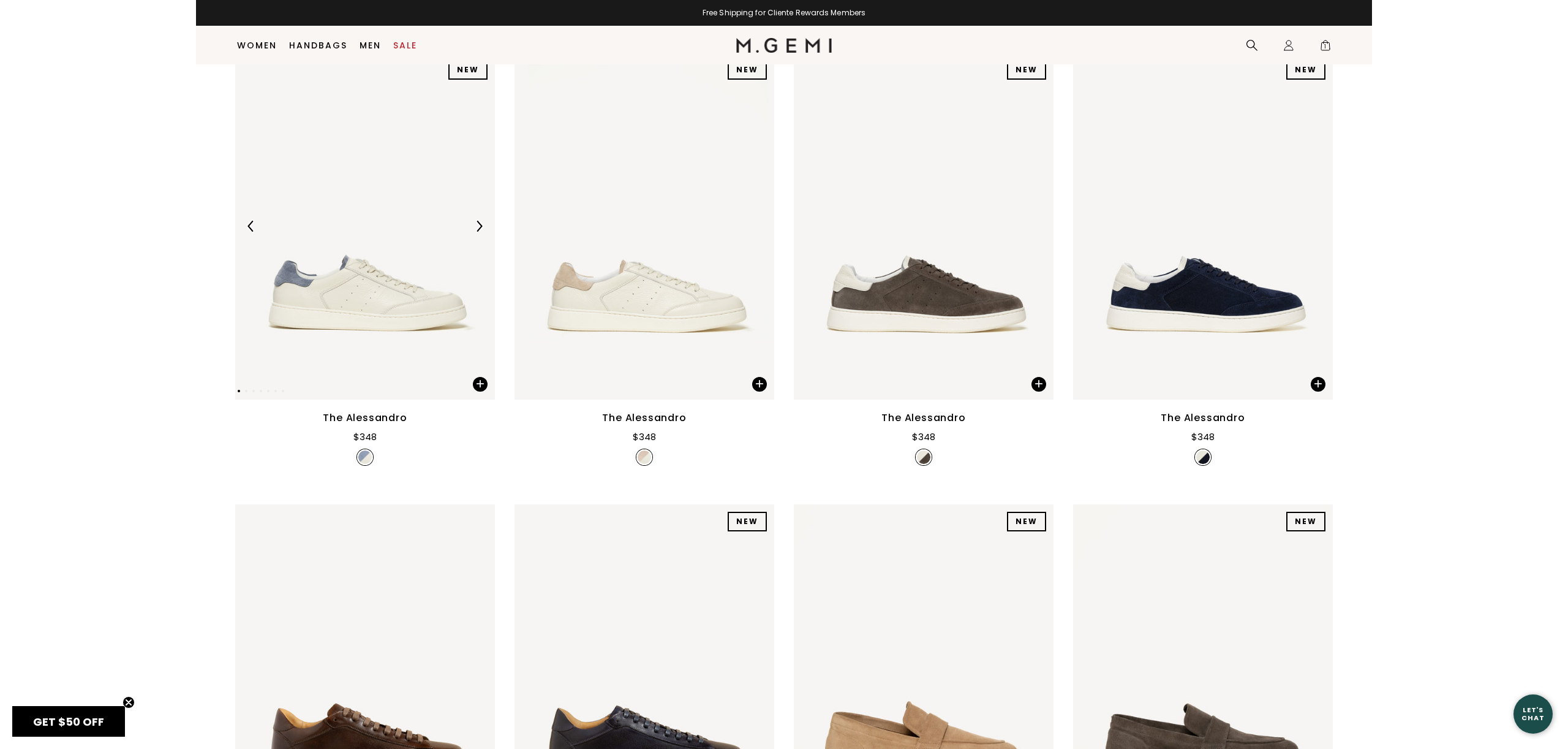
click at [390, 278] on img at bounding box center [365, 225] width 259 height 346
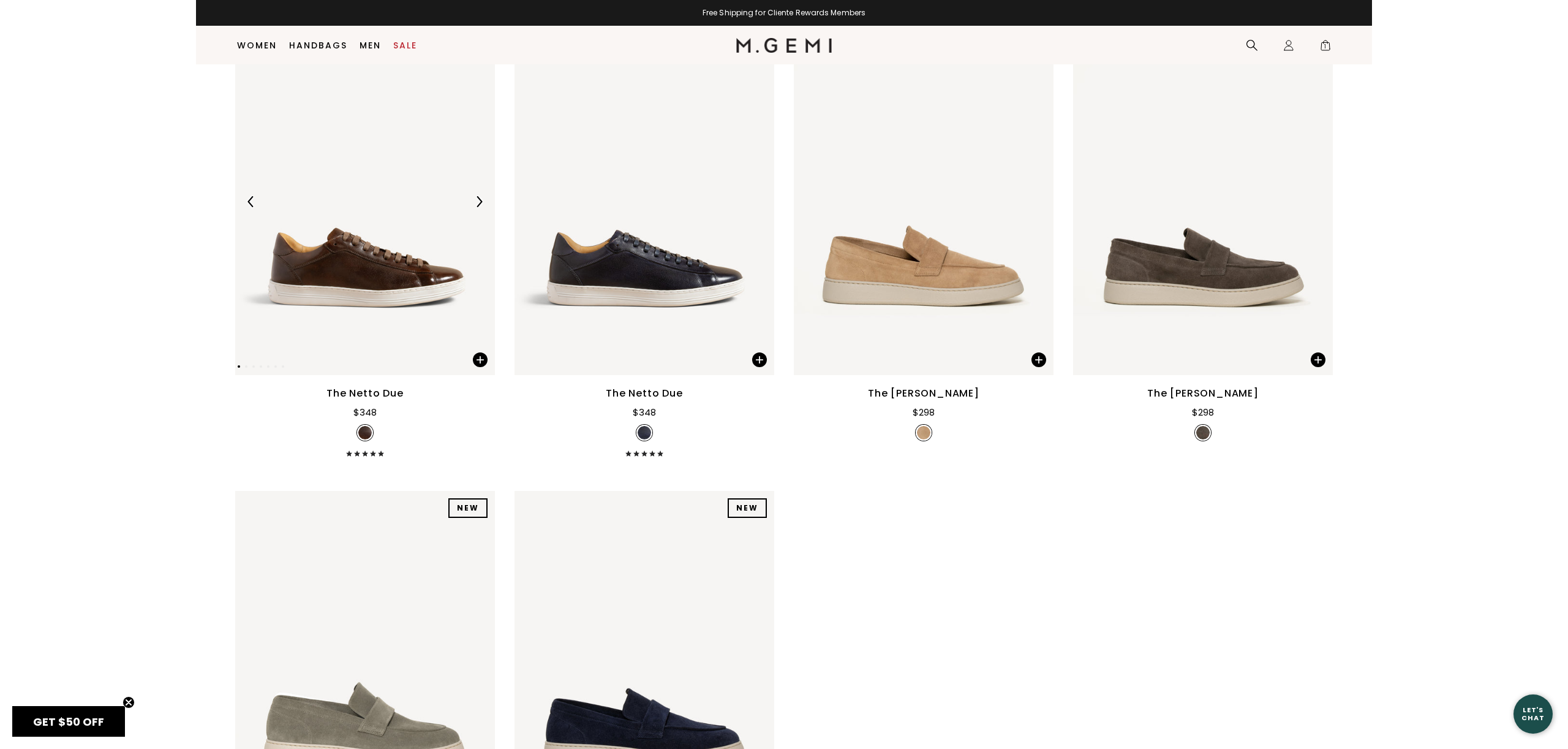
scroll to position [1100, 0]
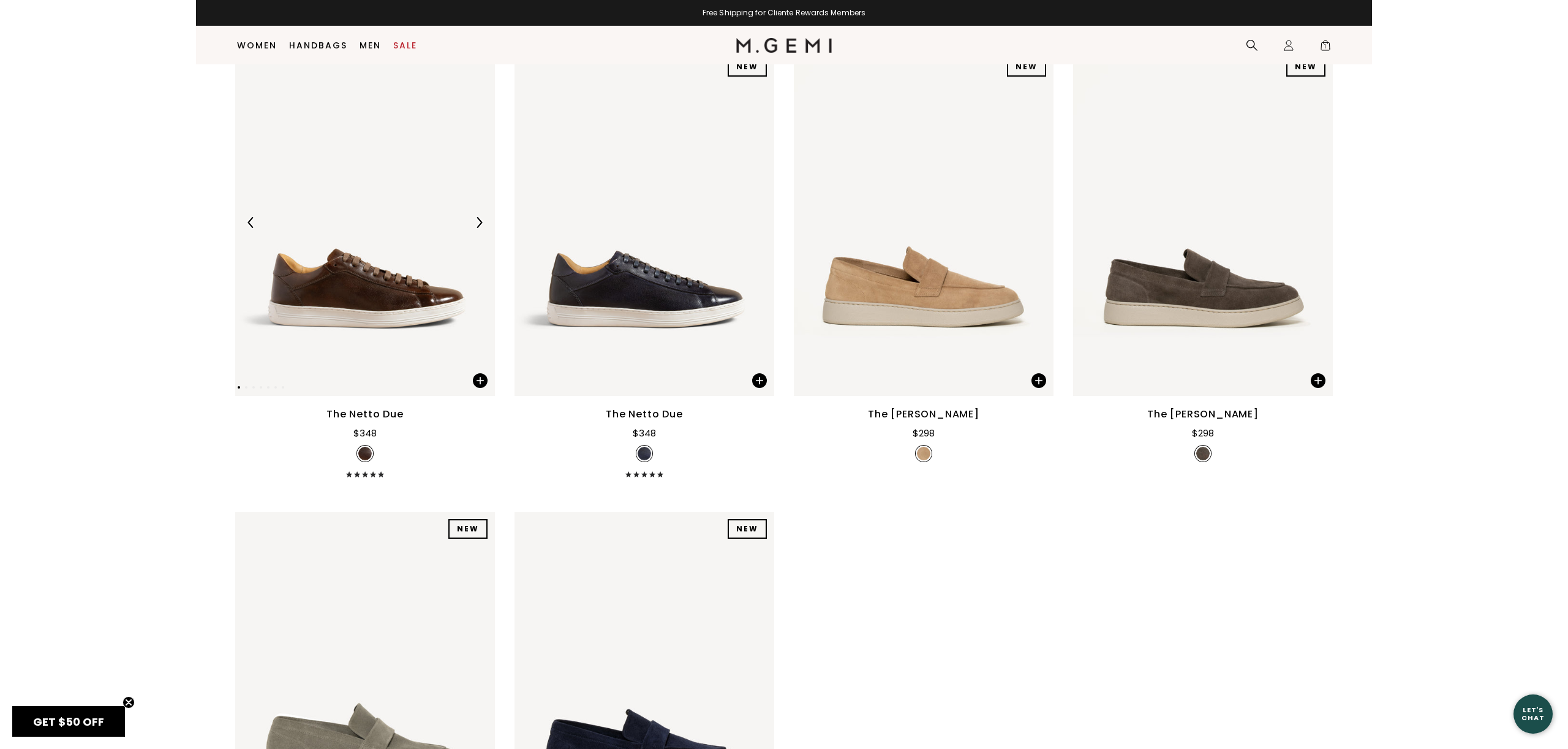
click at [378, 319] on img at bounding box center [365, 222] width 259 height 346
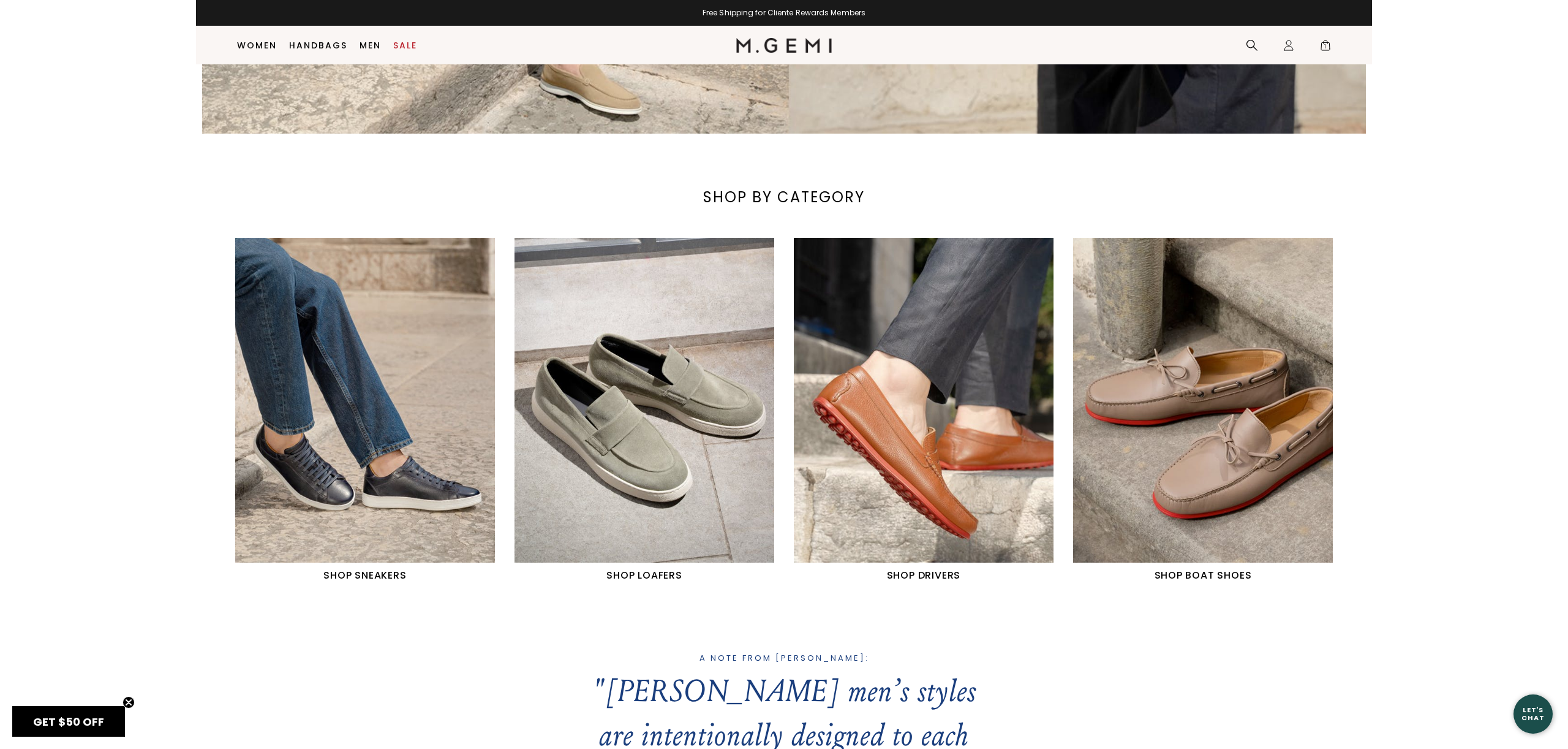
click at [1239, 501] on img "4 / 4" at bounding box center [1203, 400] width 259 height 325
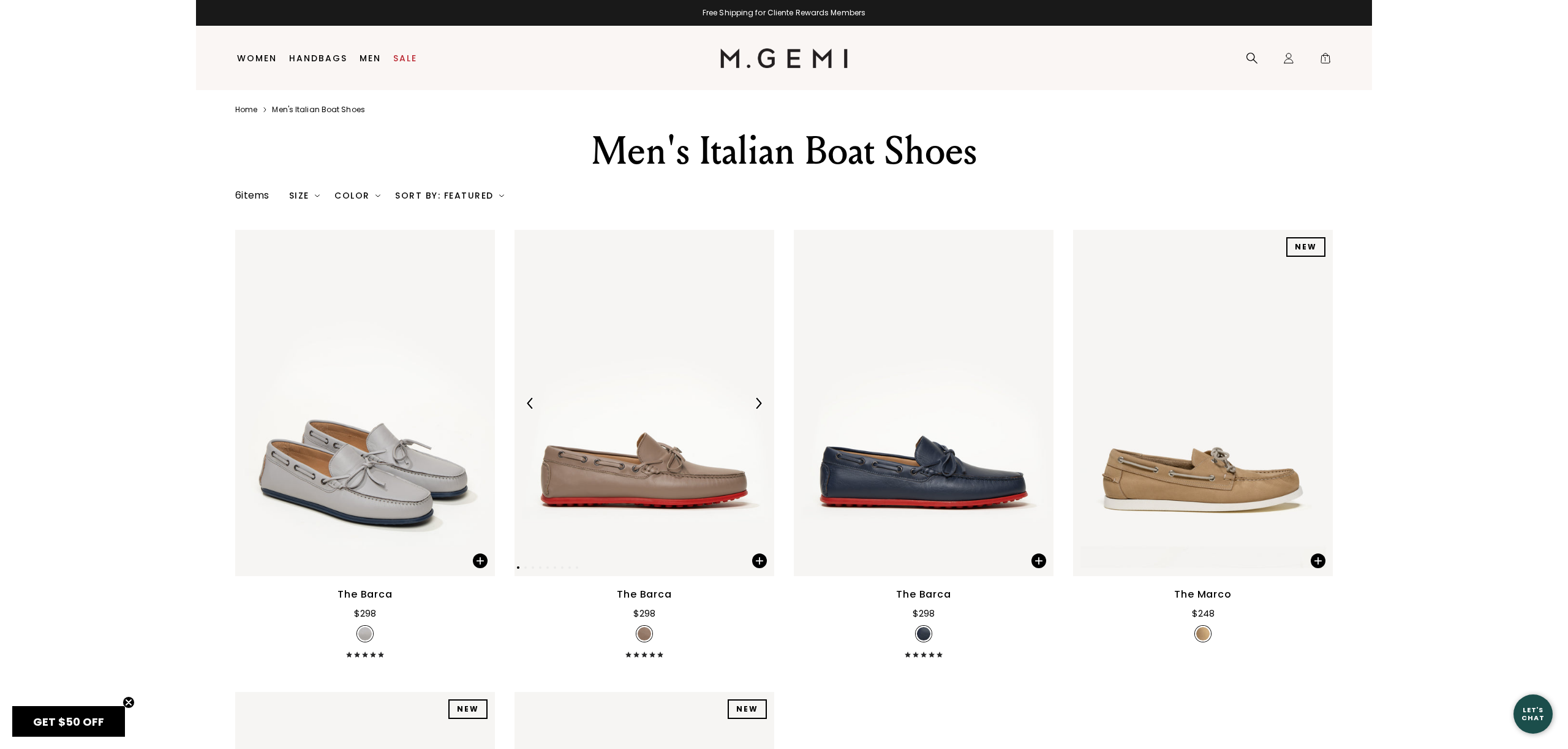
click at [702, 480] on img at bounding box center [644, 403] width 259 height 346
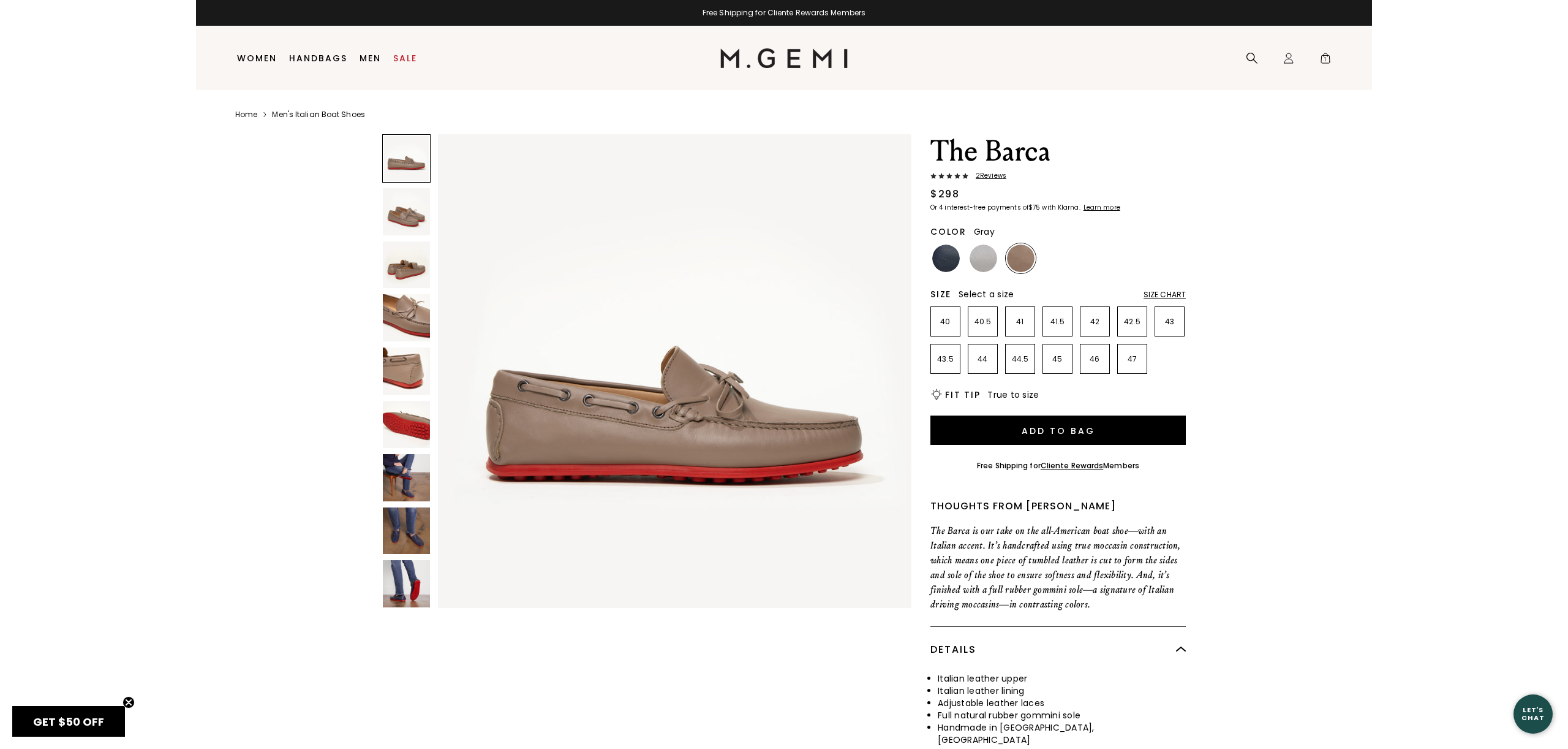
click at [987, 256] on img at bounding box center [983, 258] width 28 height 28
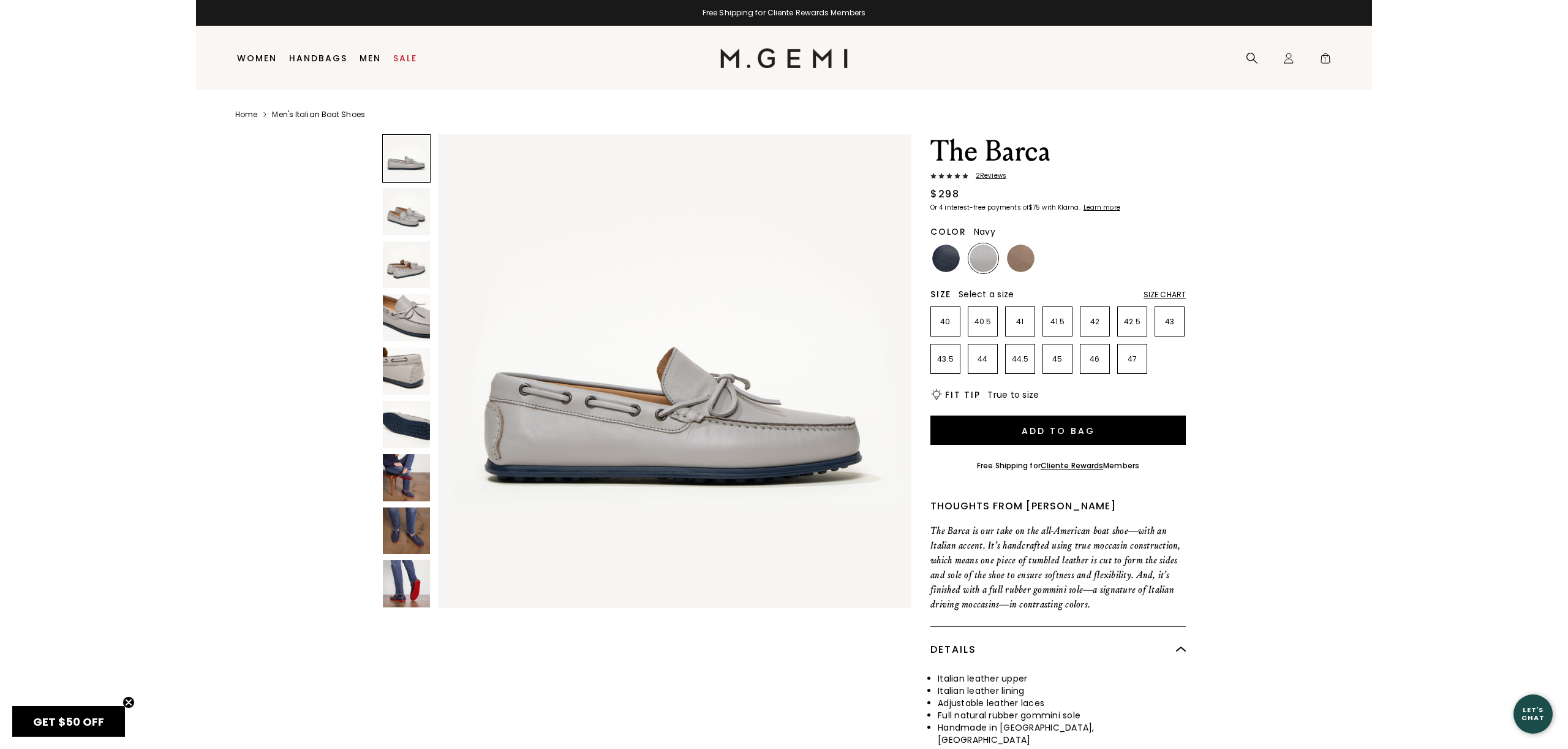
click at [937, 251] on img at bounding box center [946, 258] width 28 height 28
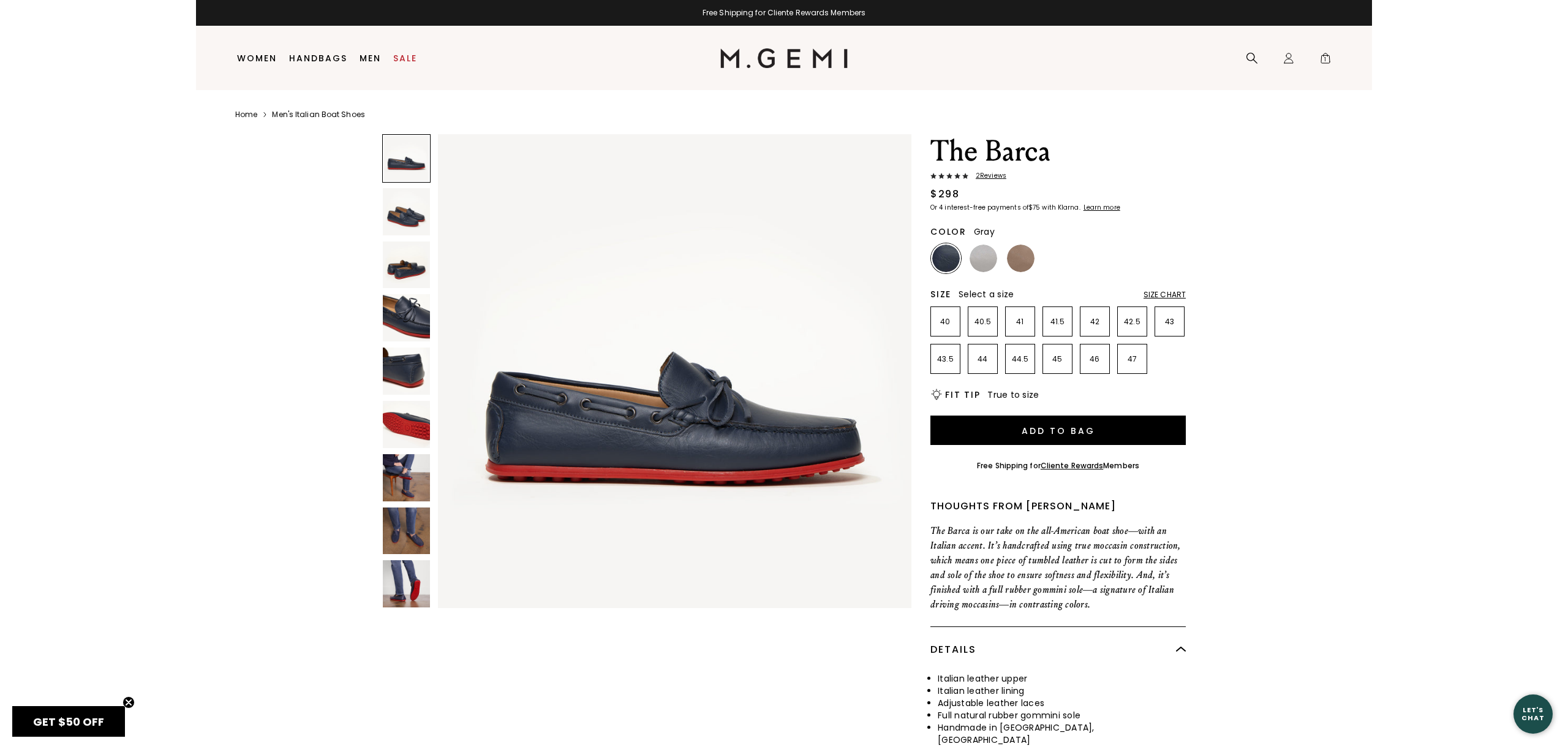
click at [980, 254] on img at bounding box center [983, 258] width 28 height 28
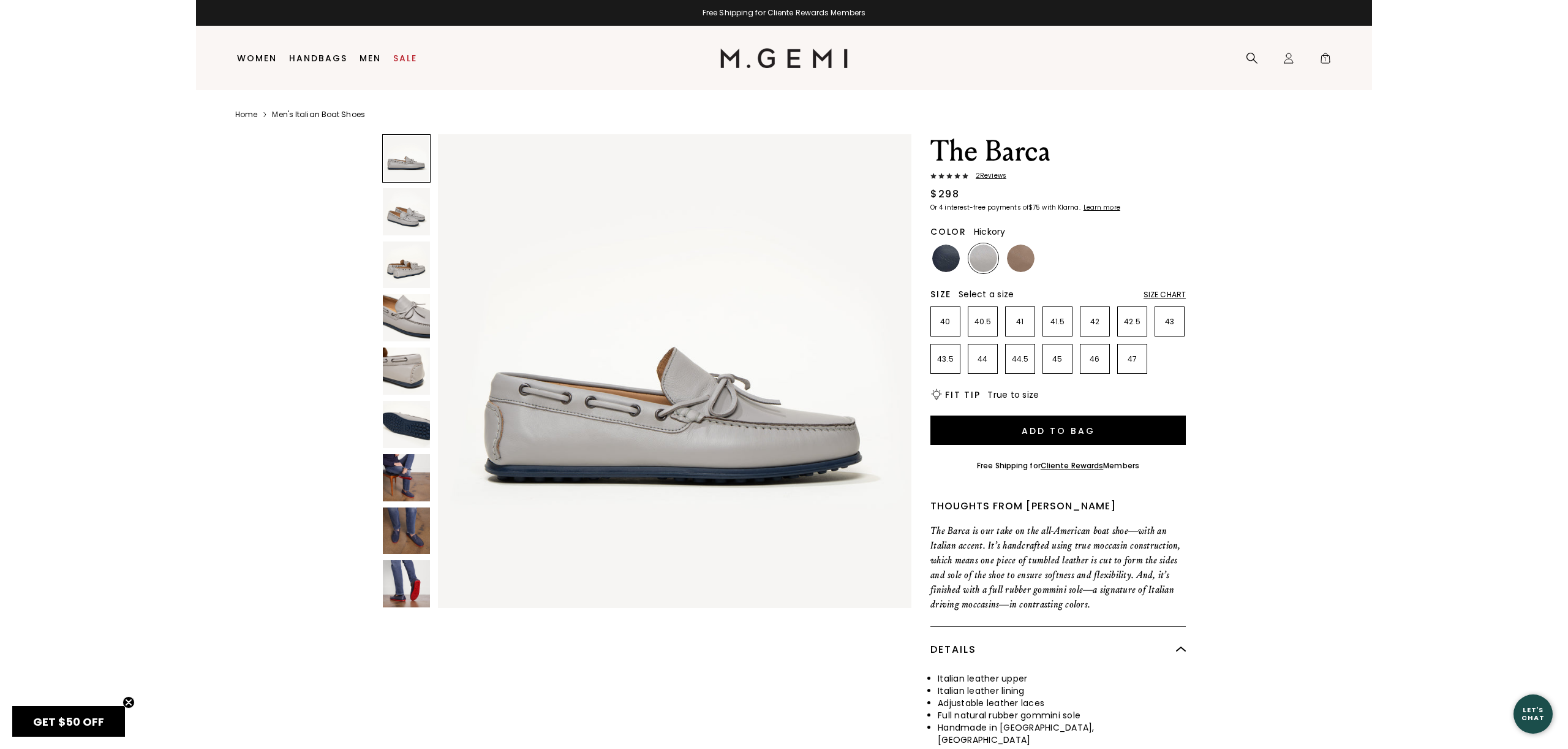
click at [1015, 253] on img at bounding box center [1020, 258] width 28 height 28
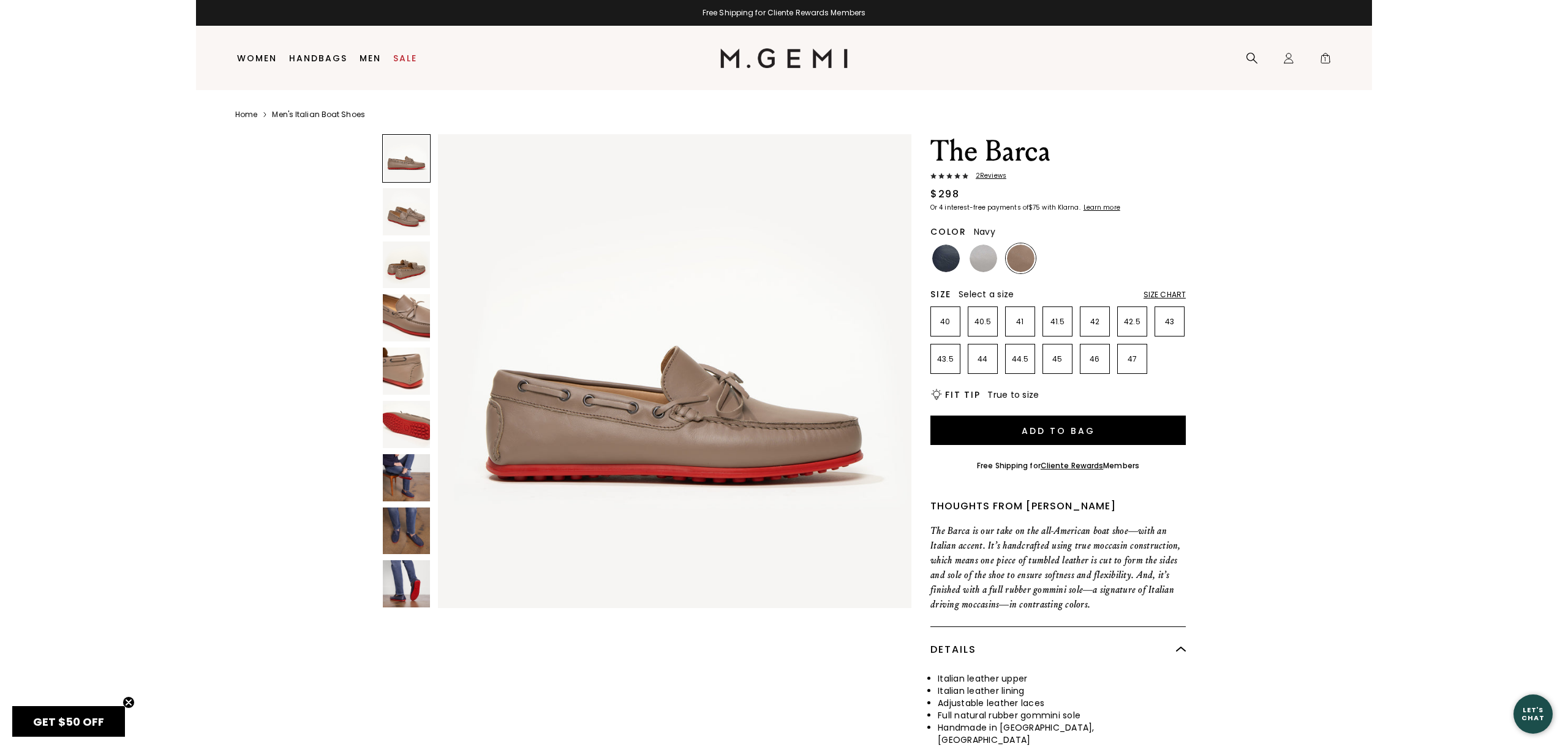
click at [947, 255] on img at bounding box center [946, 258] width 28 height 28
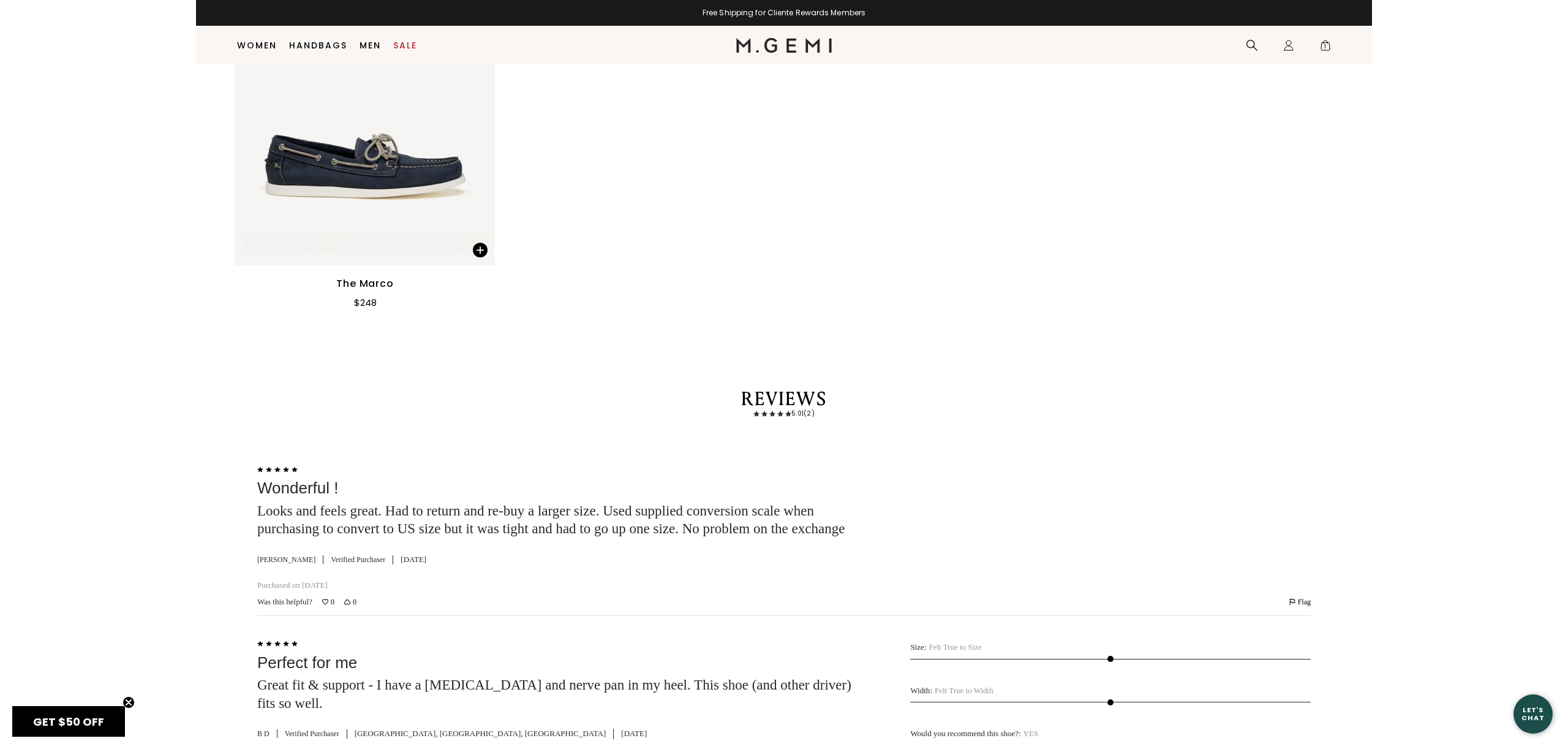
scroll to position [1640, 0]
click at [452, 184] on img at bounding box center [365, 94] width 259 height 346
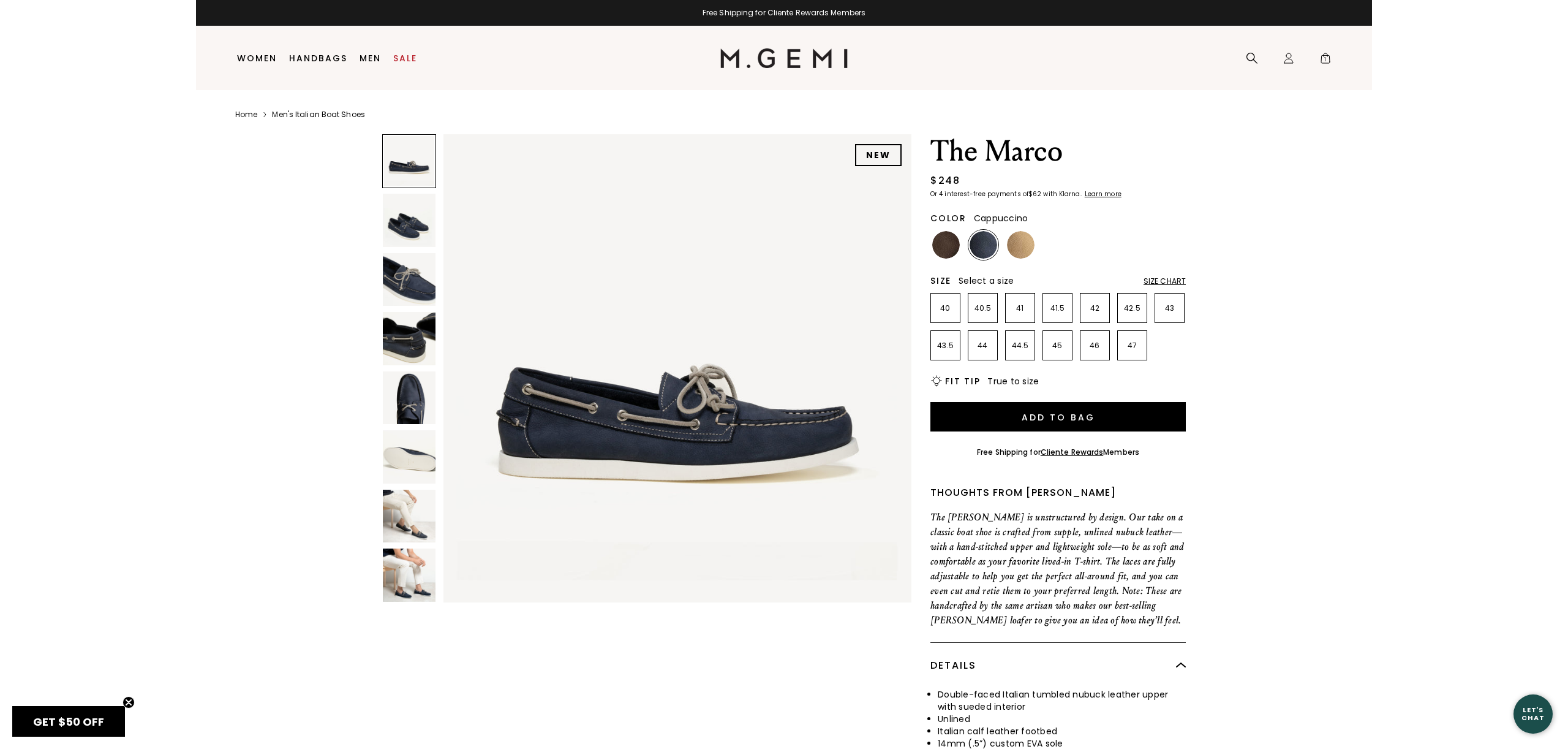
click at [1034, 240] on div at bounding box center [1020, 245] width 30 height 30
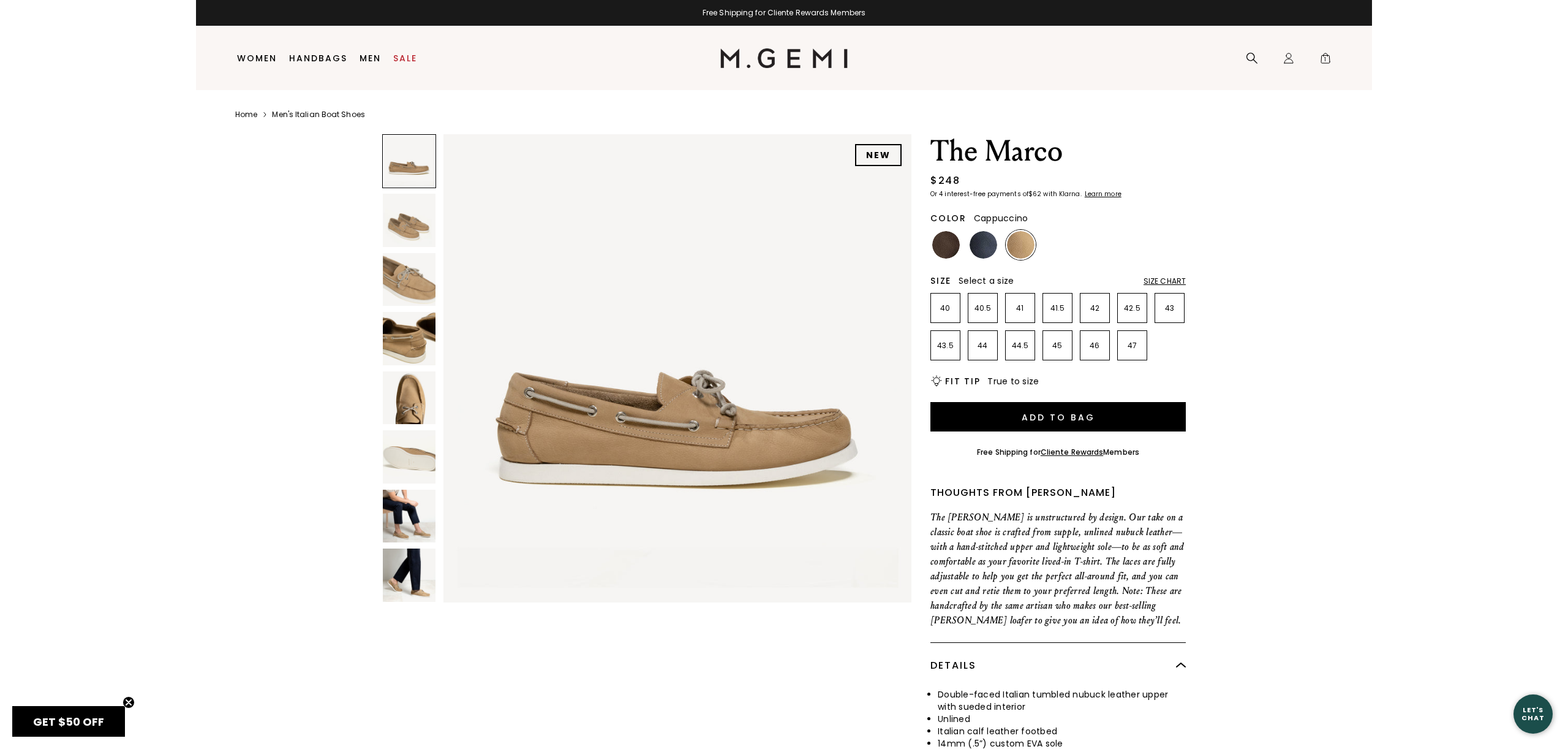
click at [411, 286] on img at bounding box center [409, 279] width 53 height 53
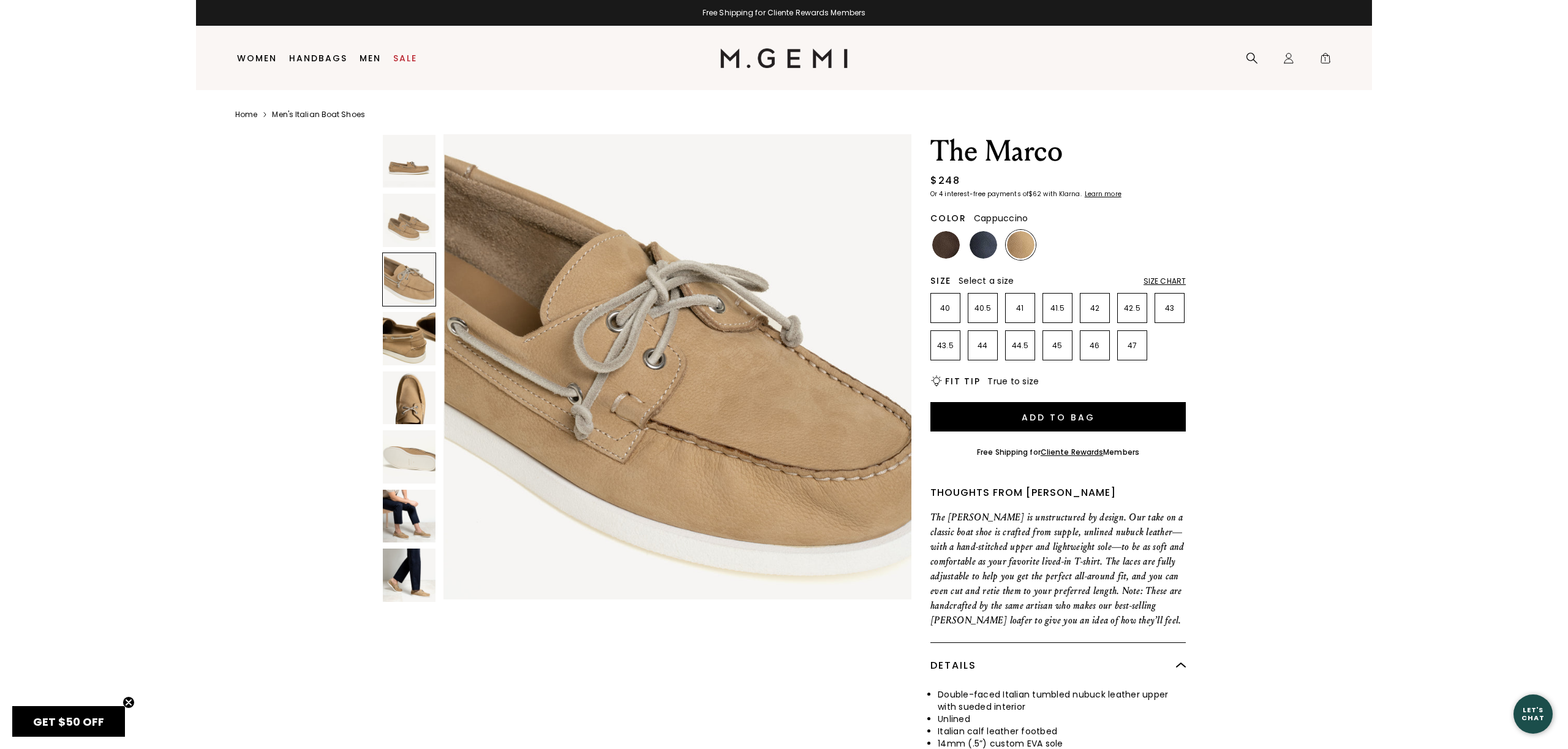
scroll to position [965, 0]
click at [946, 251] on img at bounding box center [946, 245] width 28 height 28
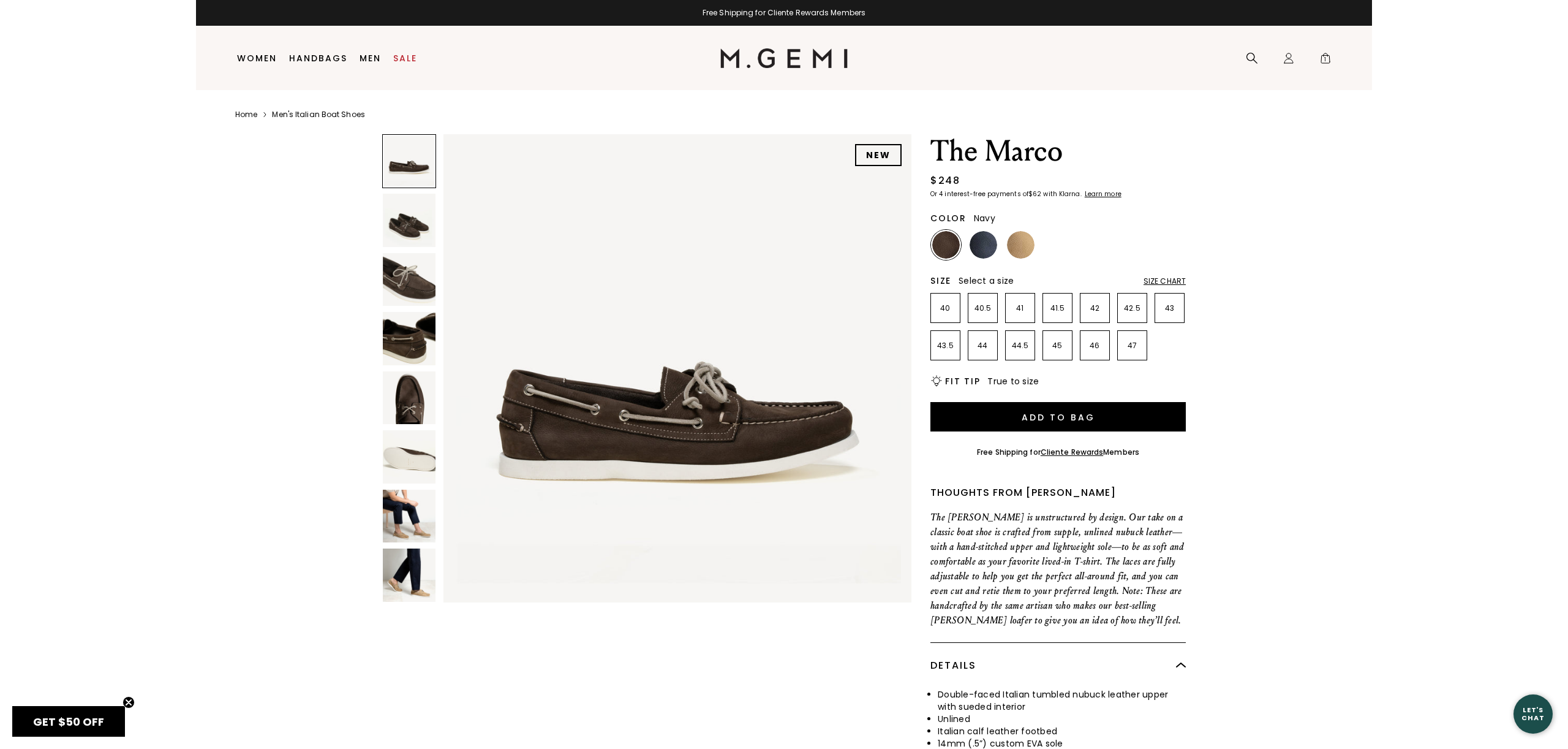
click at [979, 248] on img at bounding box center [983, 245] width 28 height 28
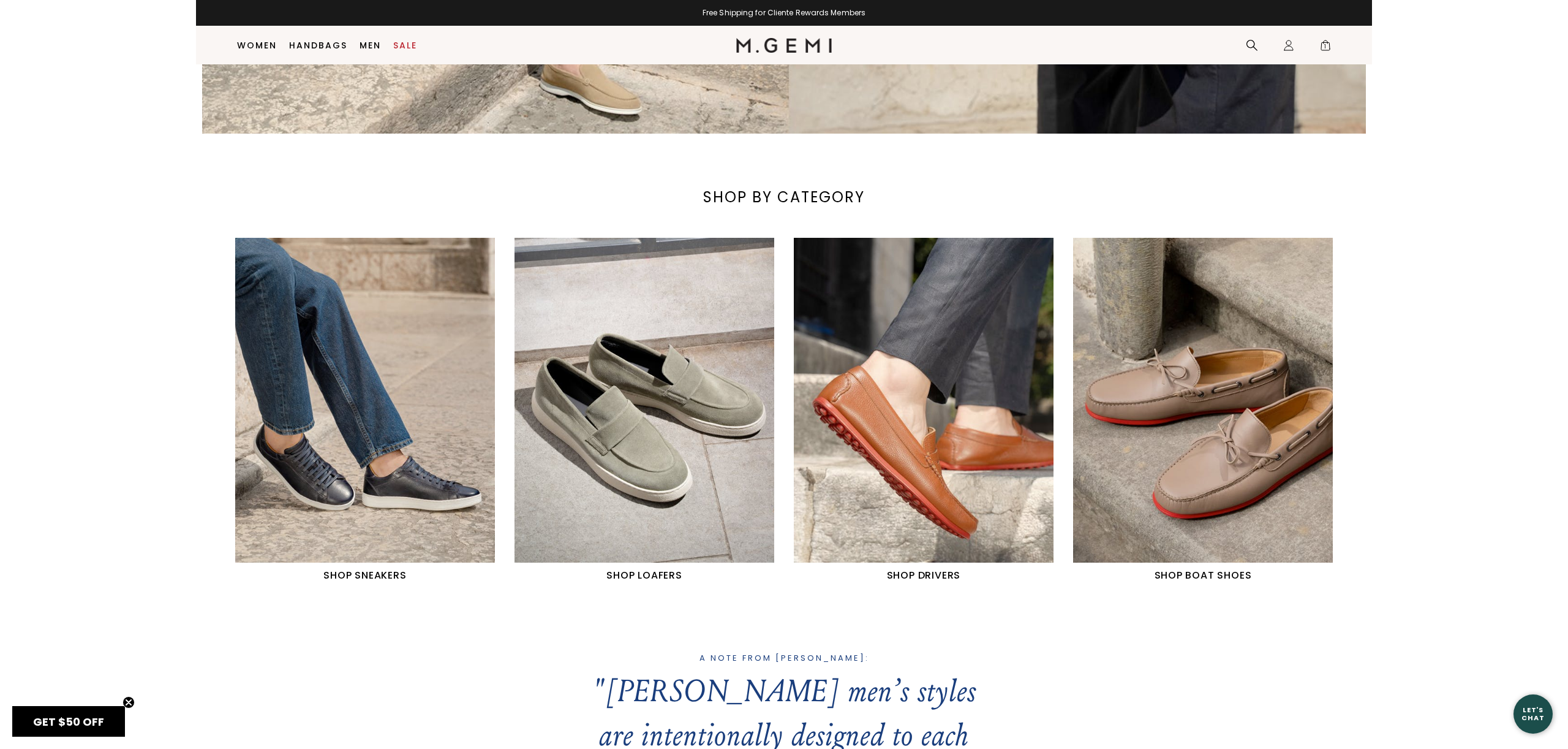
click at [946, 505] on img "3 / 4" at bounding box center [923, 400] width 259 height 325
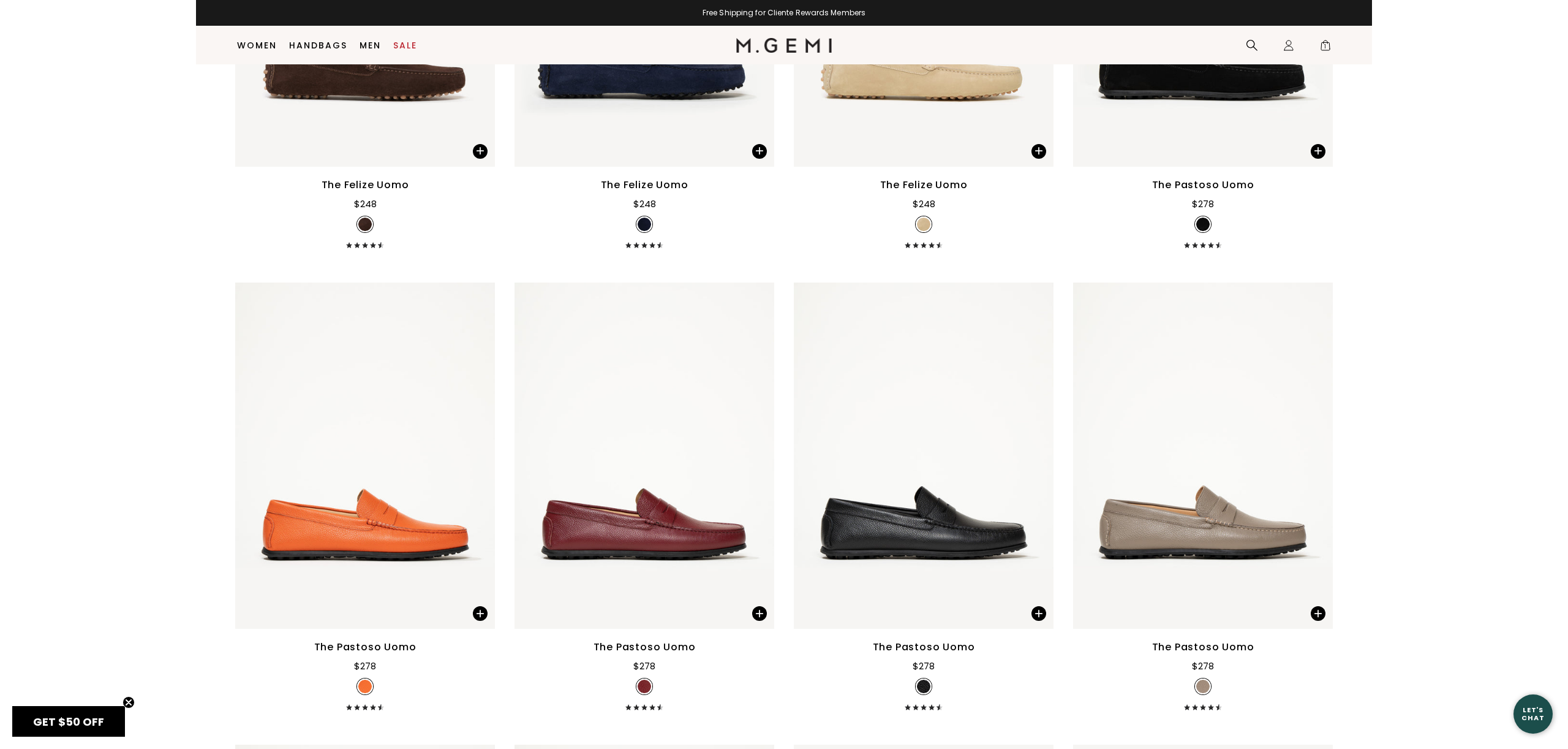
scroll to position [969, 0]
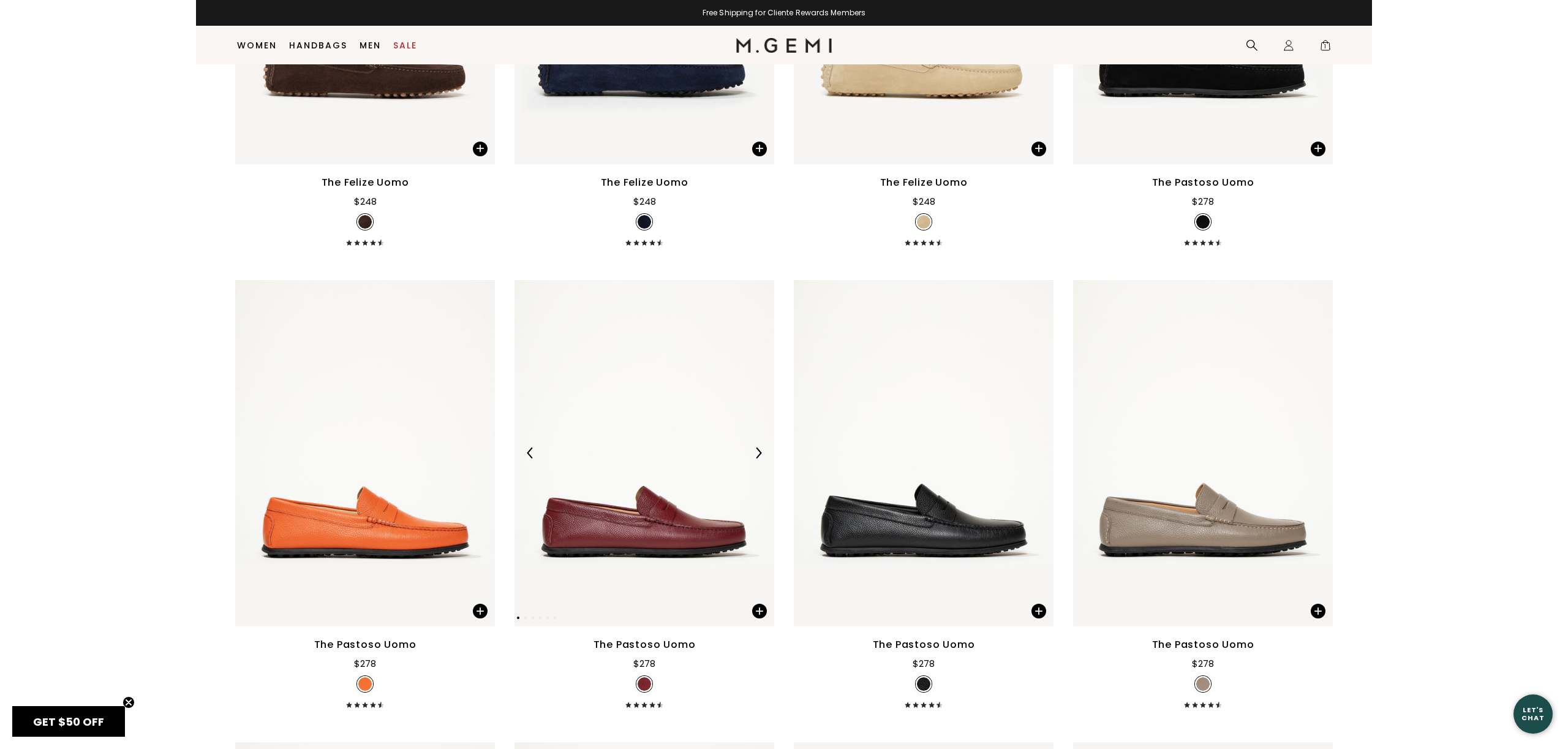
click at [697, 434] on img at bounding box center [644, 453] width 259 height 346
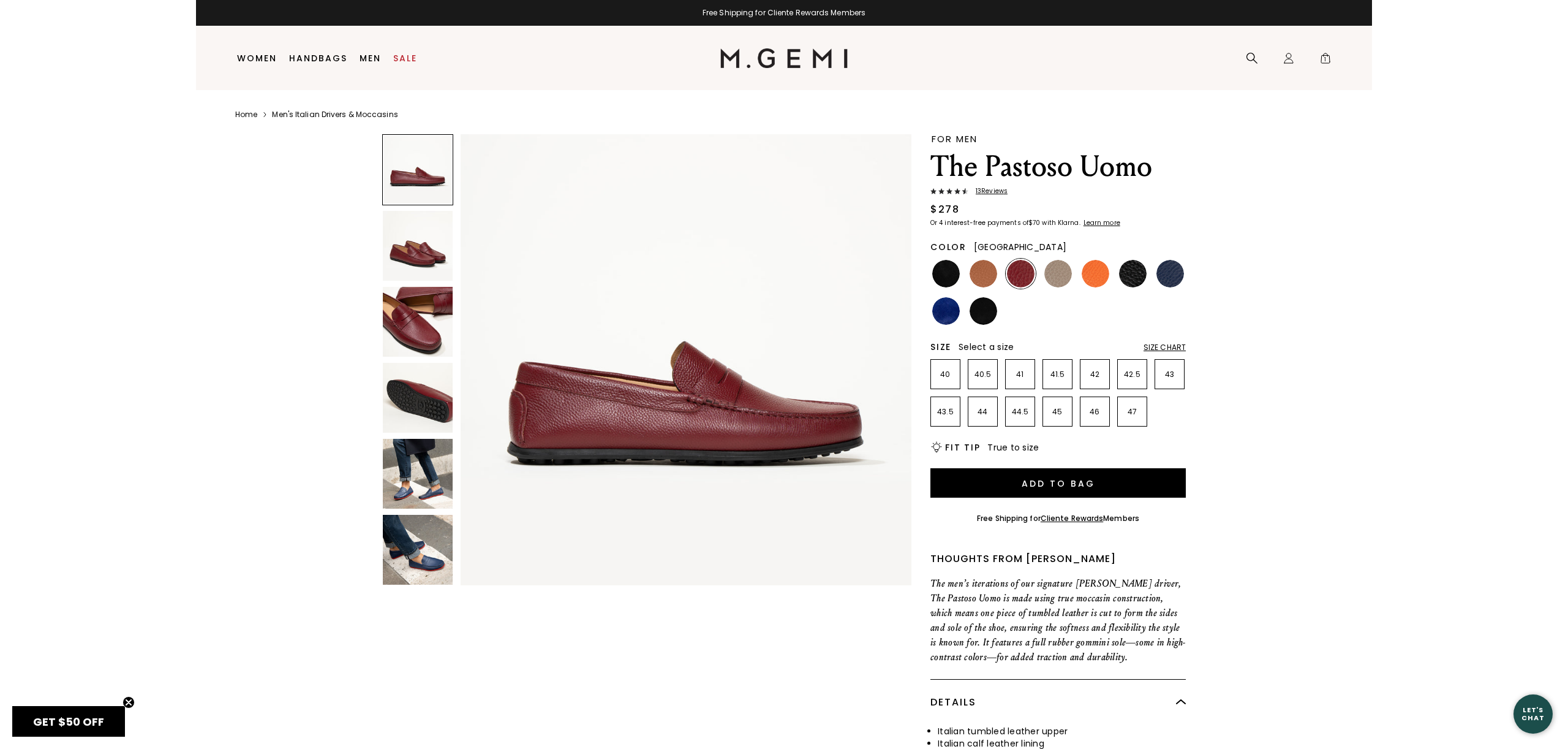
click at [429, 245] on img at bounding box center [417, 245] width 70 height 70
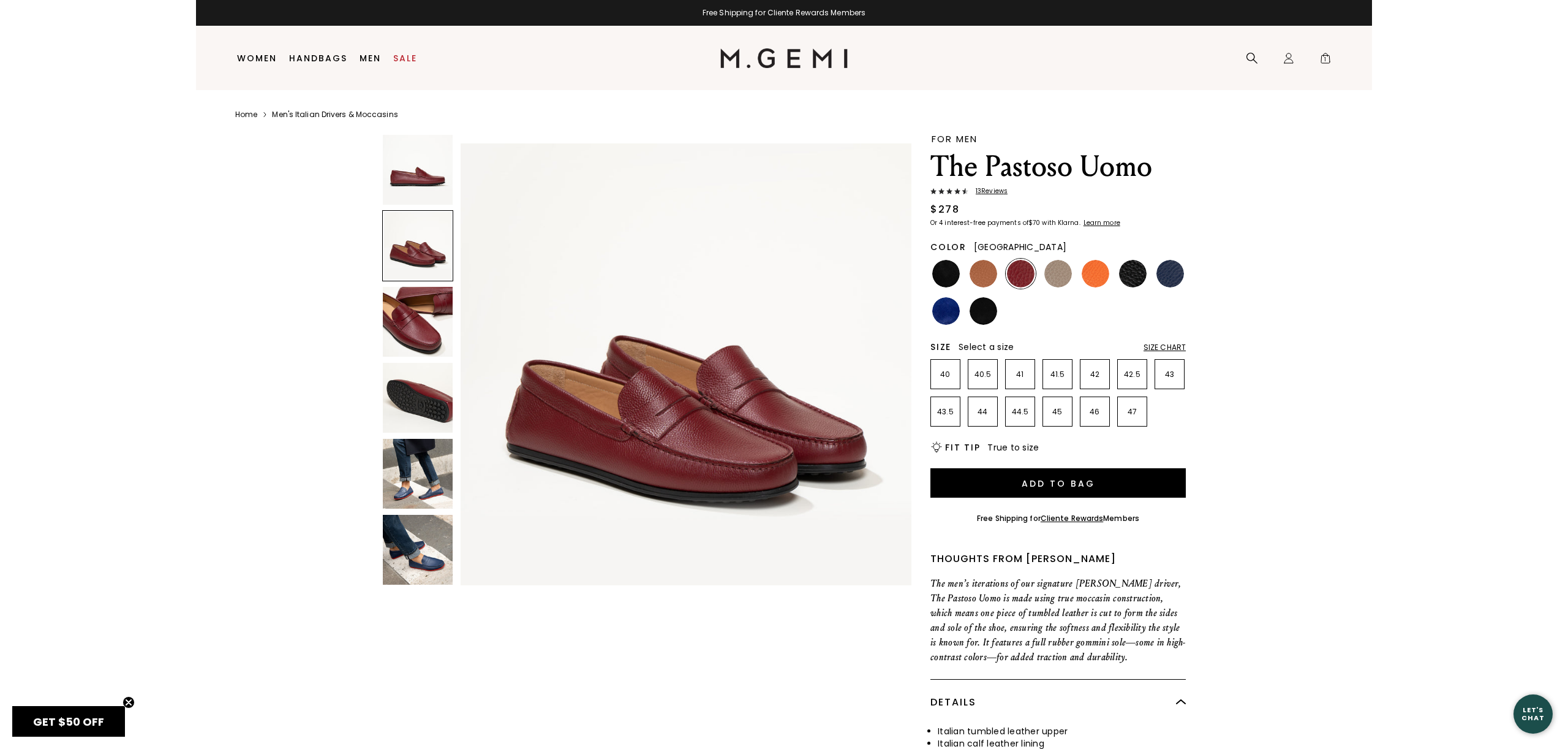
scroll to position [463, 0]
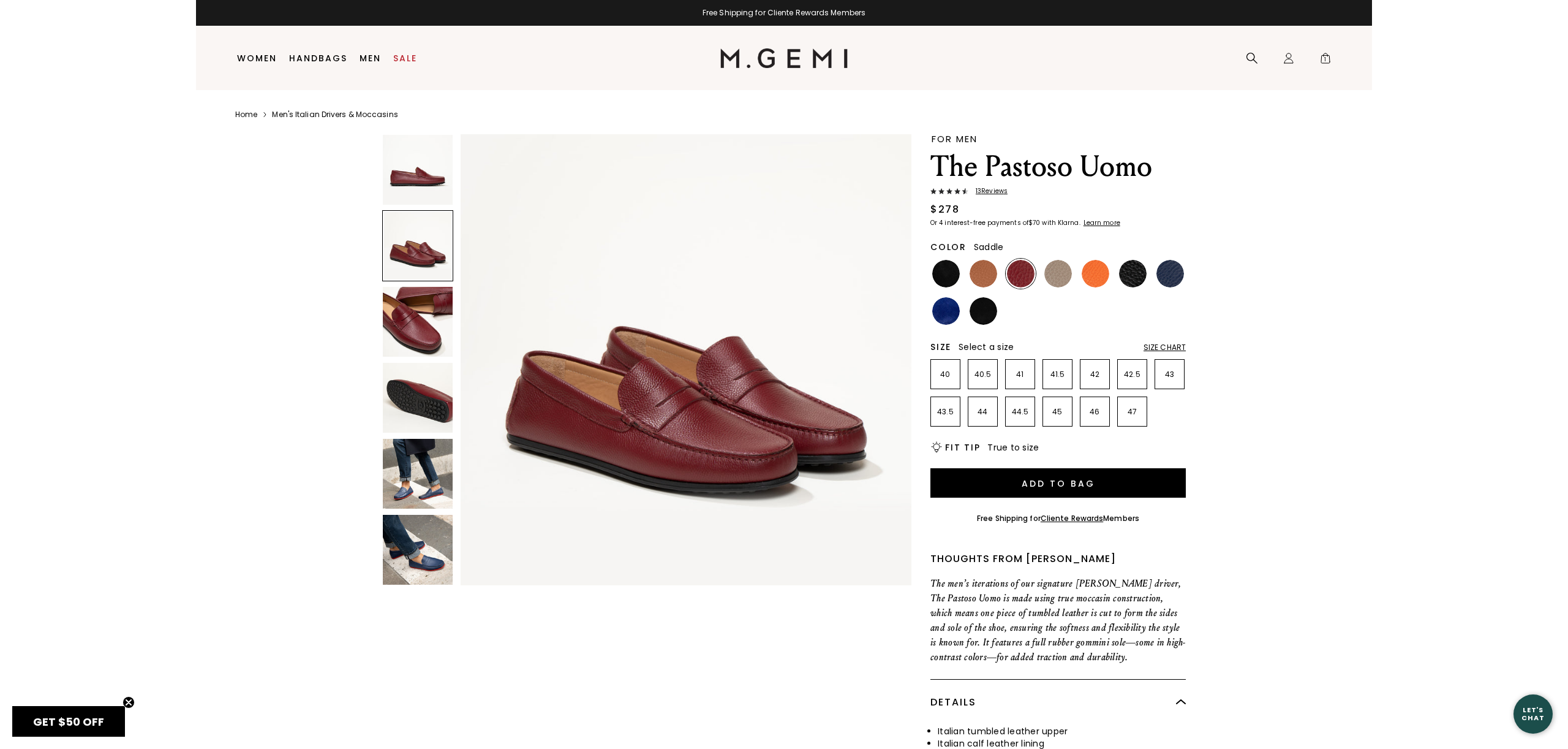
click at [977, 276] on img at bounding box center [983, 273] width 28 height 28
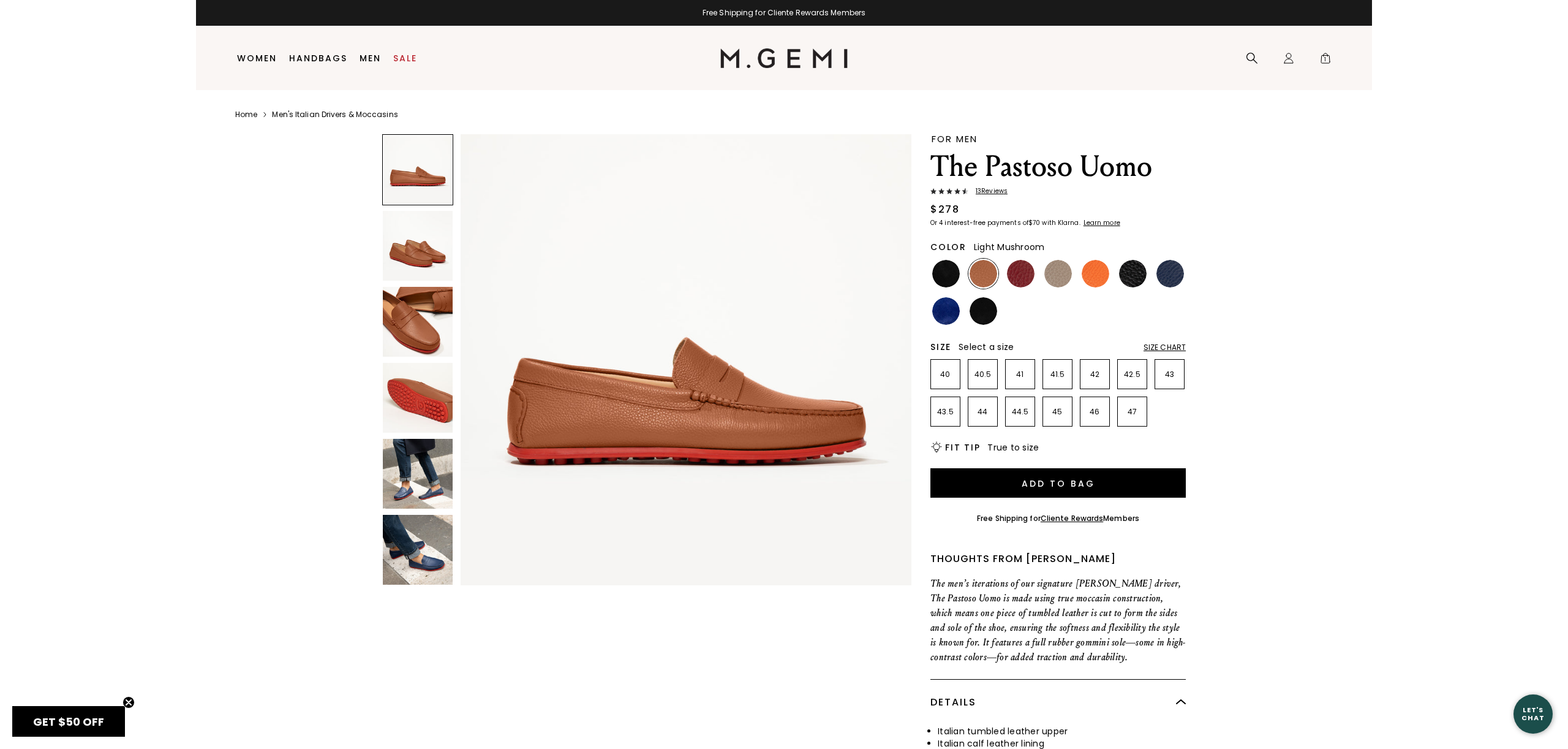
click at [1054, 269] on img at bounding box center [1058, 273] width 28 height 28
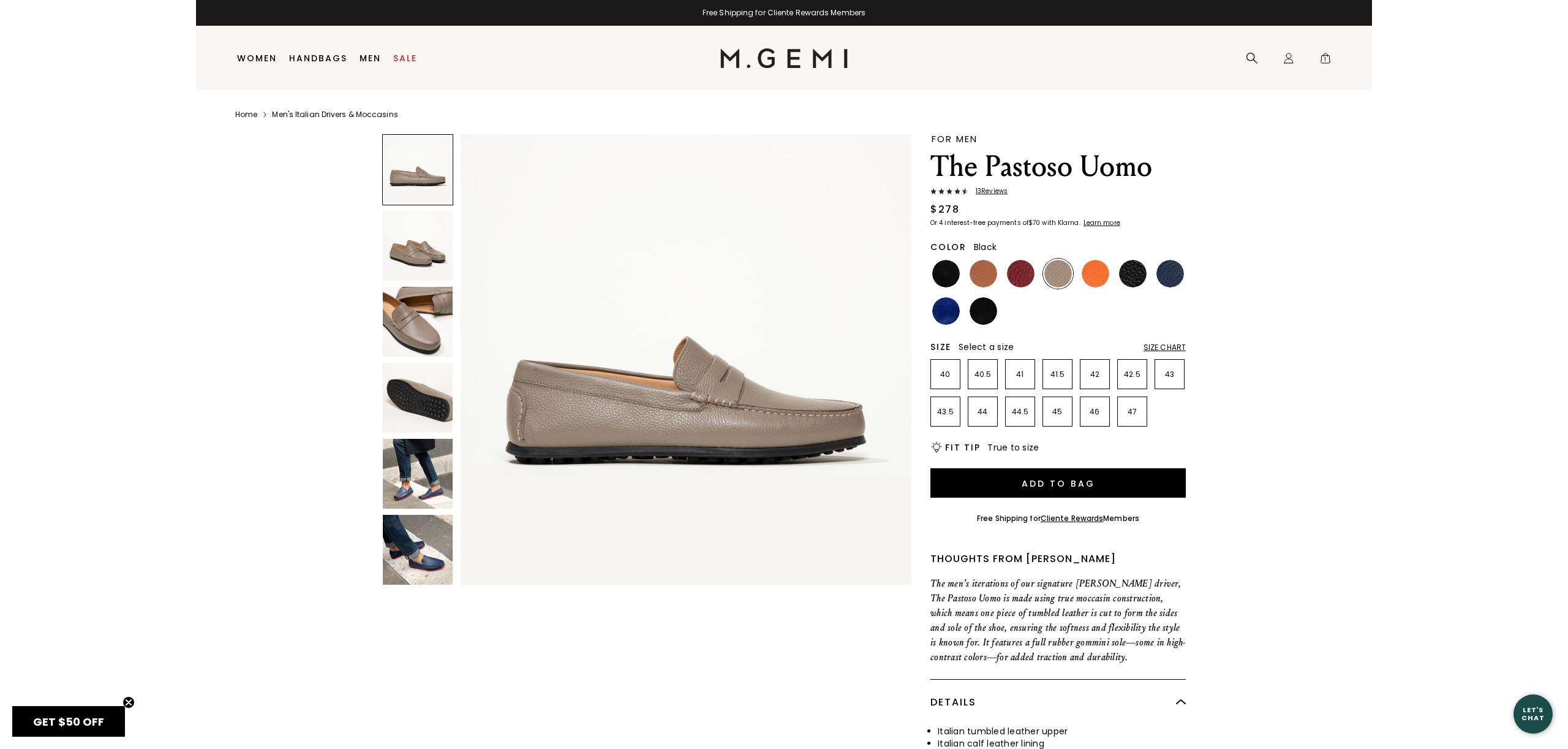
click at [1125, 272] on img at bounding box center [1133, 273] width 28 height 28
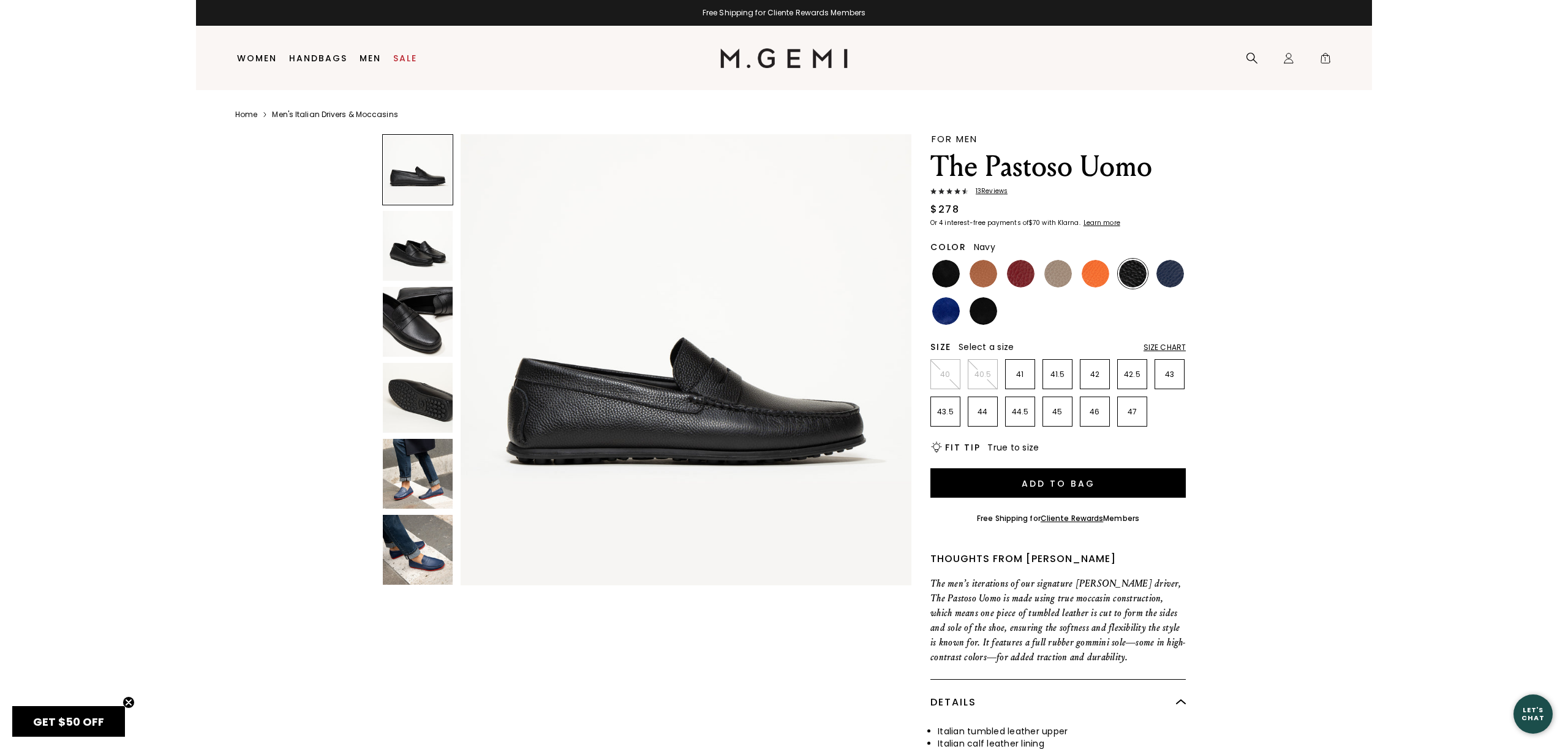
click at [1178, 278] on img at bounding box center [1170, 273] width 28 height 28
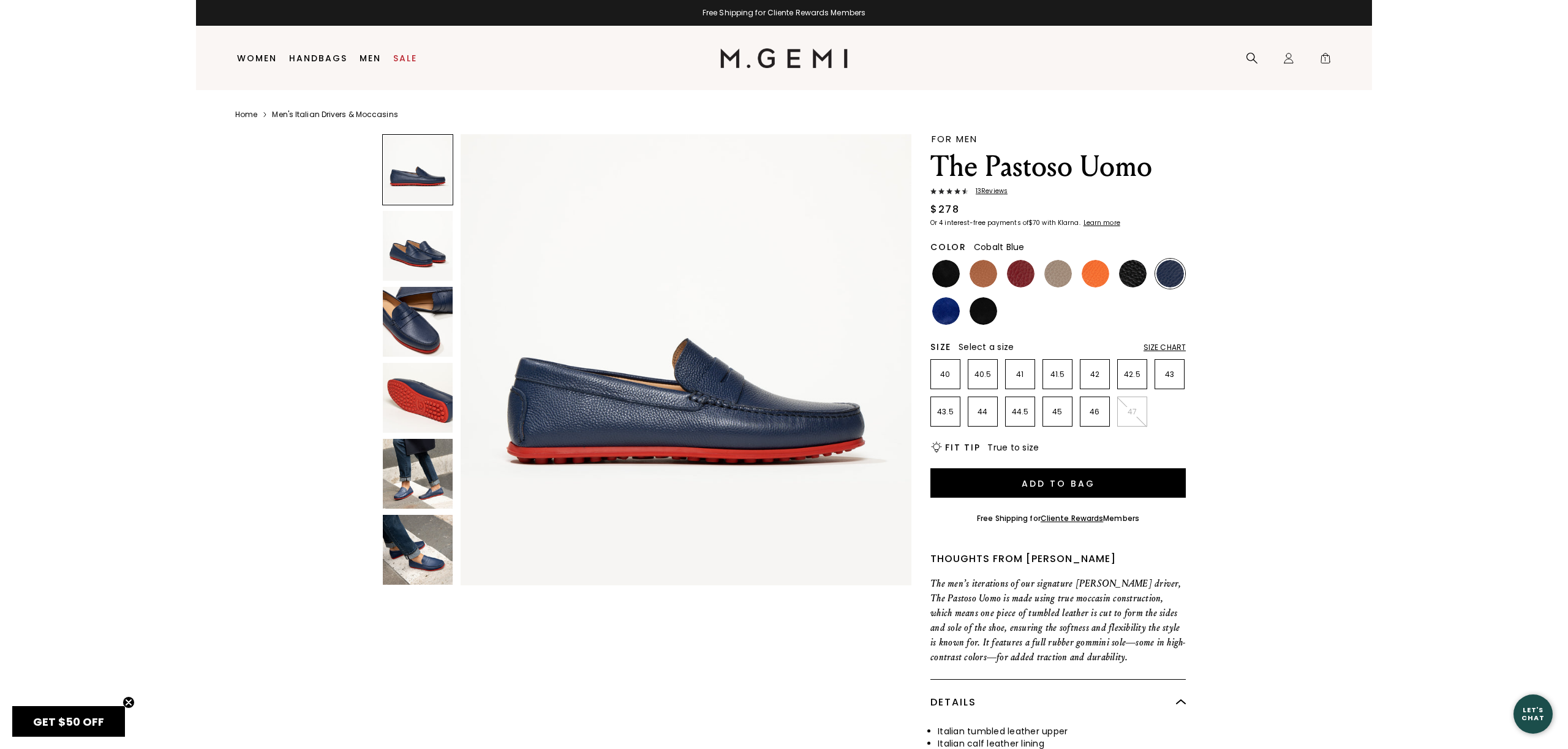
click at [945, 314] on img at bounding box center [946, 311] width 28 height 28
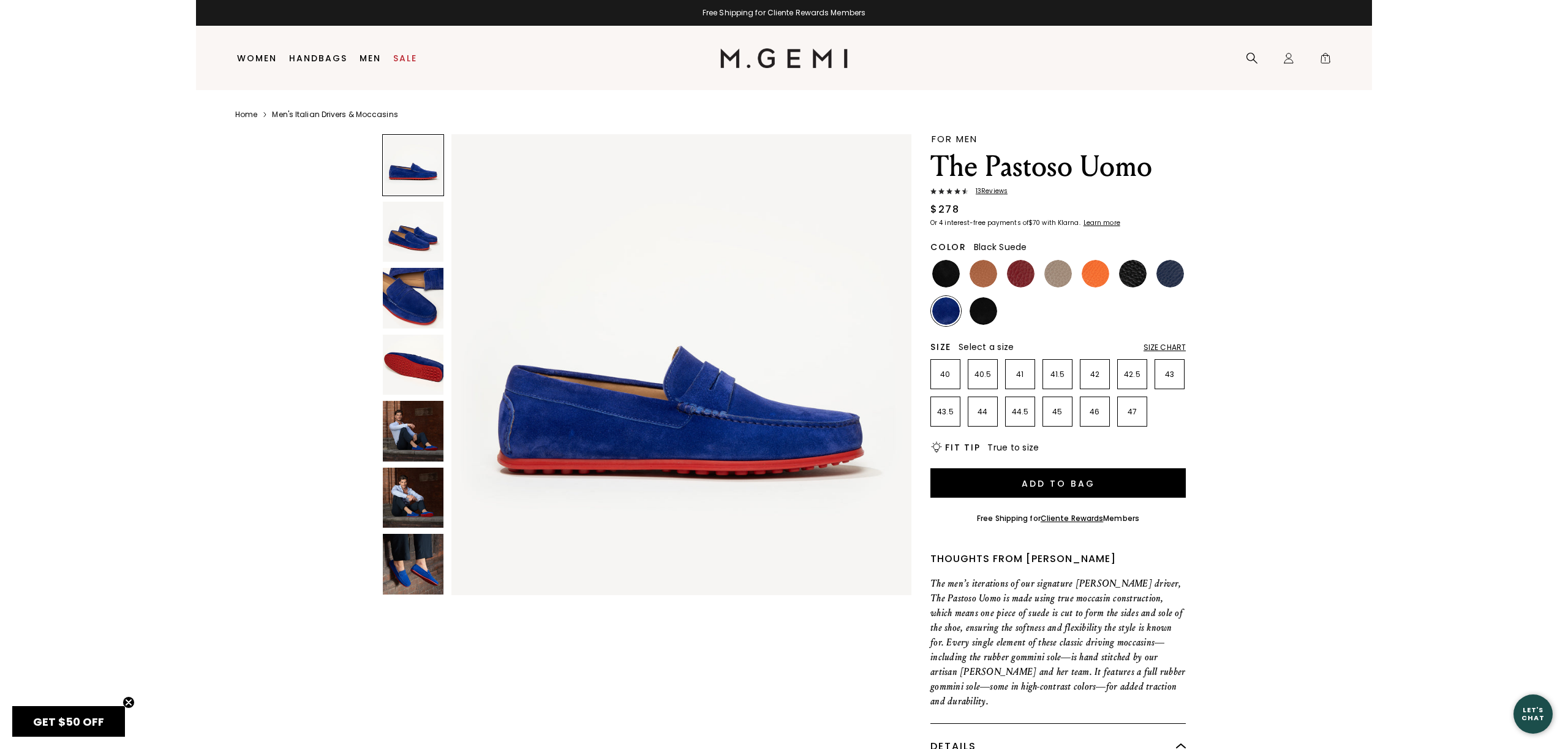
click at [984, 317] on img at bounding box center [983, 311] width 28 height 28
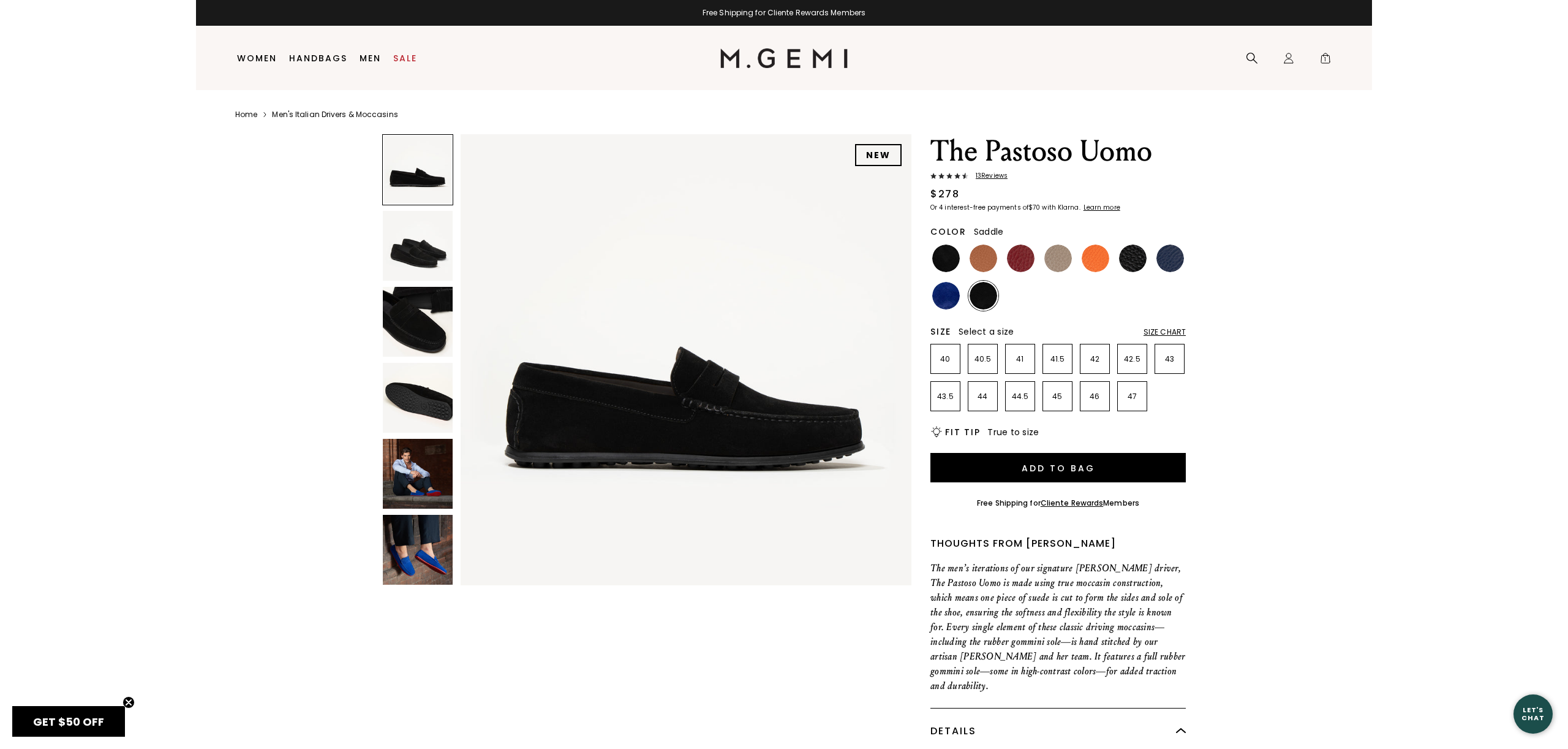
click at [980, 253] on img at bounding box center [983, 258] width 28 height 28
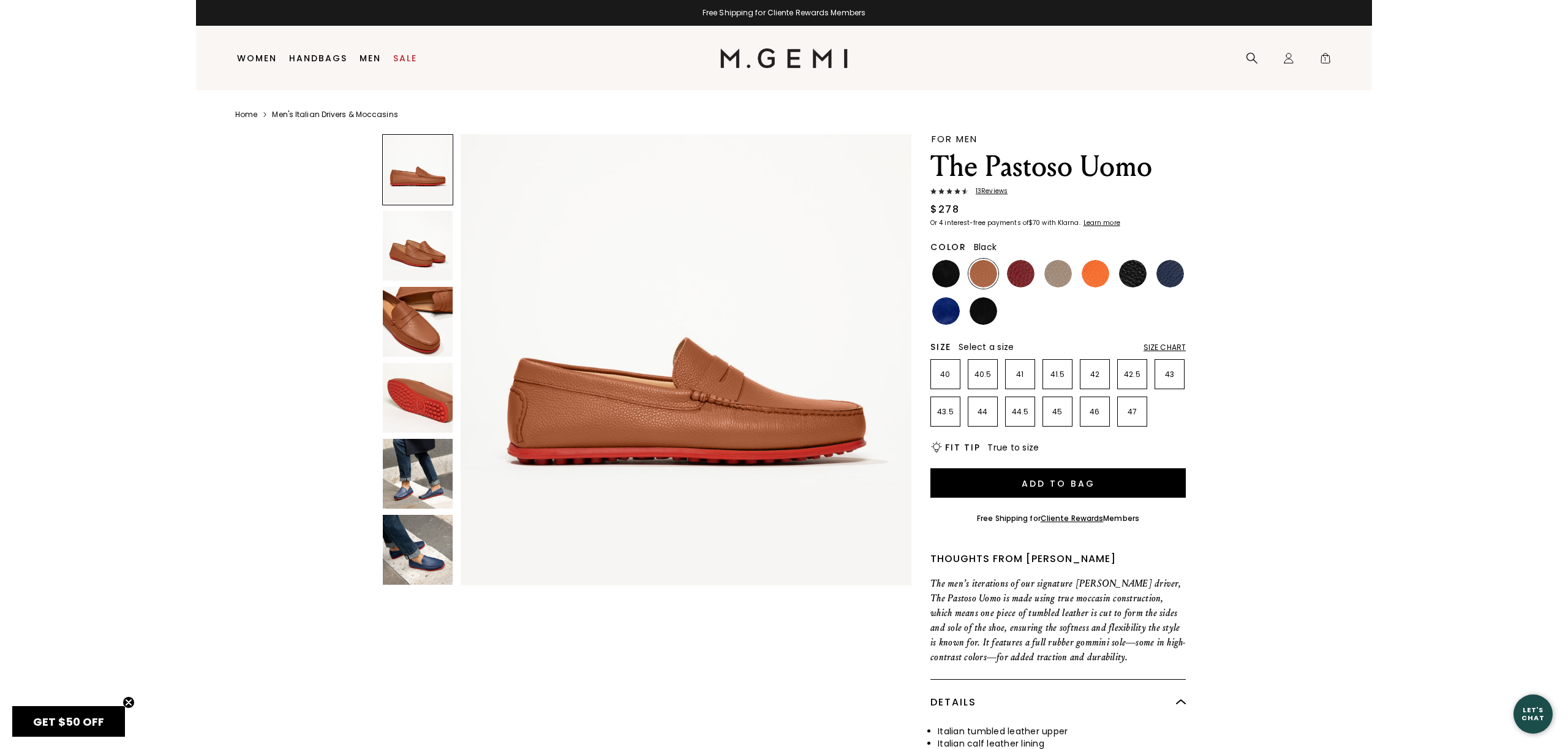
click at [939, 267] on img at bounding box center [946, 273] width 28 height 28
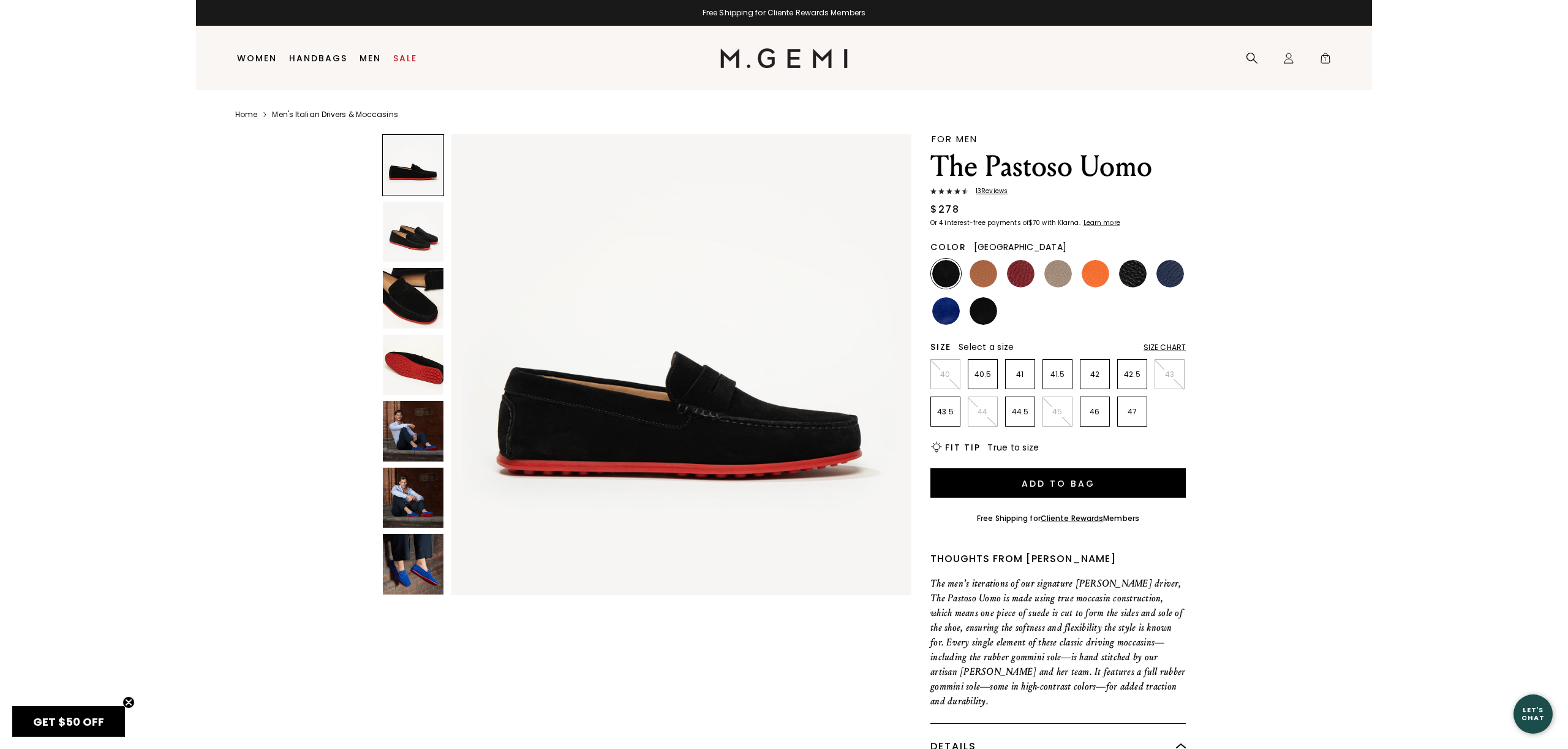
click at [1017, 272] on img at bounding box center [1020, 273] width 28 height 28
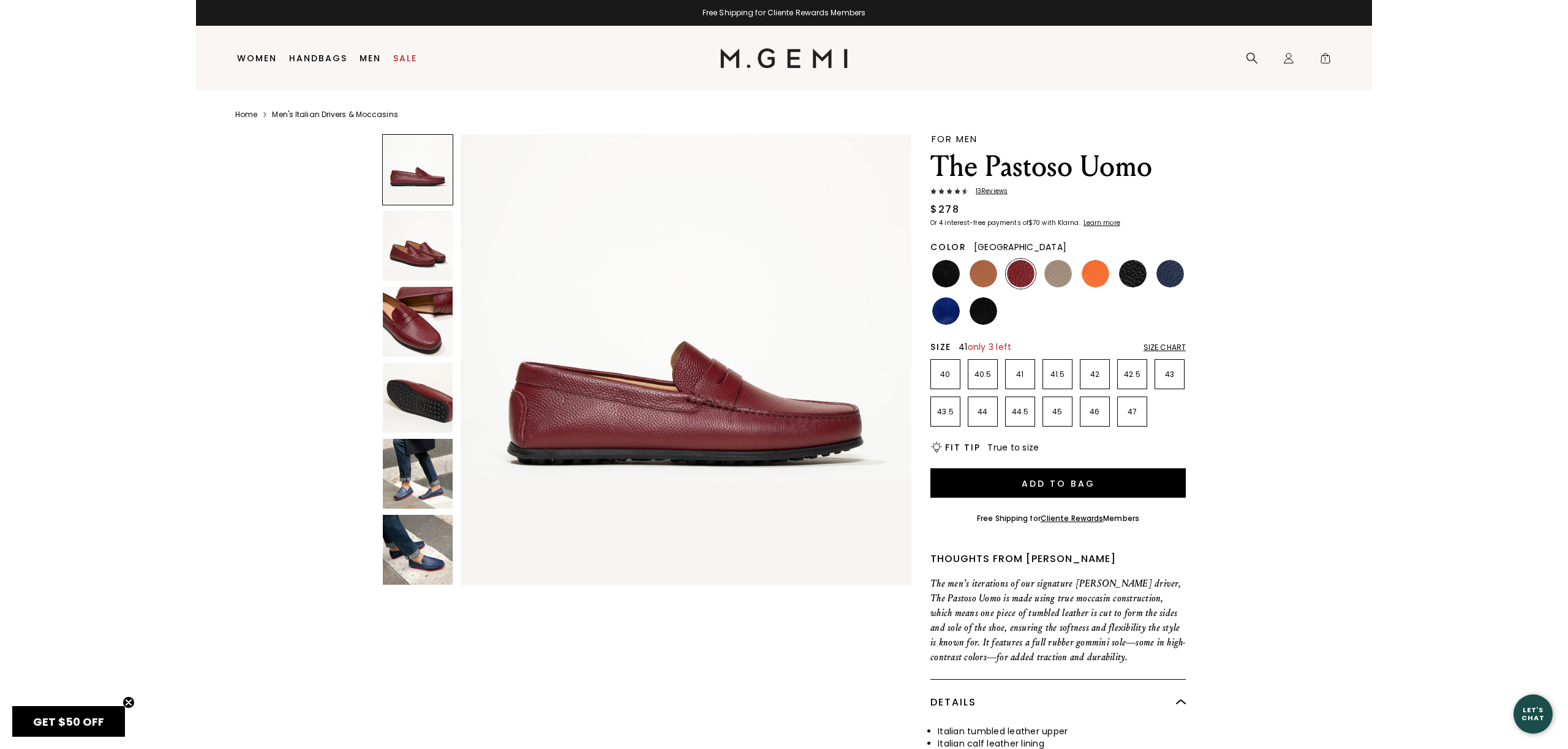
click at [1017, 376] on p "41" at bounding box center [1020, 374] width 29 height 10
